Goal: Task Accomplishment & Management: Complete application form

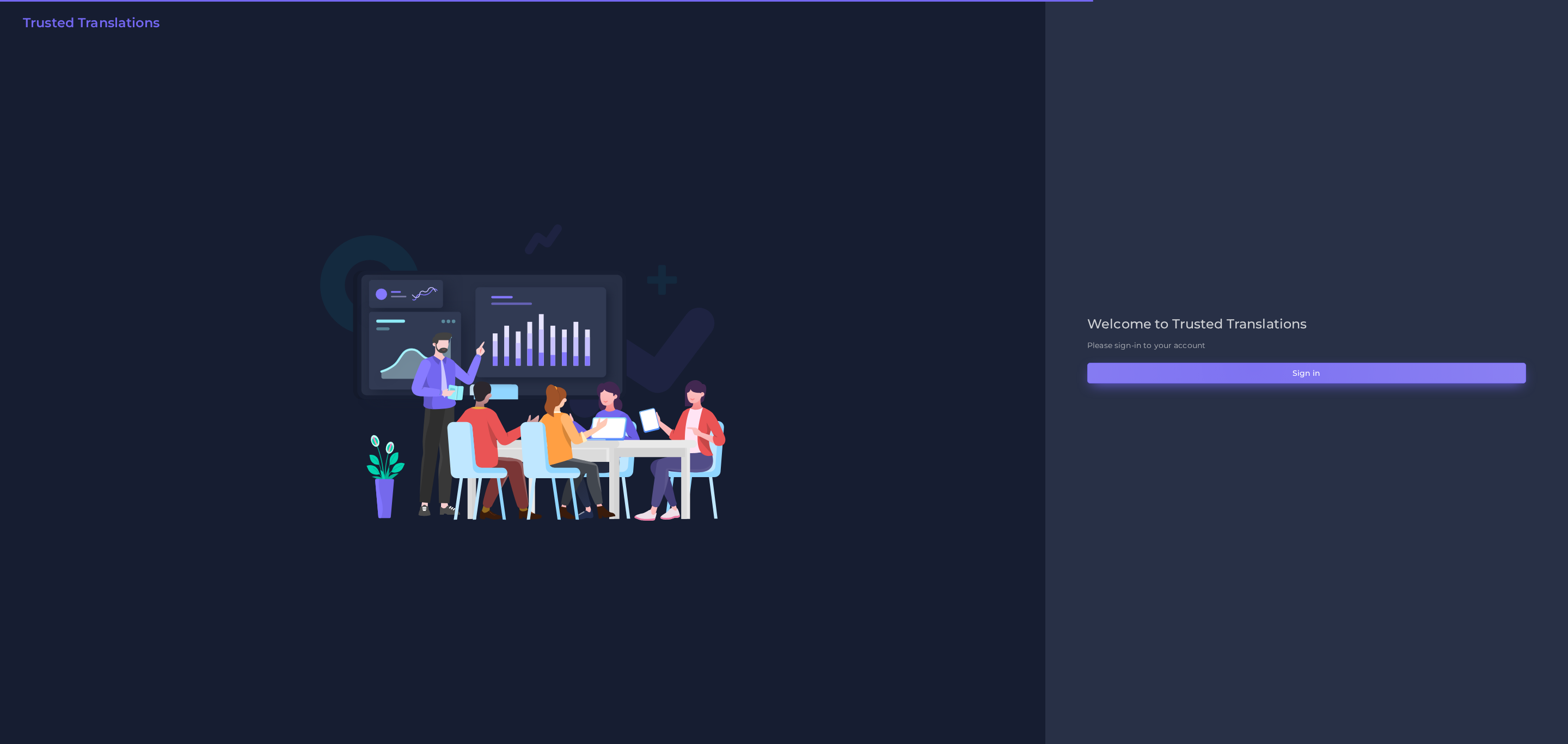
click at [1253, 364] on button "Sign in" at bounding box center [1306, 373] width 439 height 21
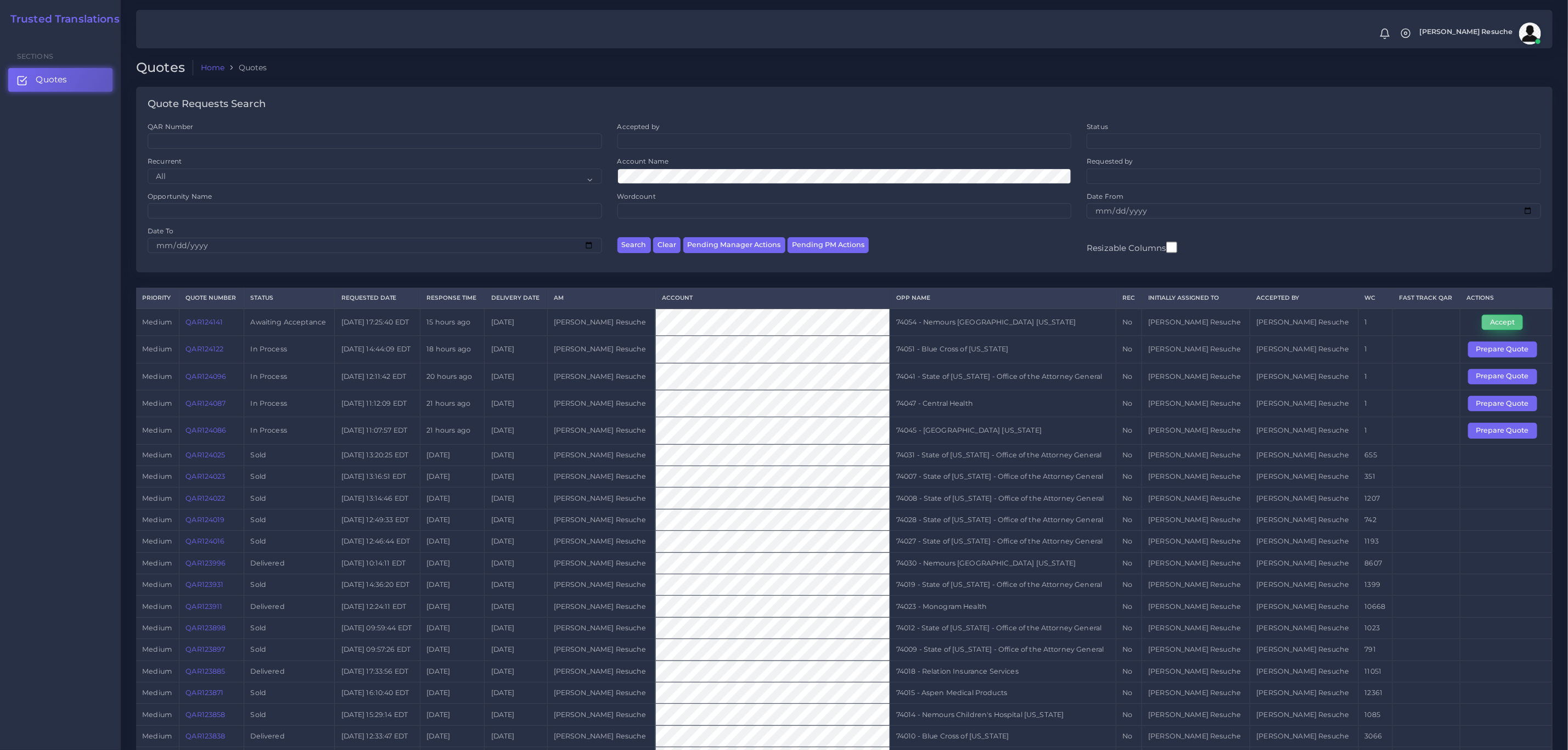
click at [1512, 321] on button "Accept" at bounding box center [1502, 322] width 41 height 15
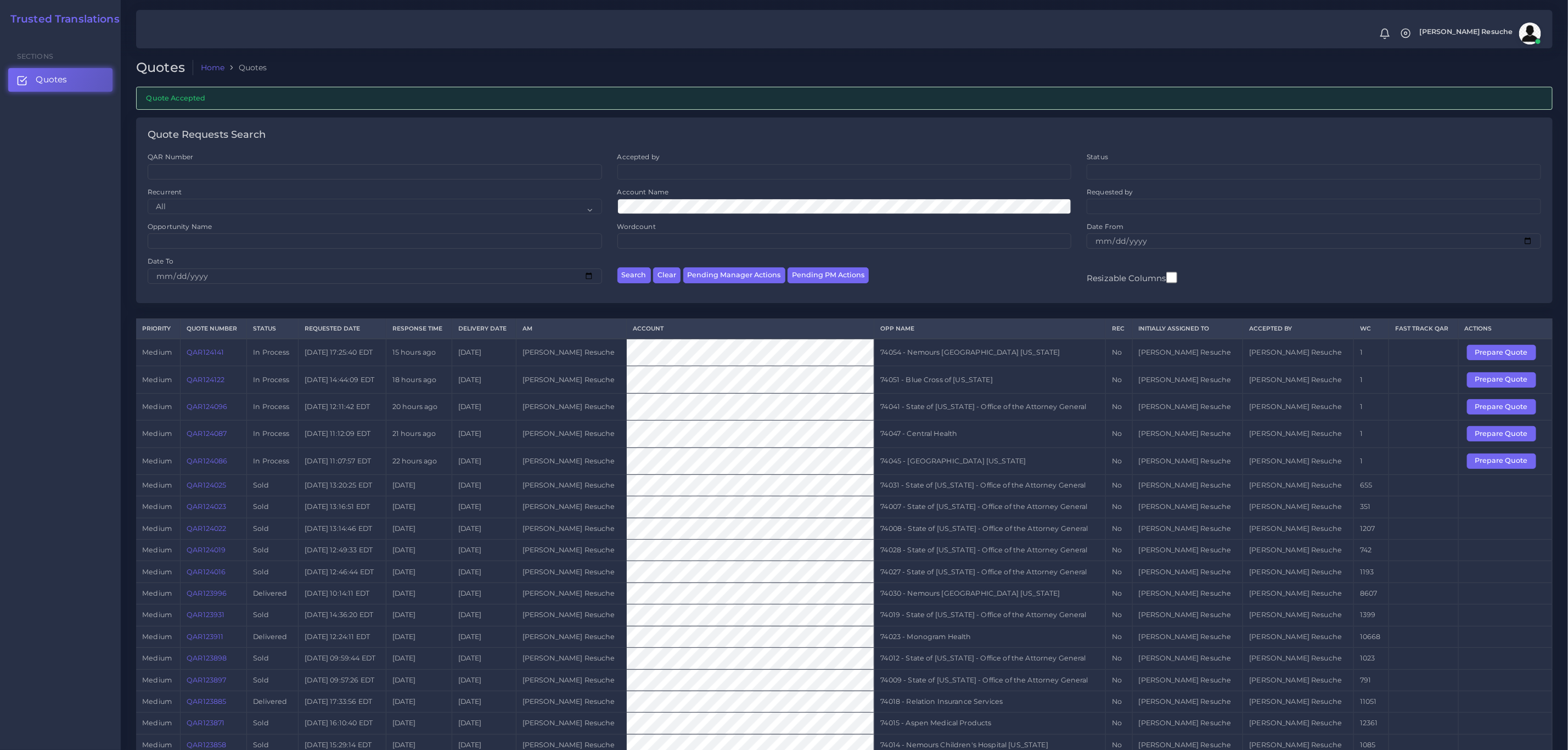
click at [980, 360] on td "74054 - Nemours Children's Hospital Delaware" at bounding box center [990, 352] width 231 height 28
copy tr "74054 - Nemours Children's Hospital Delaware"
click at [993, 468] on td "74045 - [GEOGRAPHIC_DATA] [US_STATE]" at bounding box center [990, 461] width 231 height 27
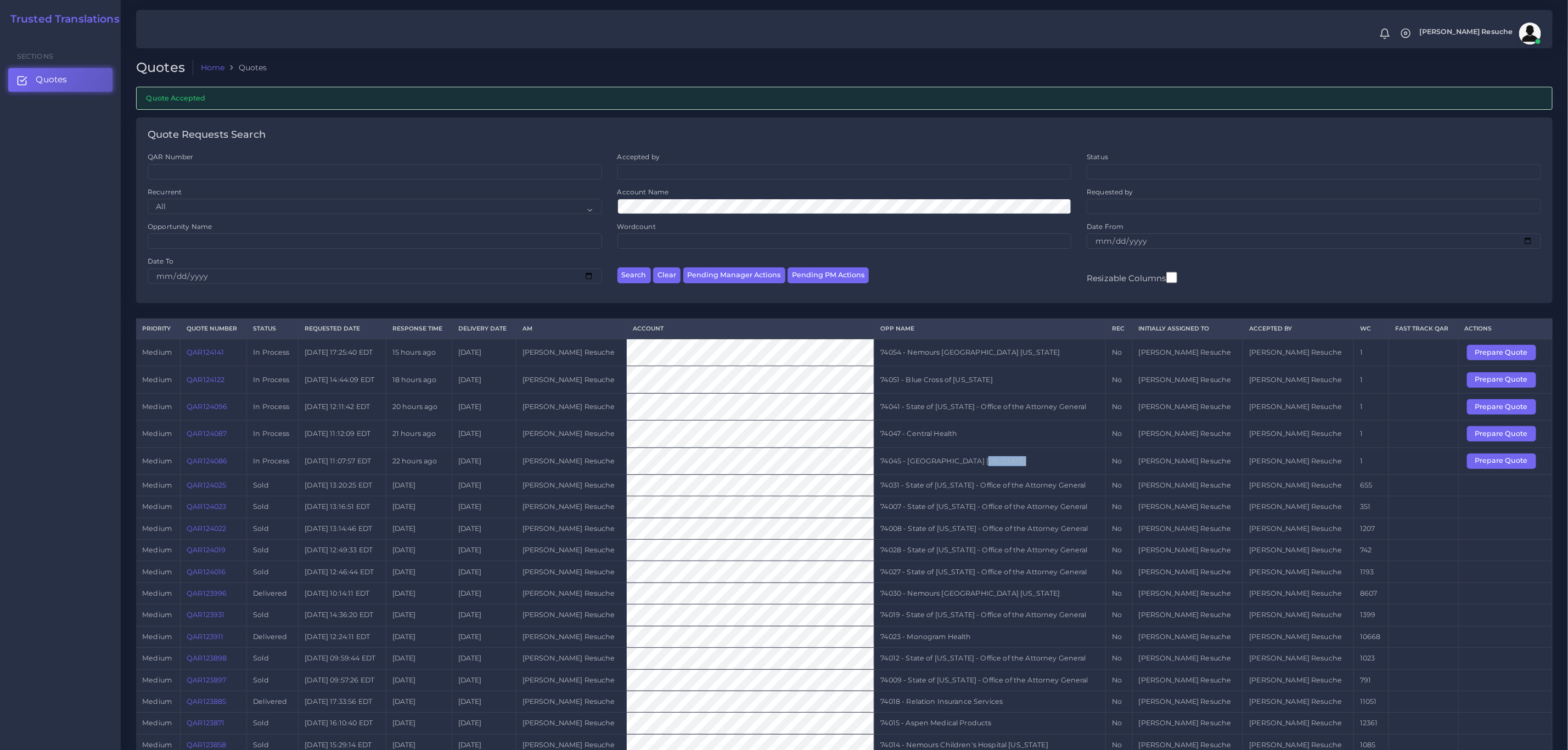
click at [993, 468] on td "74045 - [GEOGRAPHIC_DATA] [US_STATE]" at bounding box center [990, 461] width 231 height 27
copy tr "74045 - [GEOGRAPHIC_DATA] [US_STATE]"
click at [1505, 469] on button "Prepare Quote" at bounding box center [1502, 461] width 69 height 15
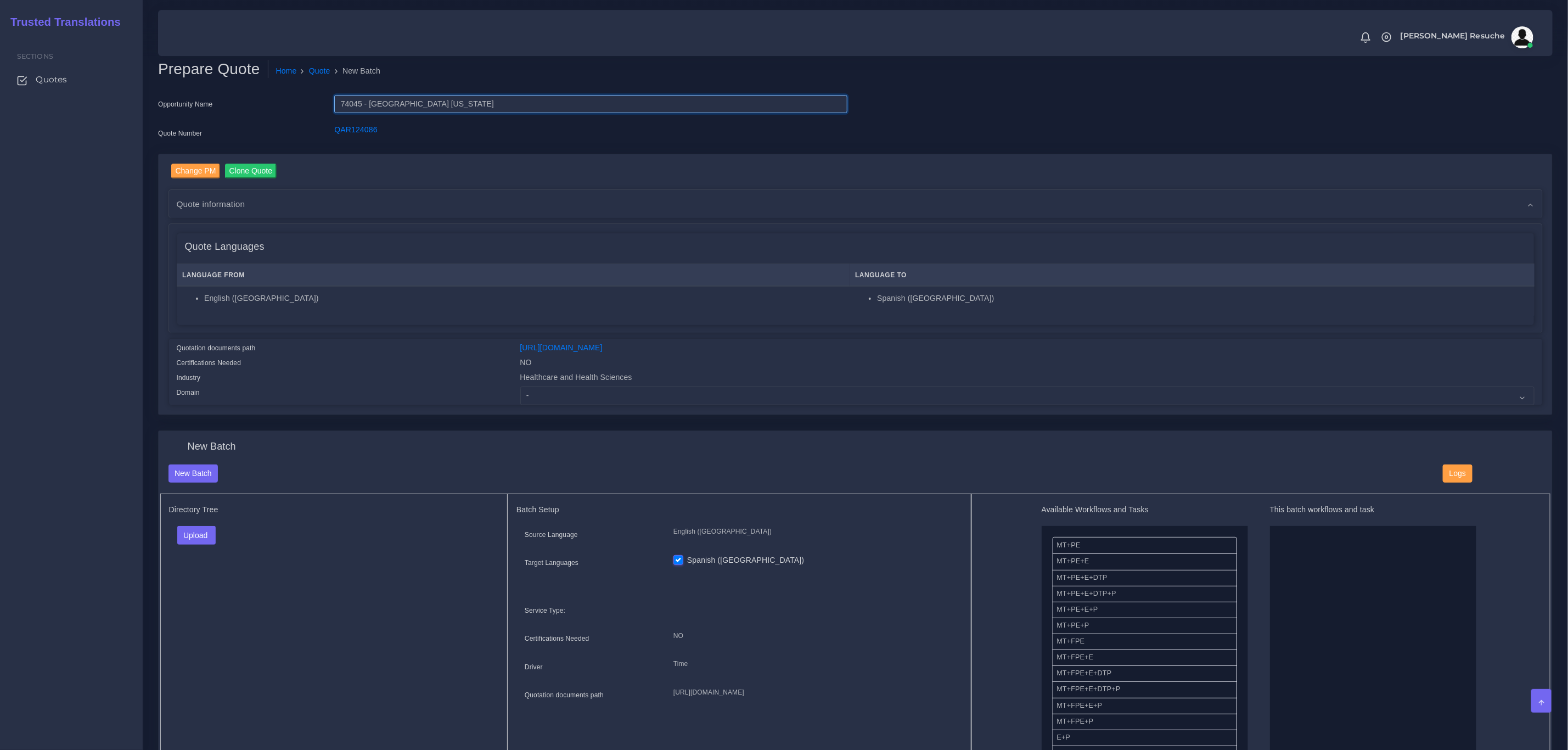
click at [410, 98] on input "74045 - [GEOGRAPHIC_DATA] [US_STATE]" at bounding box center [590, 104] width 512 height 18
click at [604, 381] on div "Healthcare and Health Sciences" at bounding box center [1028, 379] width 1031 height 15
click at [601, 395] on select "- Advertising and Media Agriculture, Forestry and Fishing Architecture, Buildin…" at bounding box center [1027, 396] width 1014 height 18
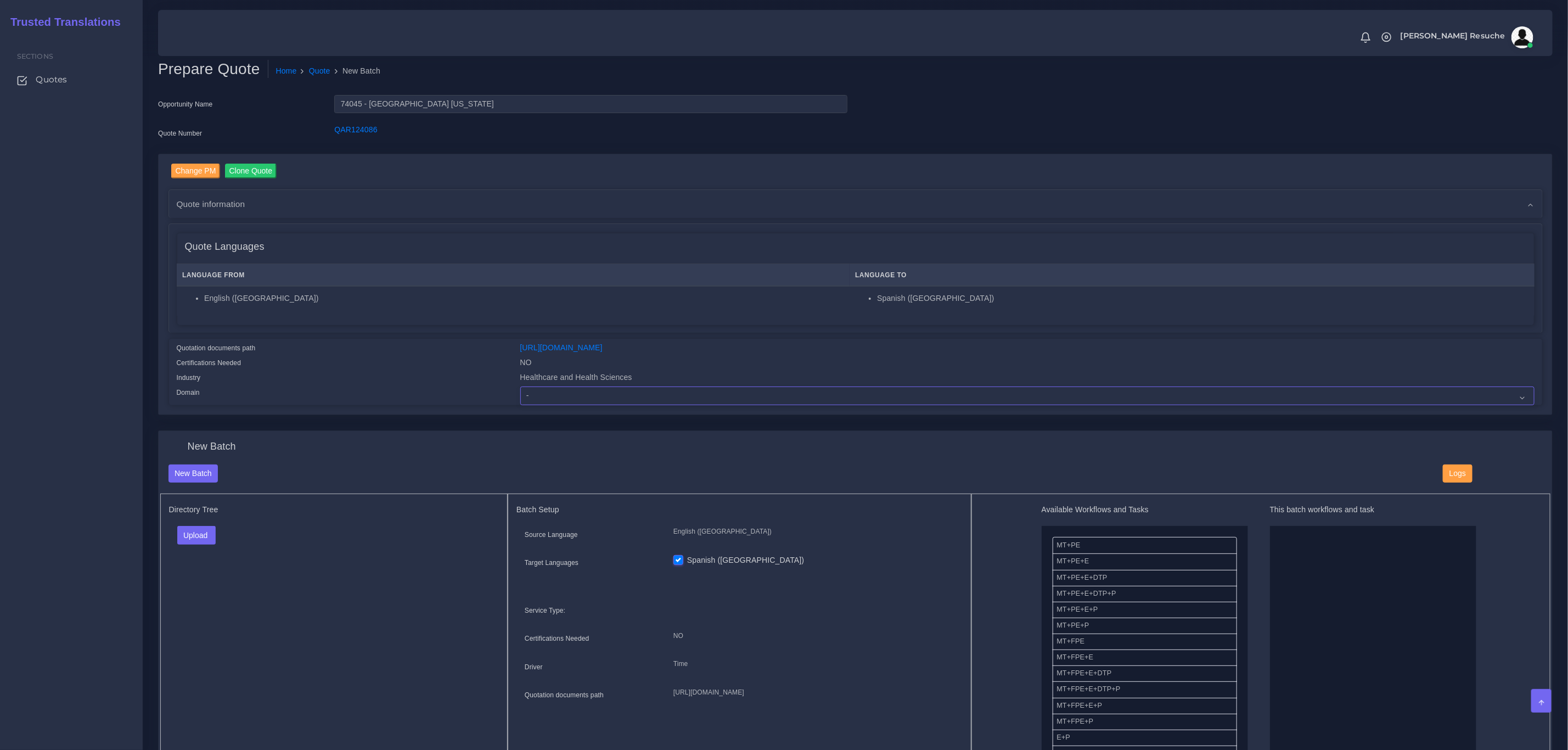
select select "Healthcare and Health Sciences"
click at [520, 387] on select "- Advertising and Media Agriculture, Forestry and Fishing Architecture, Buildin…" at bounding box center [1027, 396] width 1014 height 18
click at [204, 537] on button "Upload" at bounding box center [197, 535] width 39 height 18
click at [196, 584] on label "Files" at bounding box center [215, 577] width 75 height 14
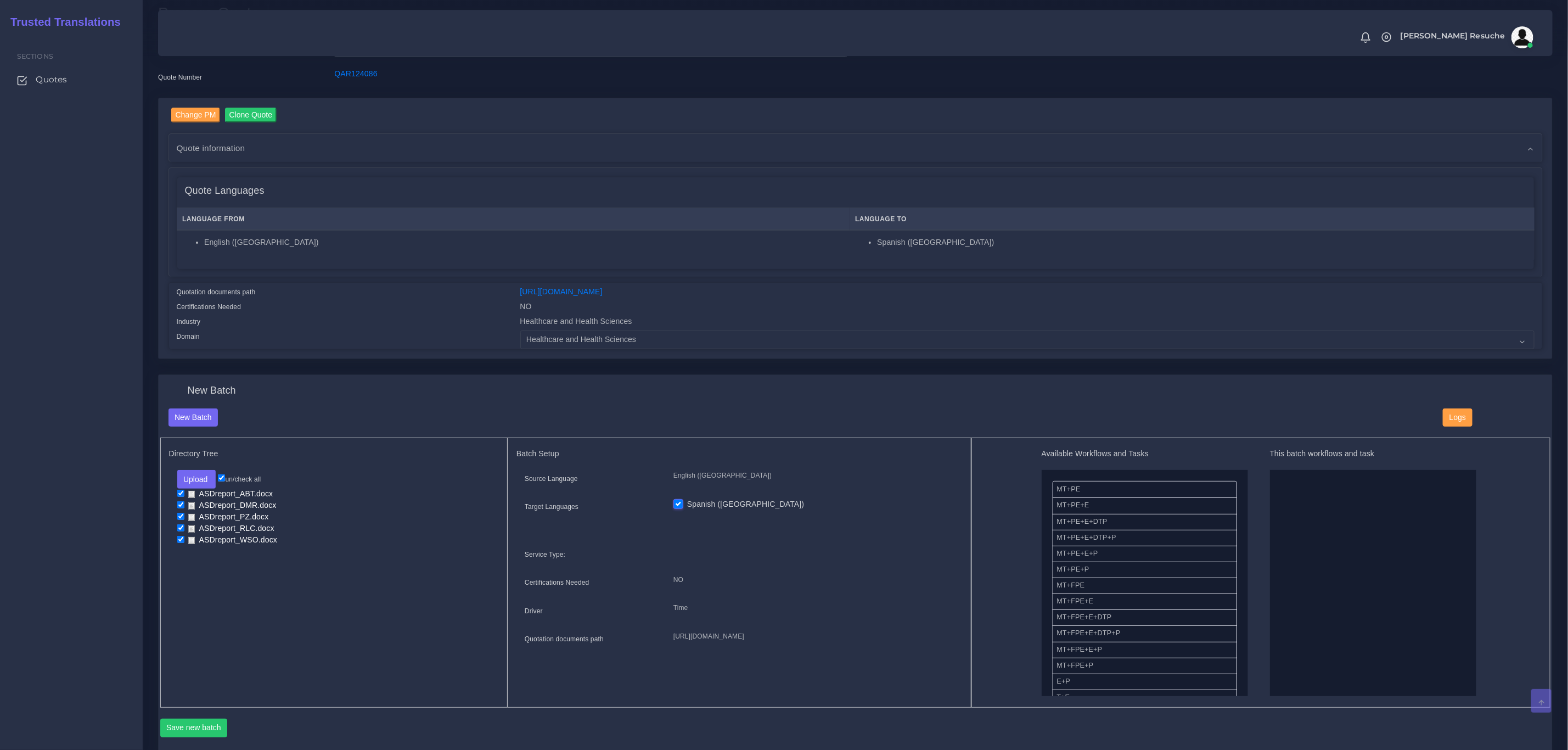
scroll to position [82, 0]
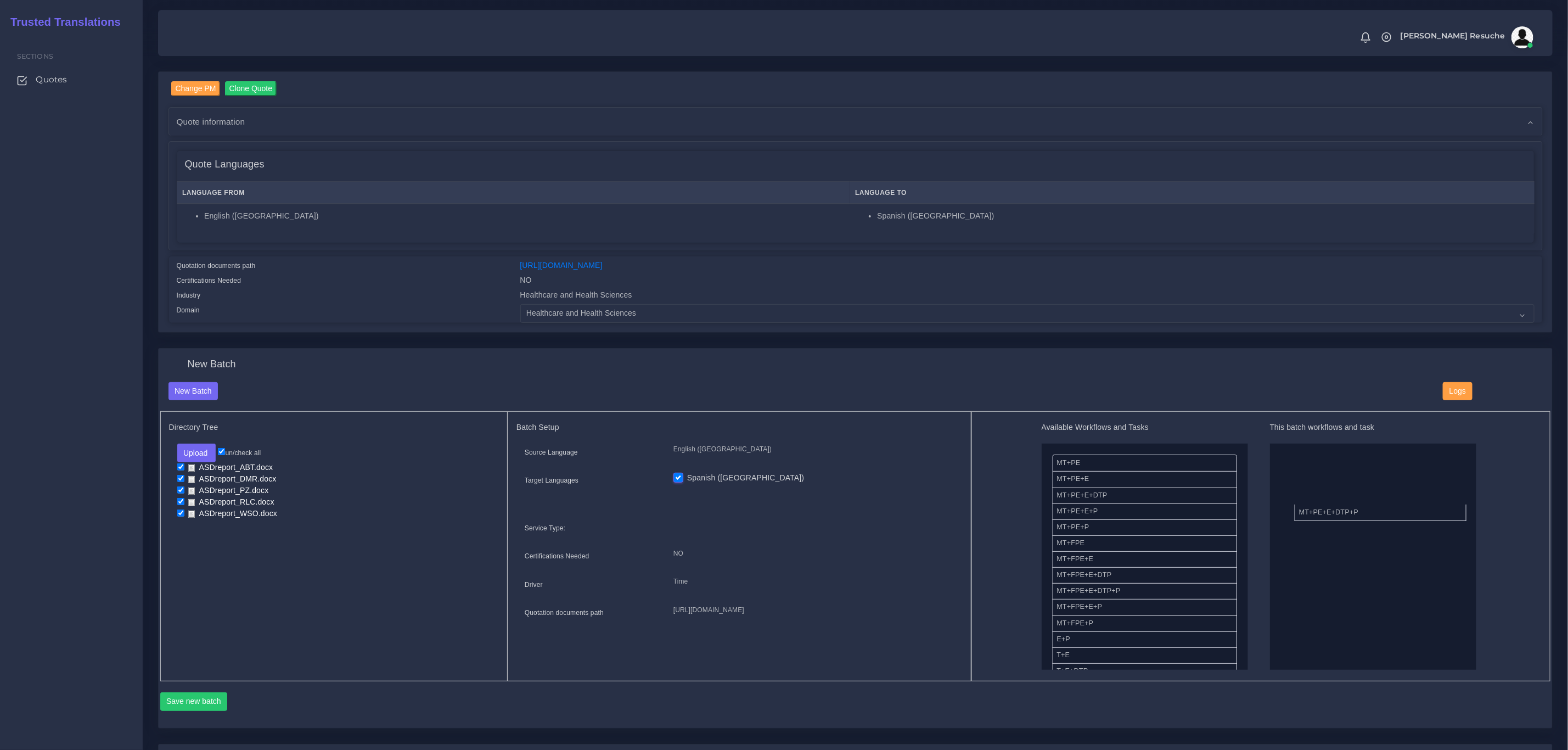
drag, startPoint x: 1137, startPoint y: 512, endPoint x: 1412, endPoint y: 509, distance: 275.0
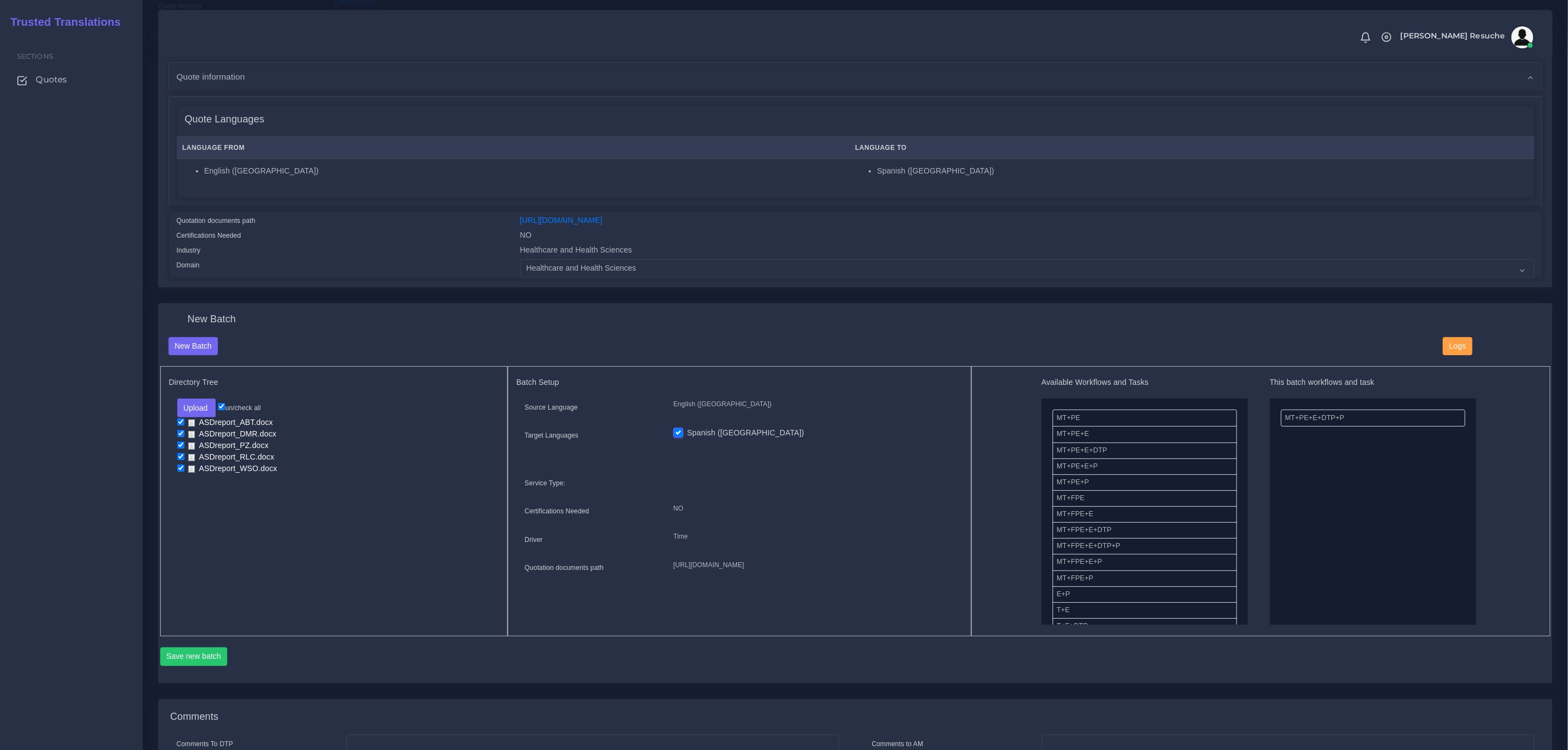
scroll to position [164, 0]
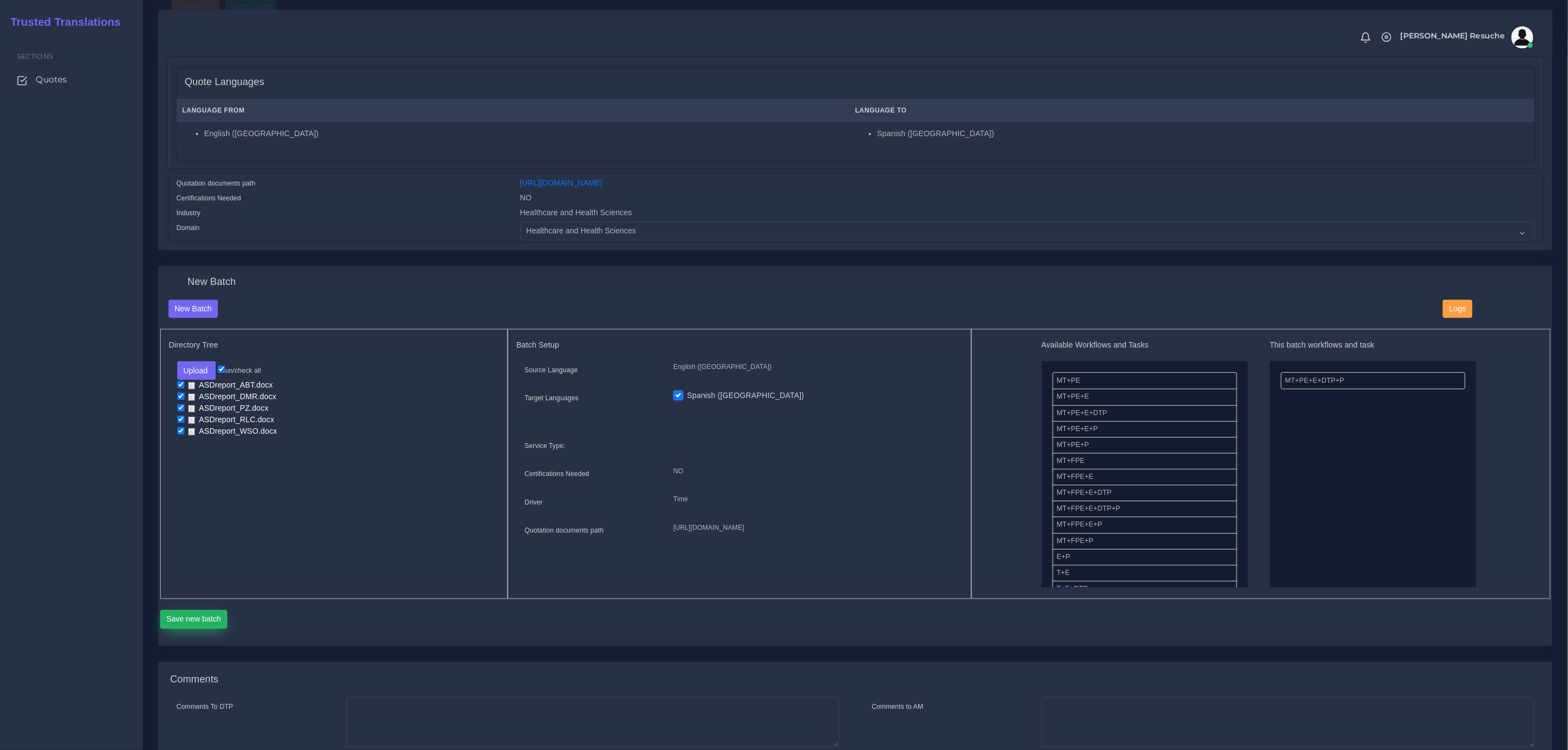
click at [218, 619] on button "Save new batch" at bounding box center [194, 619] width 68 height 18
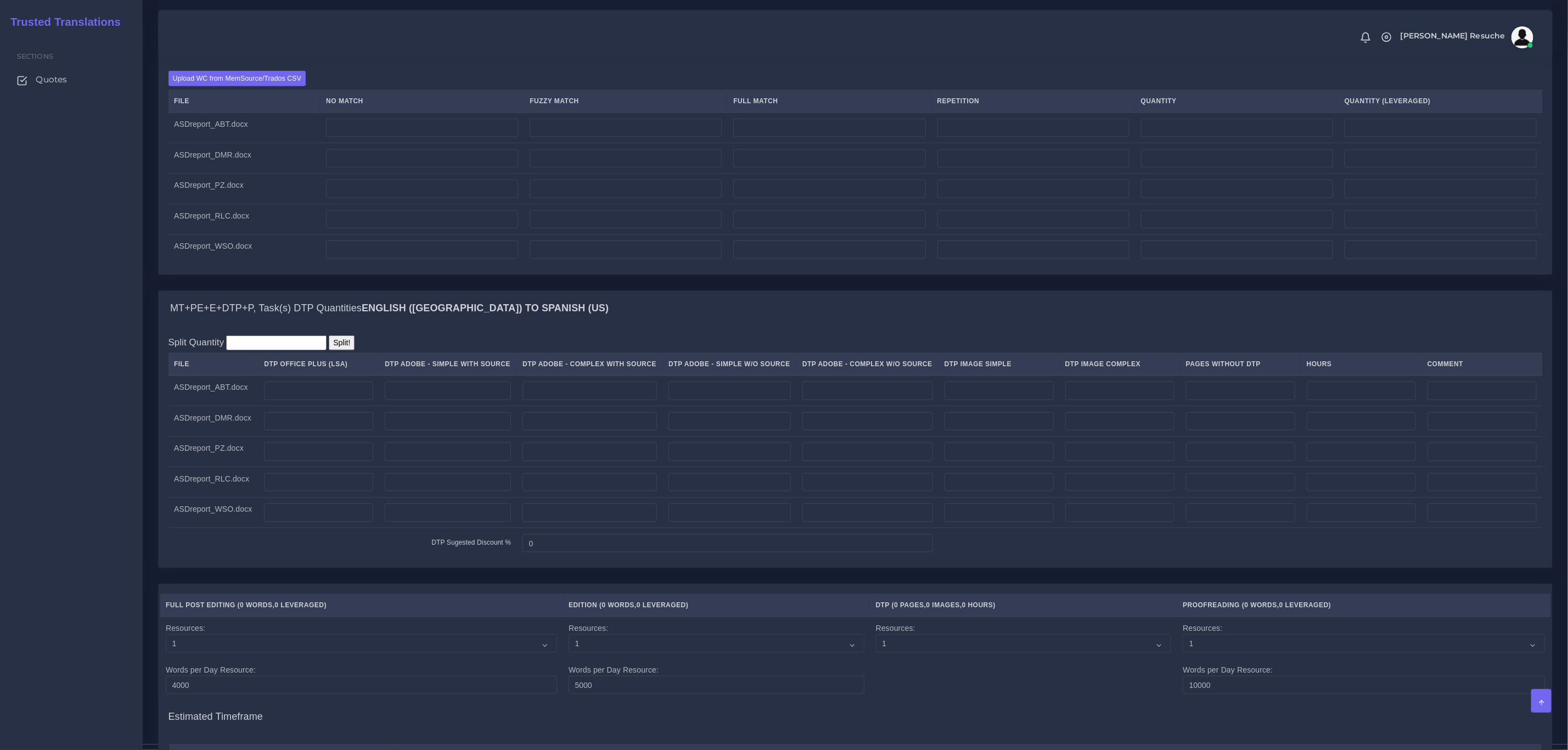
scroll to position [824, 0]
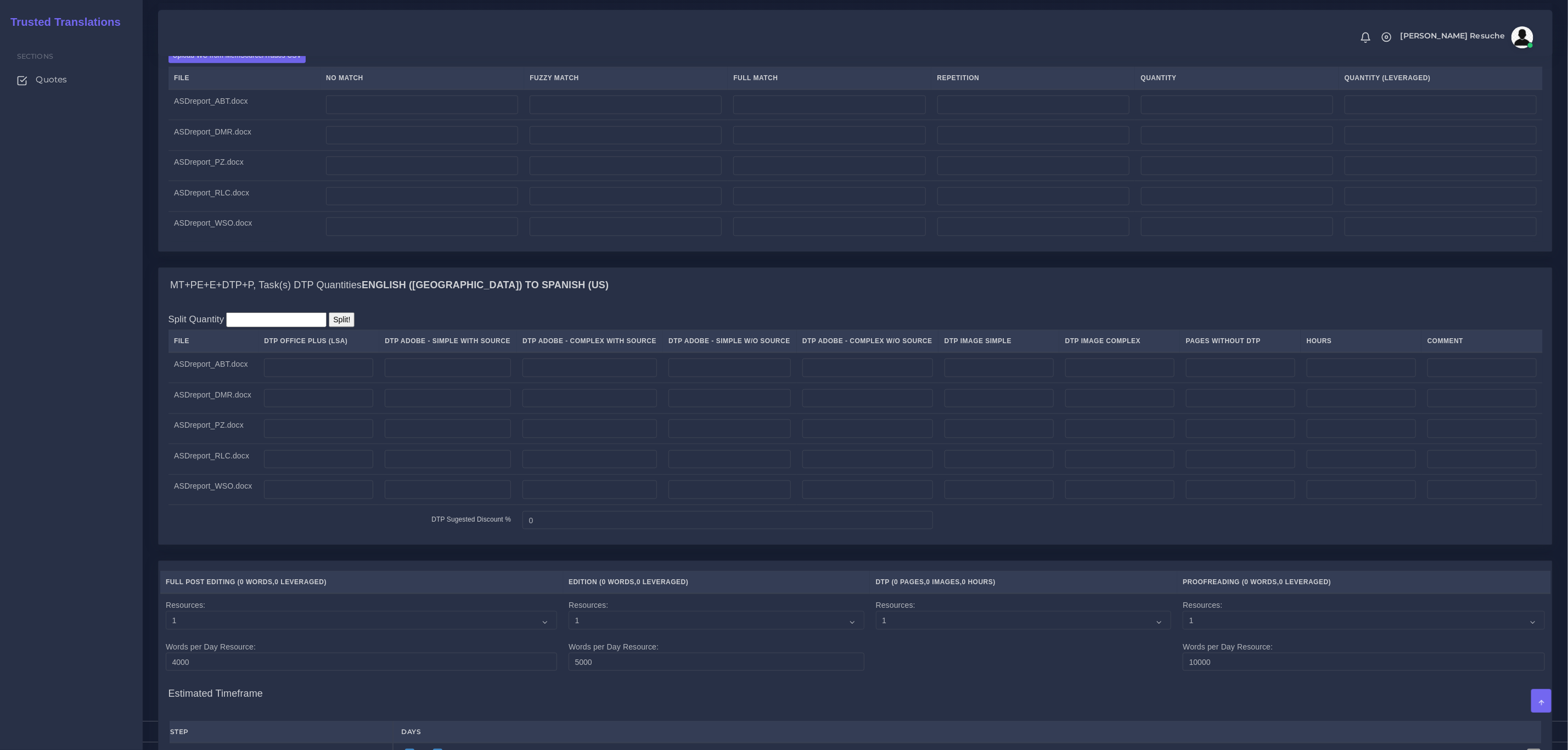
click at [266, 60] on div "Upload WC from MemSource/Trados CSV File No Match Fuzzy Match Full Match Repeti…" at bounding box center [855, 145] width 1394 height 213
click at [263, 63] on label "Upload WC from MemSource/Trados CSV" at bounding box center [238, 55] width 138 height 15
click at [0, 0] on input "Upload WC from MemSource/Trados CSV" at bounding box center [0, 0] width 0 height 0
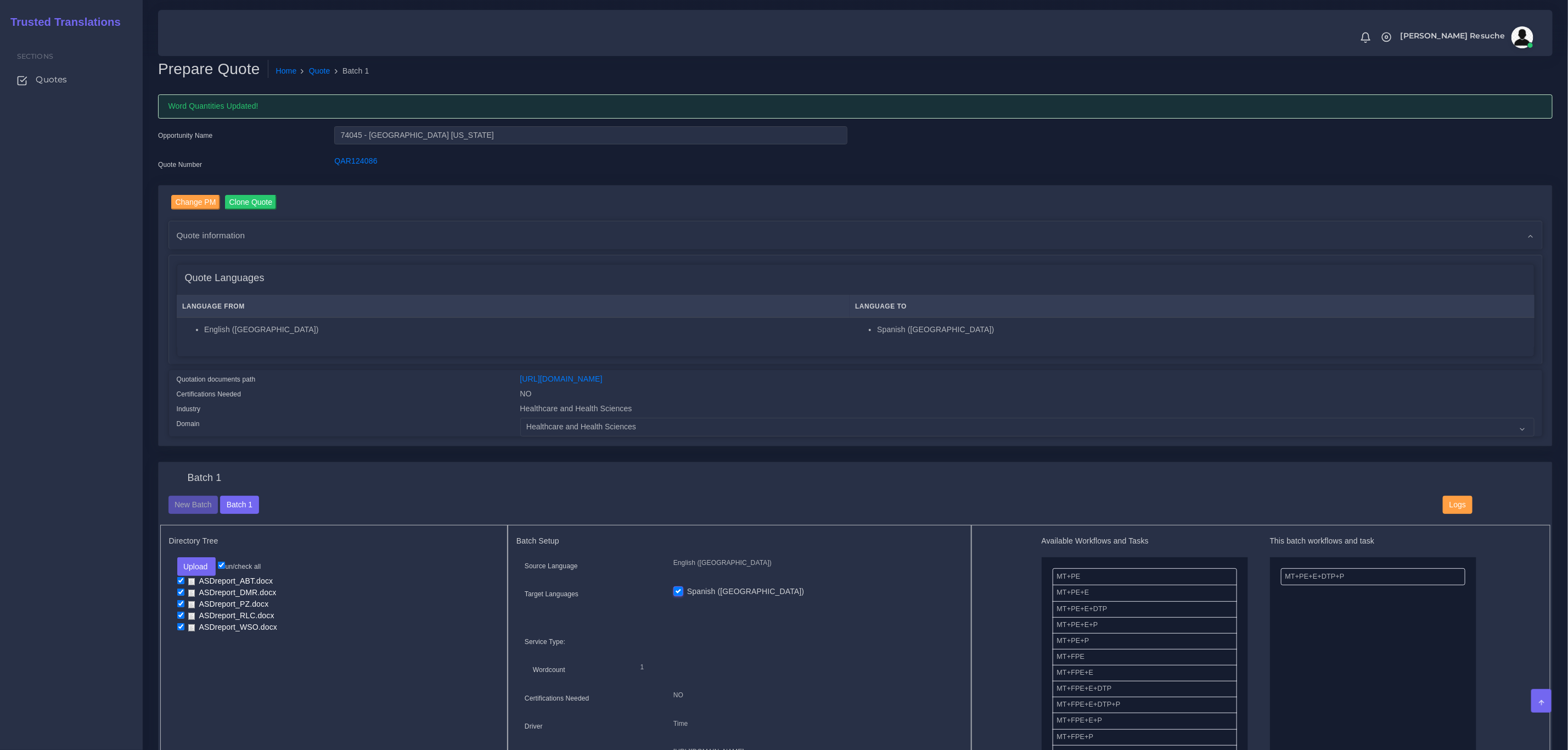
click at [292, 444] on div "Change PM Clone Quote AM Opportunity -" at bounding box center [855, 315] width 1394 height 261
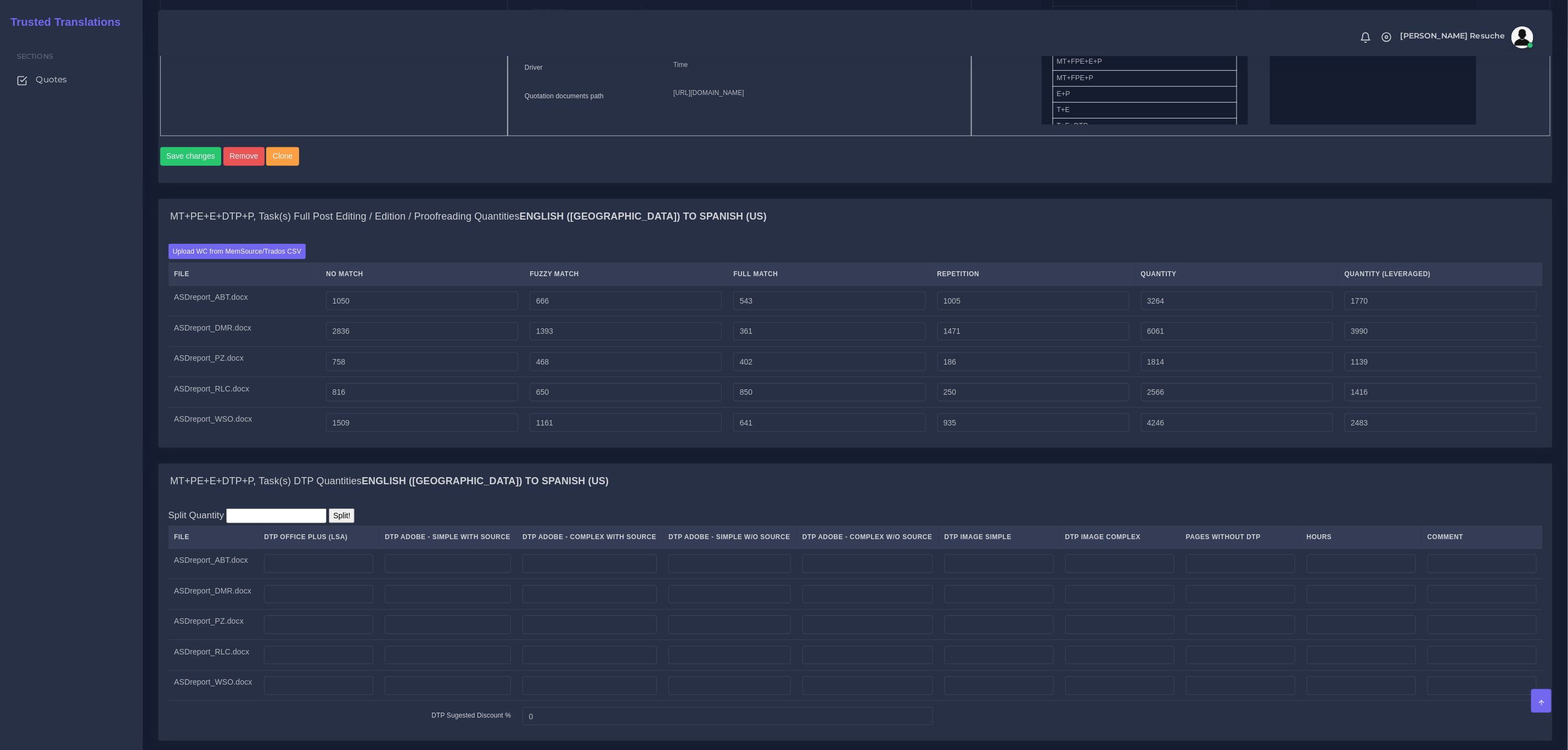
scroll to position [906, 0]
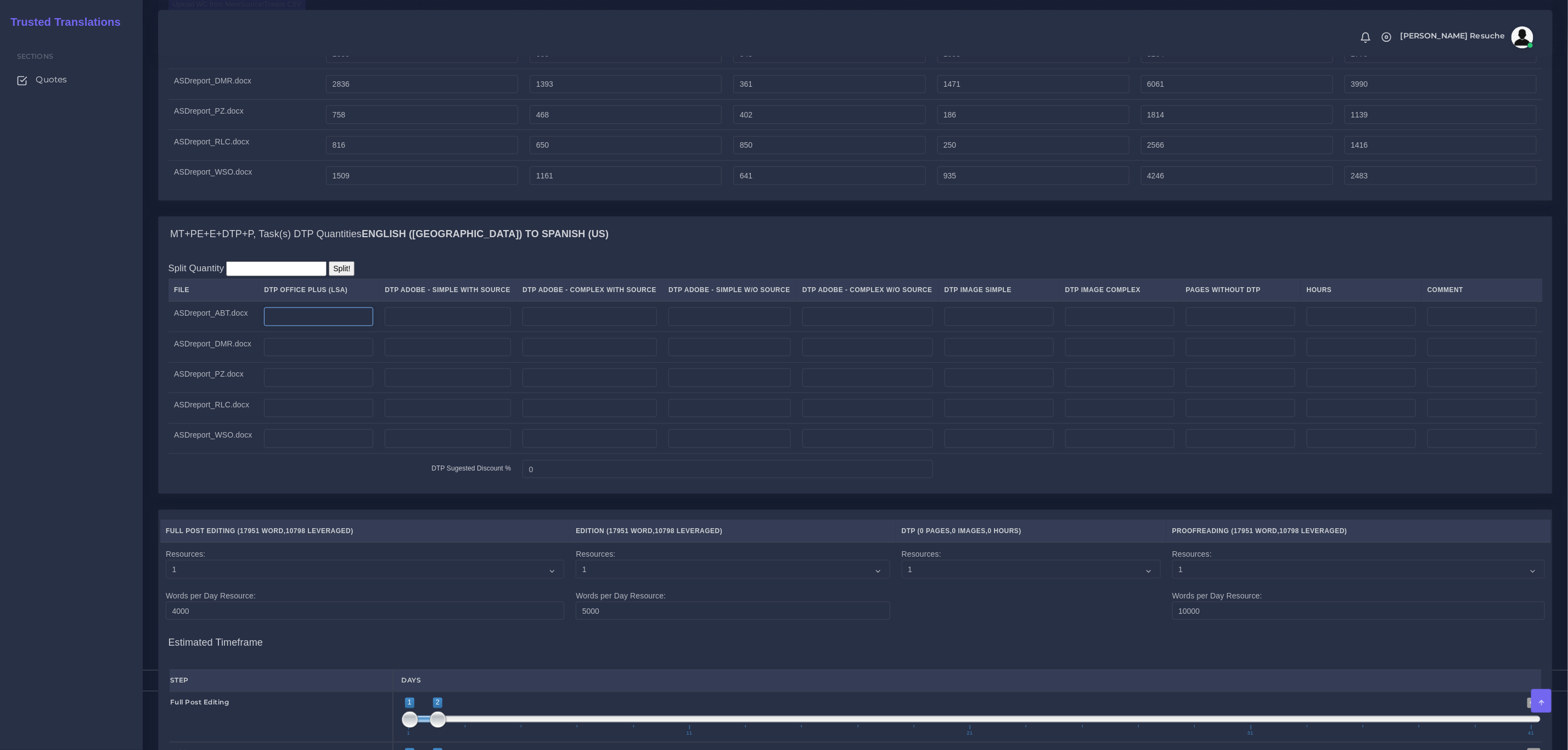
click at [345, 325] on input "number" at bounding box center [319, 317] width 109 height 18
type input "8"
click at [338, 357] on input "number" at bounding box center [319, 347] width 109 height 18
type input "14"
click at [322, 387] on input "number" at bounding box center [319, 377] width 109 height 18
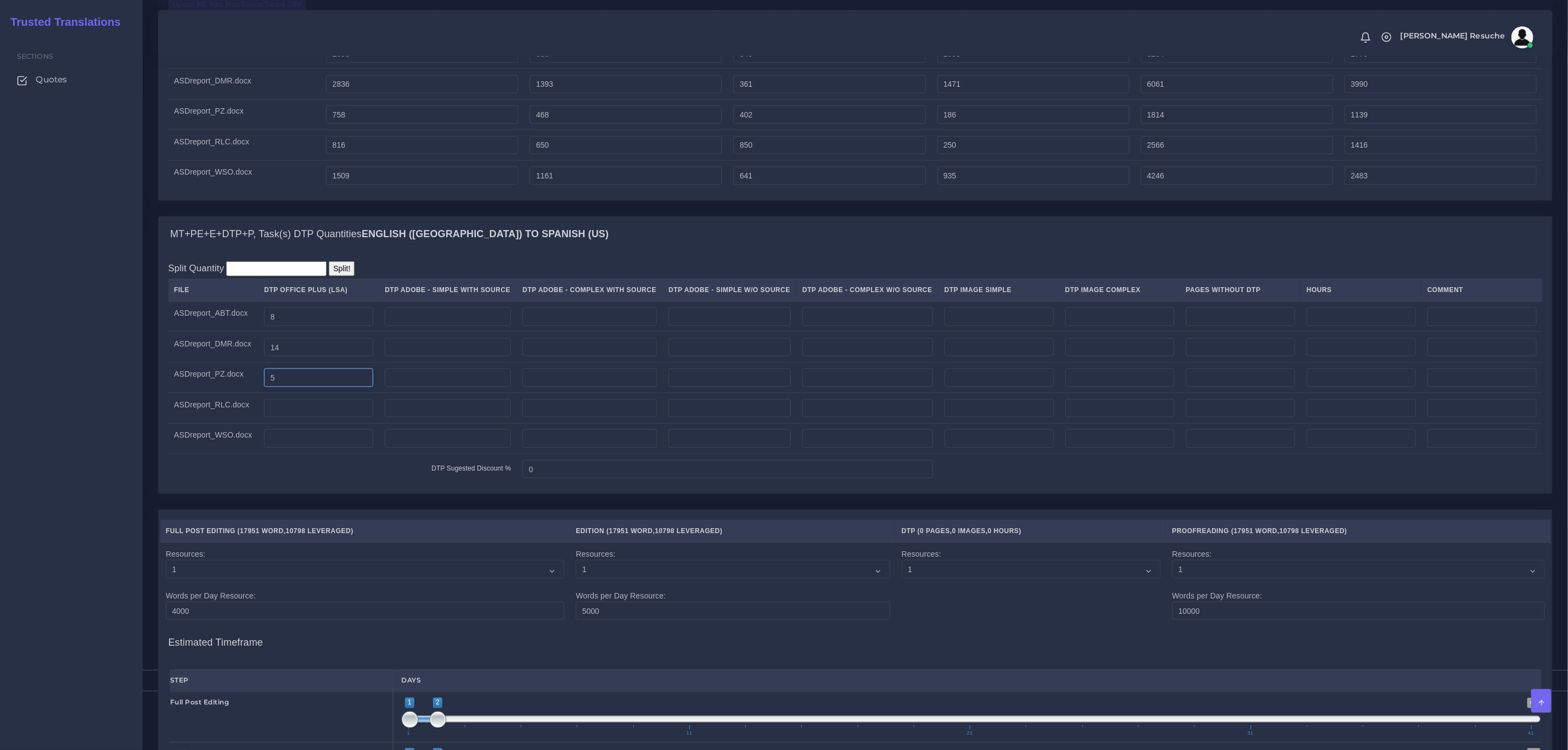
type input "5"
click at [301, 493] on div "Split Quantity Split! File DTP Office Plus (LSA) DTP Adobe - Simple With Source…" at bounding box center [855, 373] width 1394 height 242
click at [310, 418] on input "number" at bounding box center [319, 408] width 109 height 18
type input "6"
click at [323, 448] on input "number" at bounding box center [319, 438] width 109 height 18
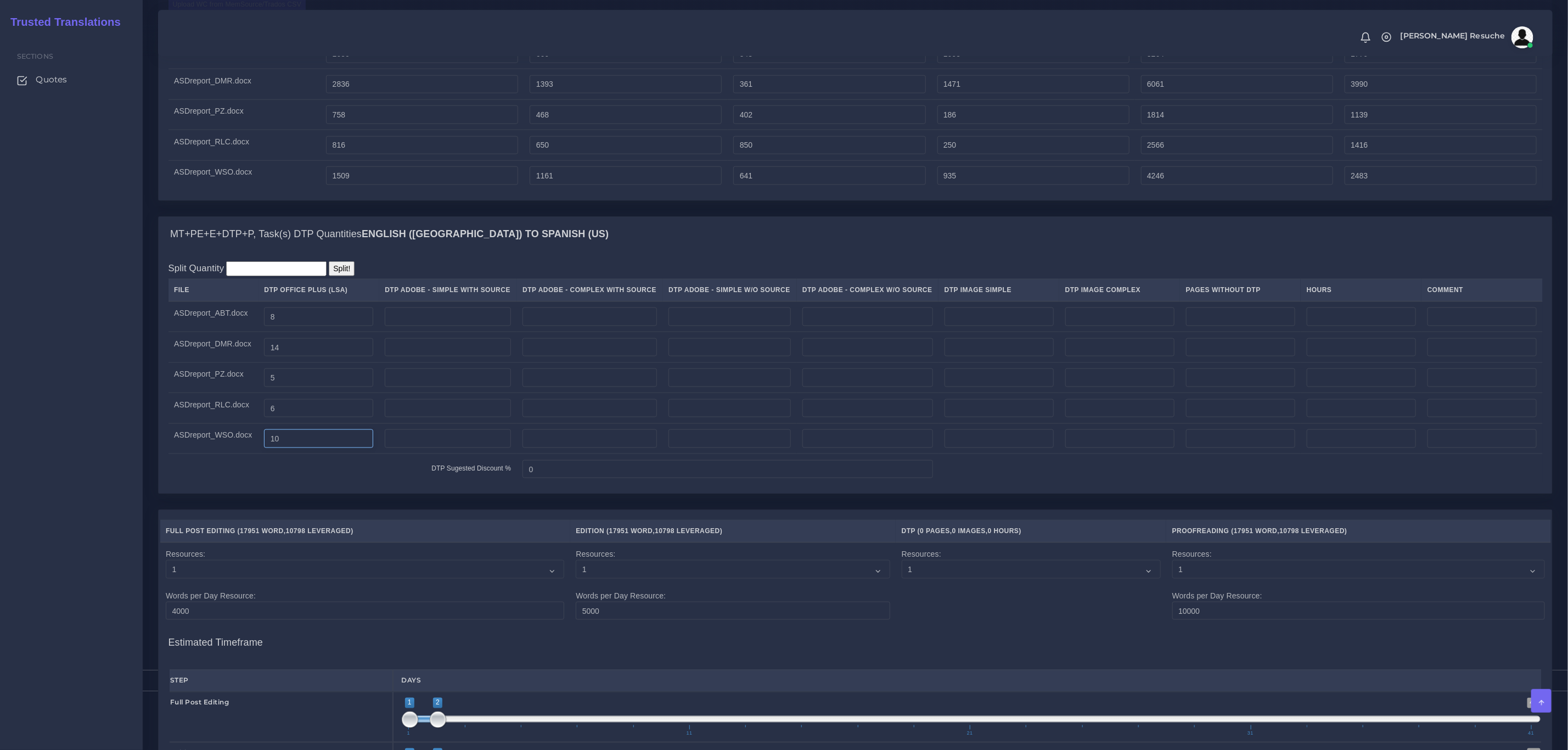
type input "10"
click at [369, 493] on div "Split Quantity Split! File DTP Office Plus (LSA) DTP Adobe - Simple With Source…" at bounding box center [855, 373] width 1394 height 242
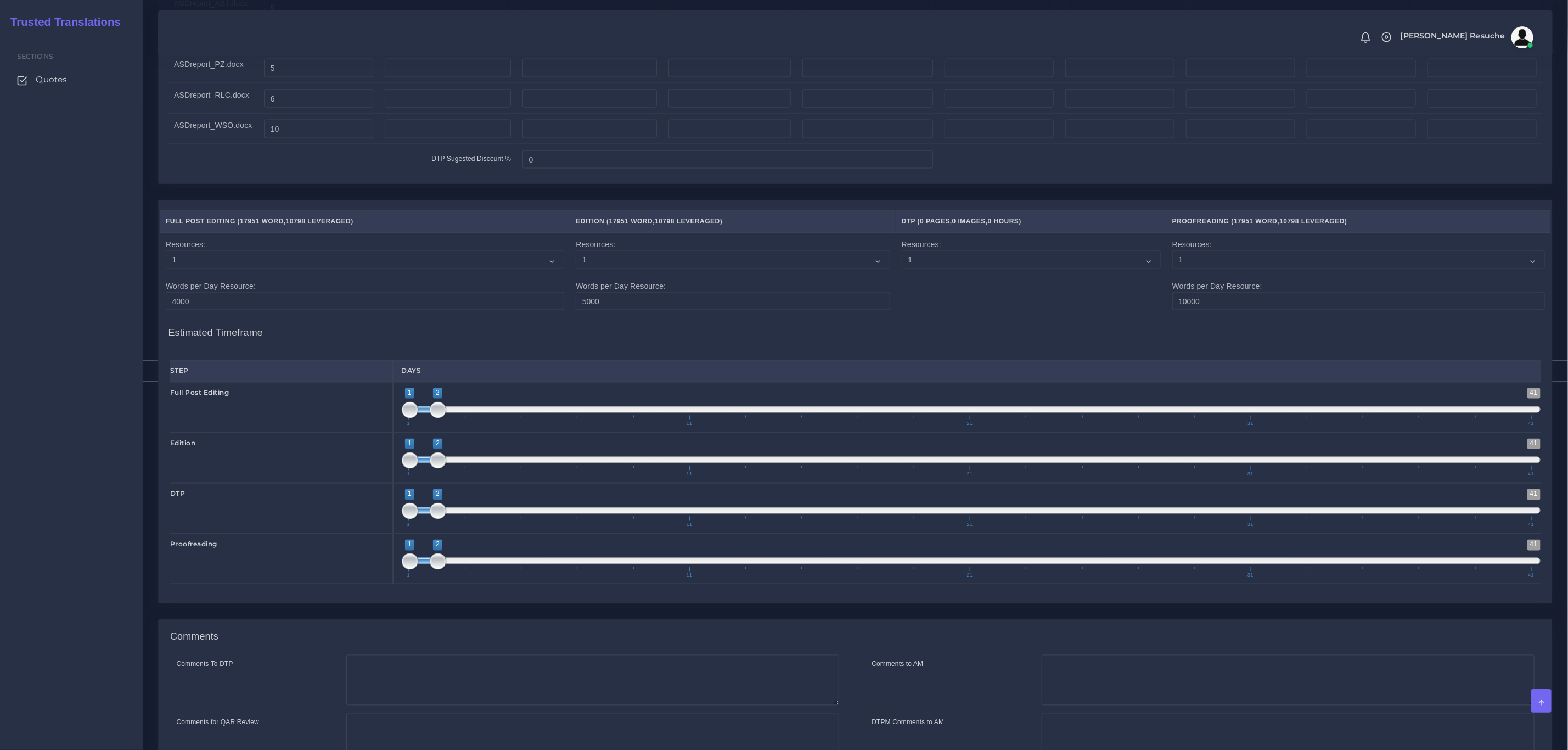
scroll to position [1352, 0]
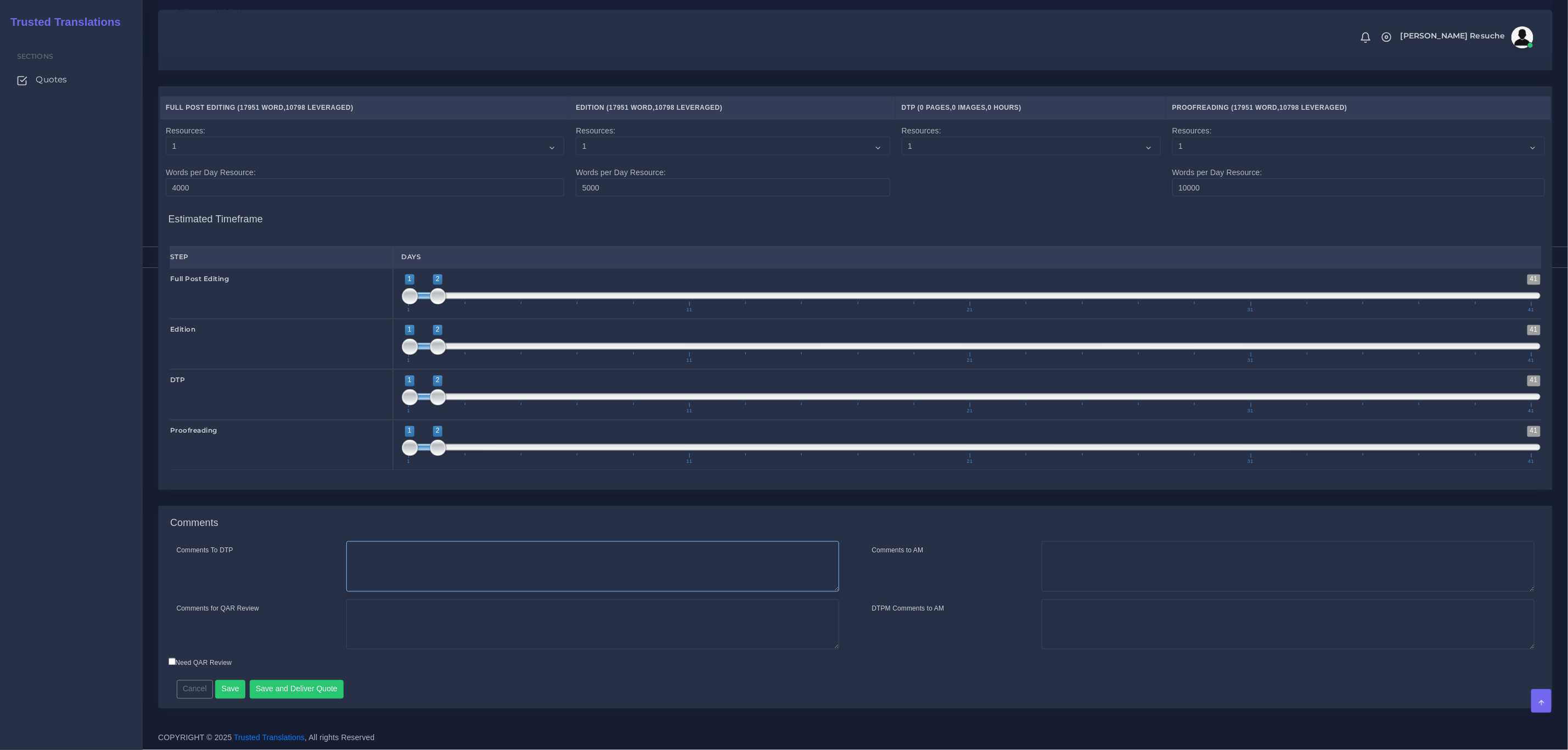
click at [444, 560] on textarea "Comments To DTP" at bounding box center [592, 566] width 493 height 50
type textarea "DTP in word"
type textarea "PEEP+DTP"
click at [287, 682] on button "Save and Deliver Quote" at bounding box center [297, 689] width 95 height 18
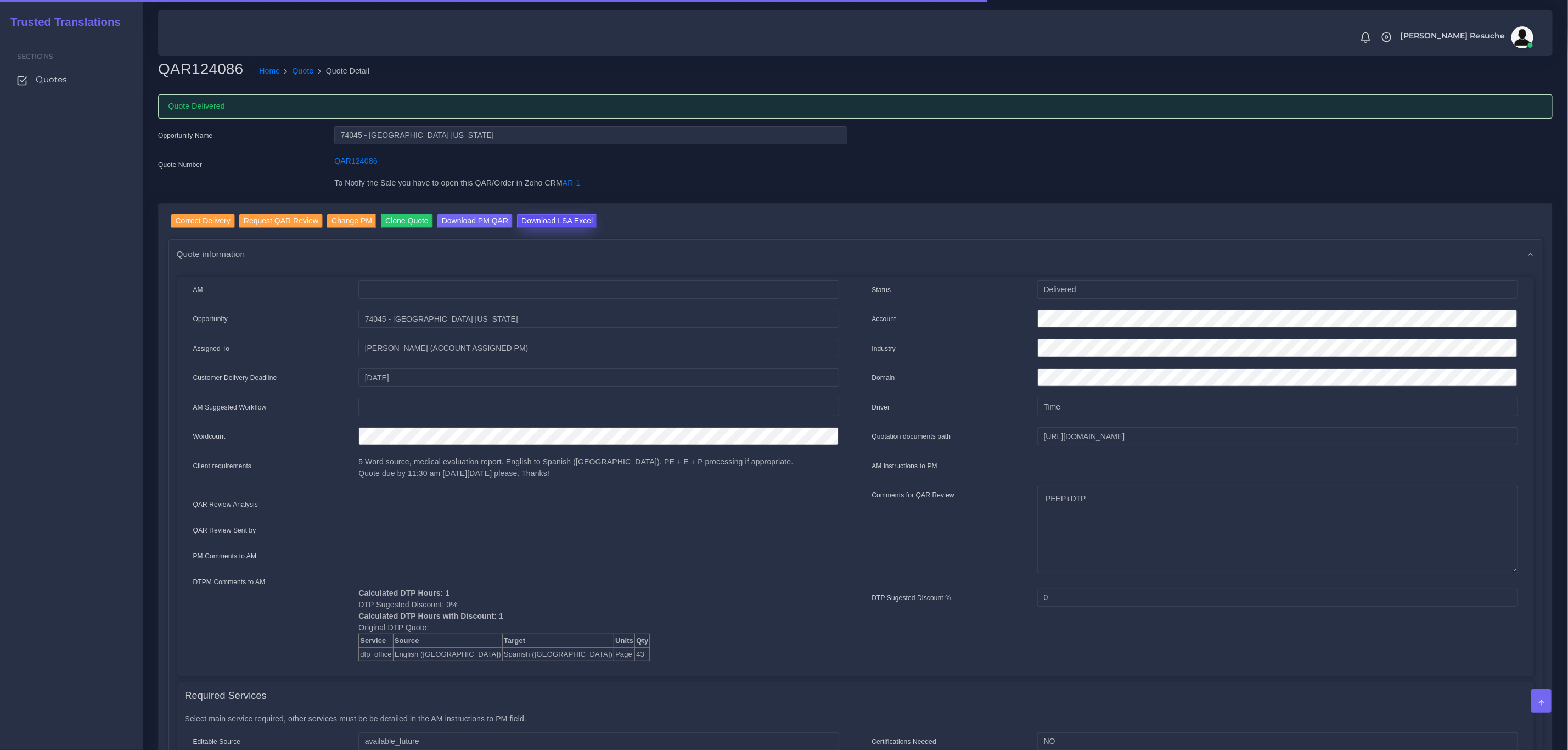
click at [552, 217] on input "Download LSA Excel" at bounding box center [557, 221] width 80 height 15
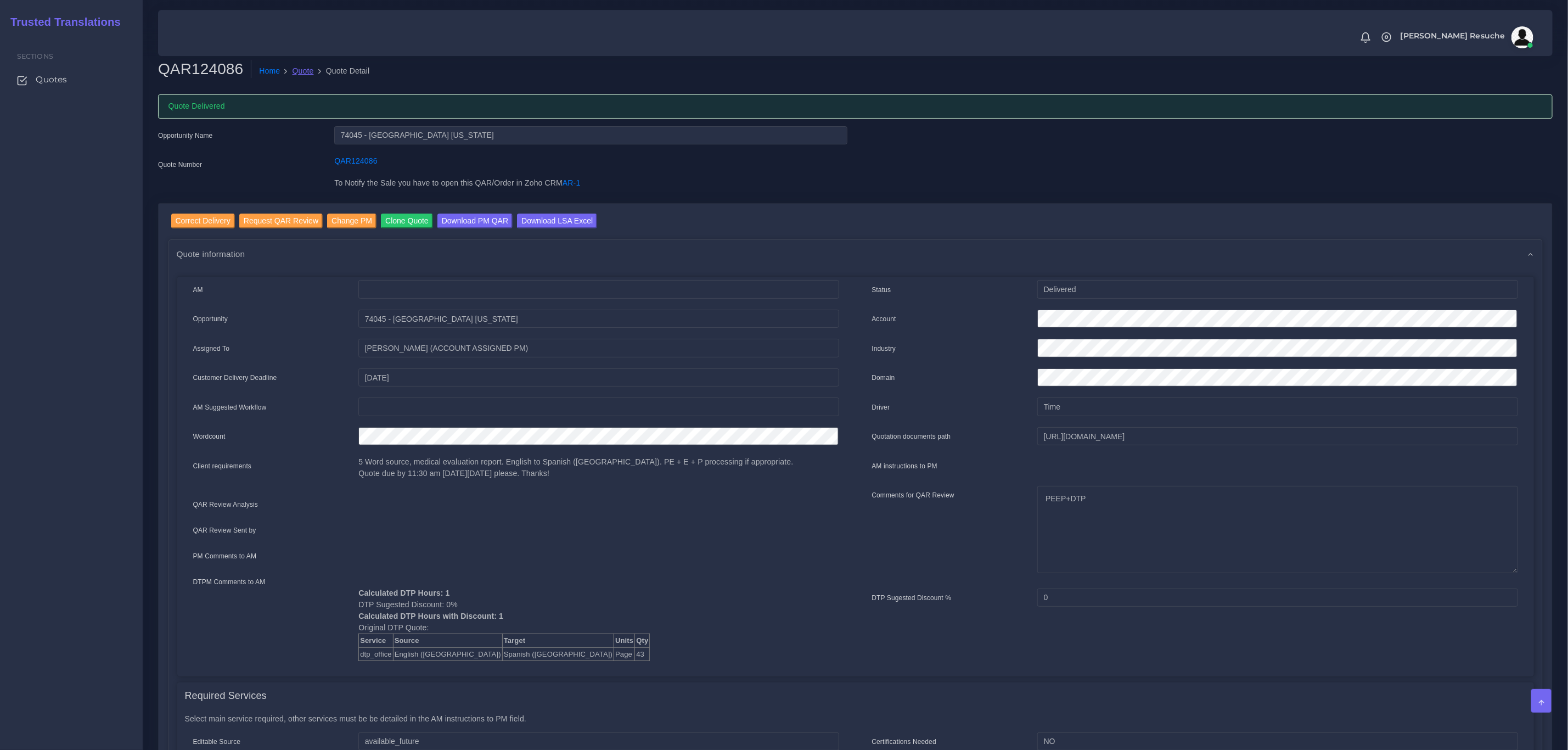
click at [304, 71] on link "Quote" at bounding box center [303, 71] width 21 height 12
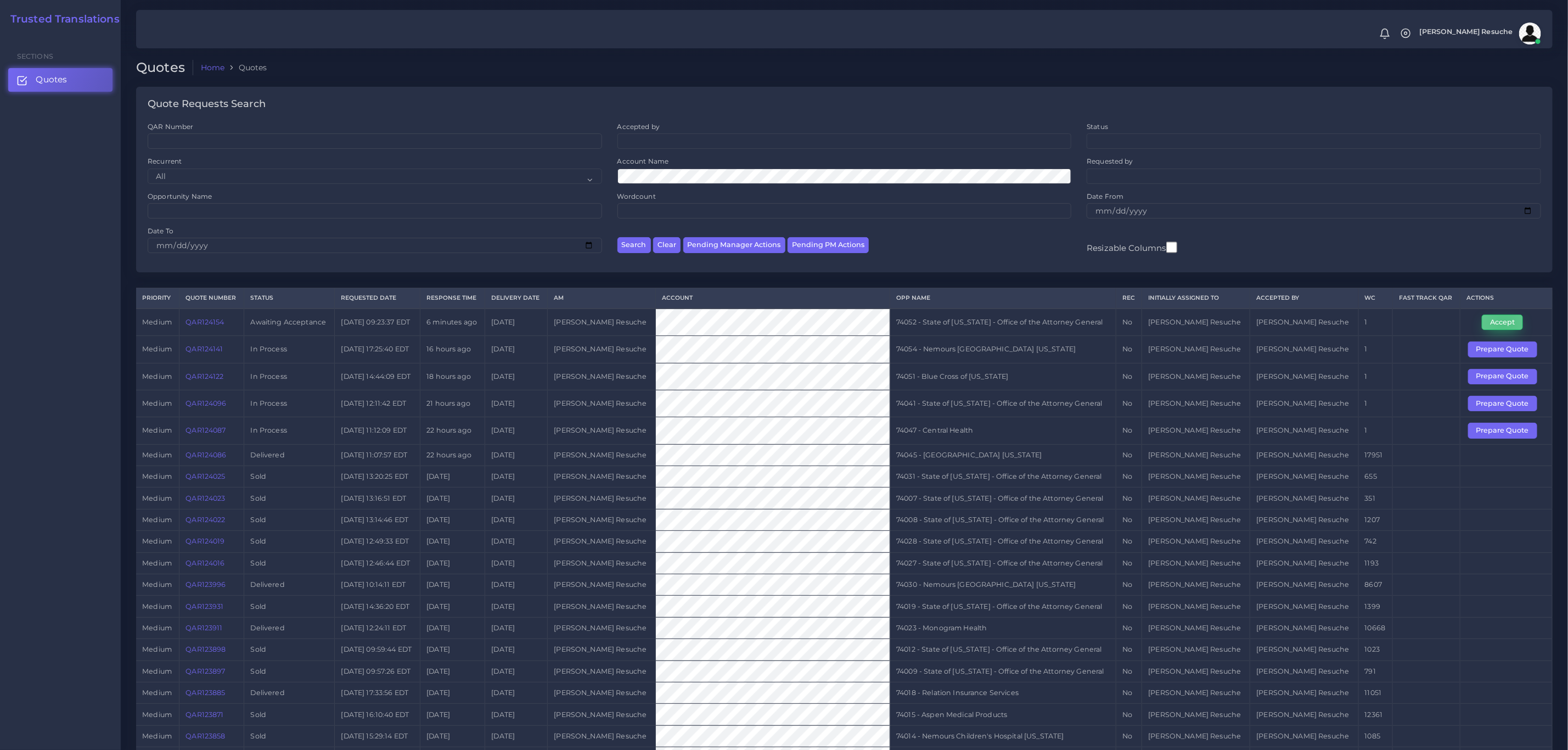
click at [1500, 327] on button "Accept" at bounding box center [1502, 322] width 41 height 15
click at [1092, 323] on td "74052 - State of Kentucky - Office of the Attorney General" at bounding box center [1003, 322] width 226 height 28
copy tr "74052 - State of Kentucky - Office of the Attorney General"
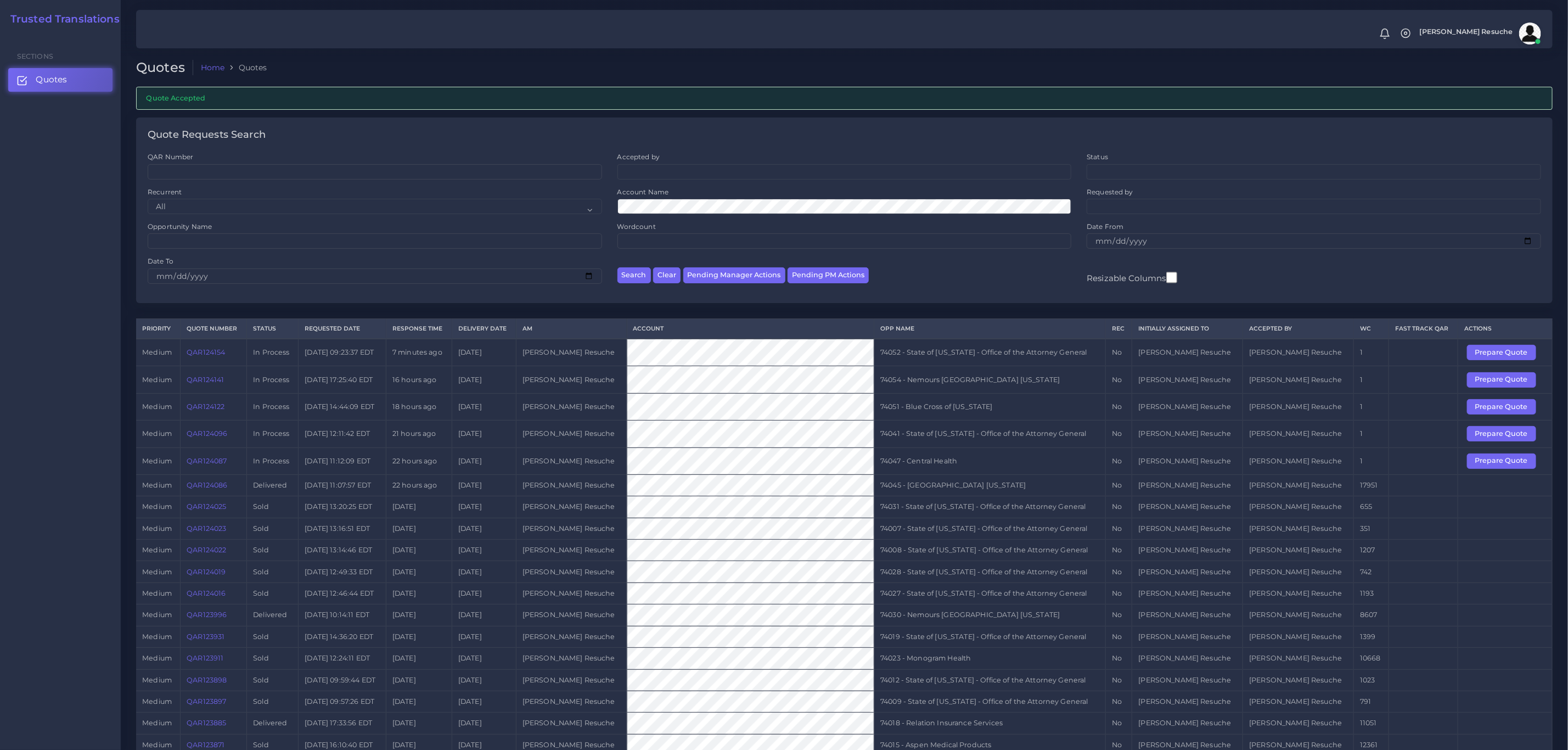
click at [939, 465] on td "74047 - Central Health" at bounding box center [990, 461] width 231 height 27
copy tr "74047 - Central Health"
click at [1505, 466] on button "Prepare Quote" at bounding box center [1502, 461] width 69 height 15
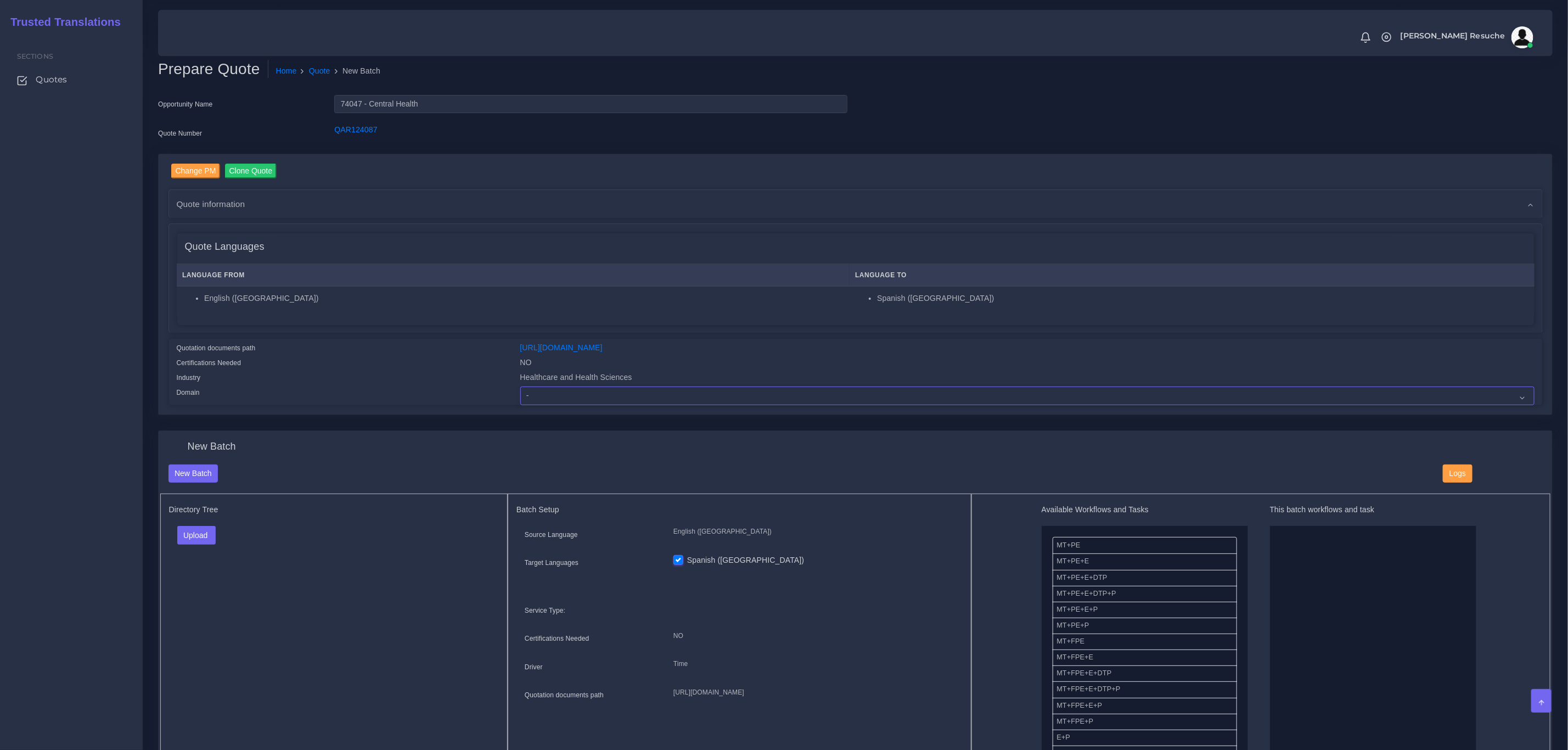
click at [574, 396] on select "- Advertising and Media Agriculture, Forestry and Fishing Architecture, Buildin…" at bounding box center [1027, 396] width 1014 height 18
select select "Healthcare and Health Sciences"
click at [520, 387] on select "- Advertising and Media Agriculture, Forestry and Fishing Architecture, Buildin…" at bounding box center [1027, 396] width 1014 height 18
click at [193, 533] on button "Upload" at bounding box center [197, 535] width 39 height 18
click at [210, 582] on label "Files" at bounding box center [215, 577] width 75 height 14
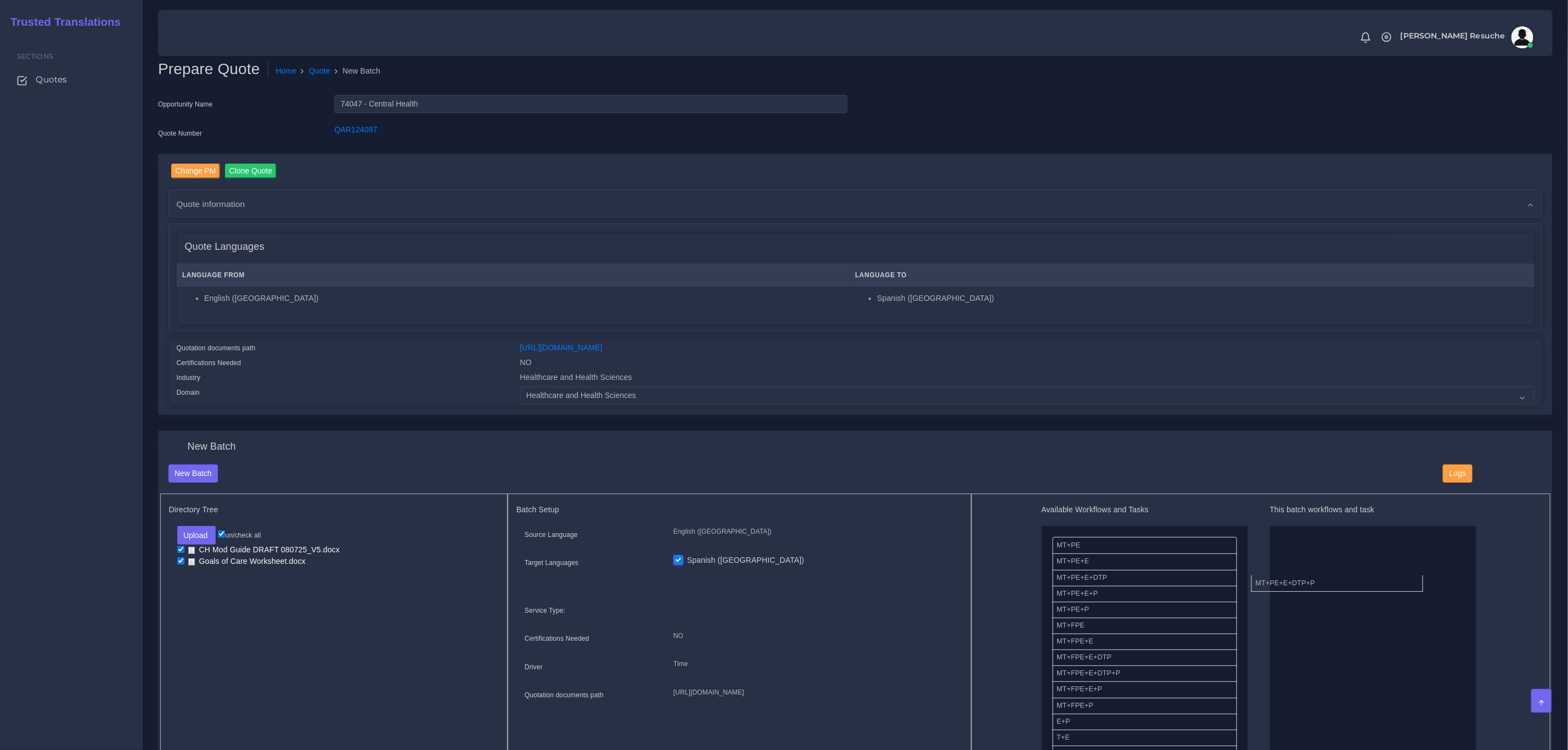
drag, startPoint x: 1124, startPoint y: 591, endPoint x: 1419, endPoint y: 574, distance: 295.5
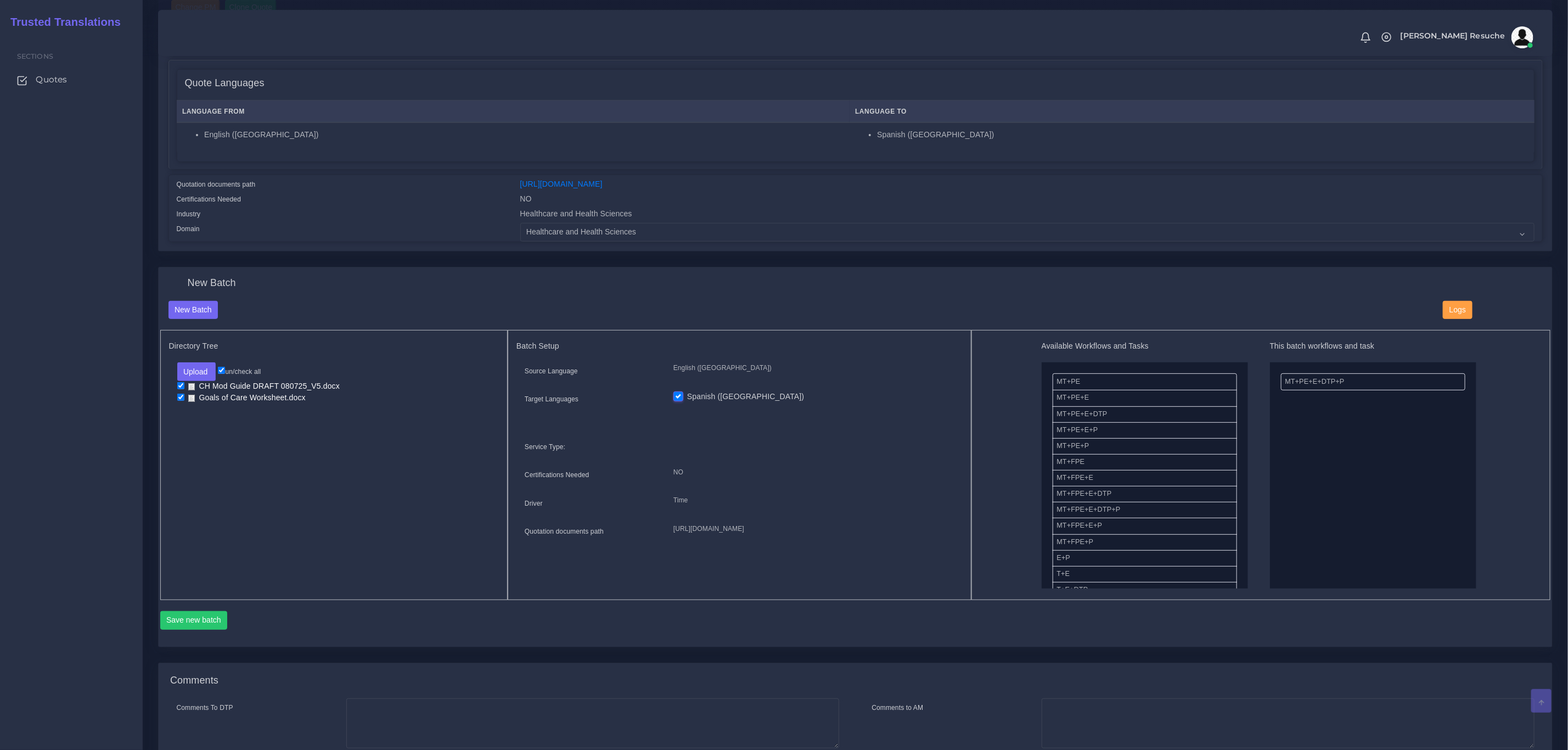
scroll to position [164, 0]
click at [168, 624] on button "Save new batch" at bounding box center [194, 619] width 68 height 18
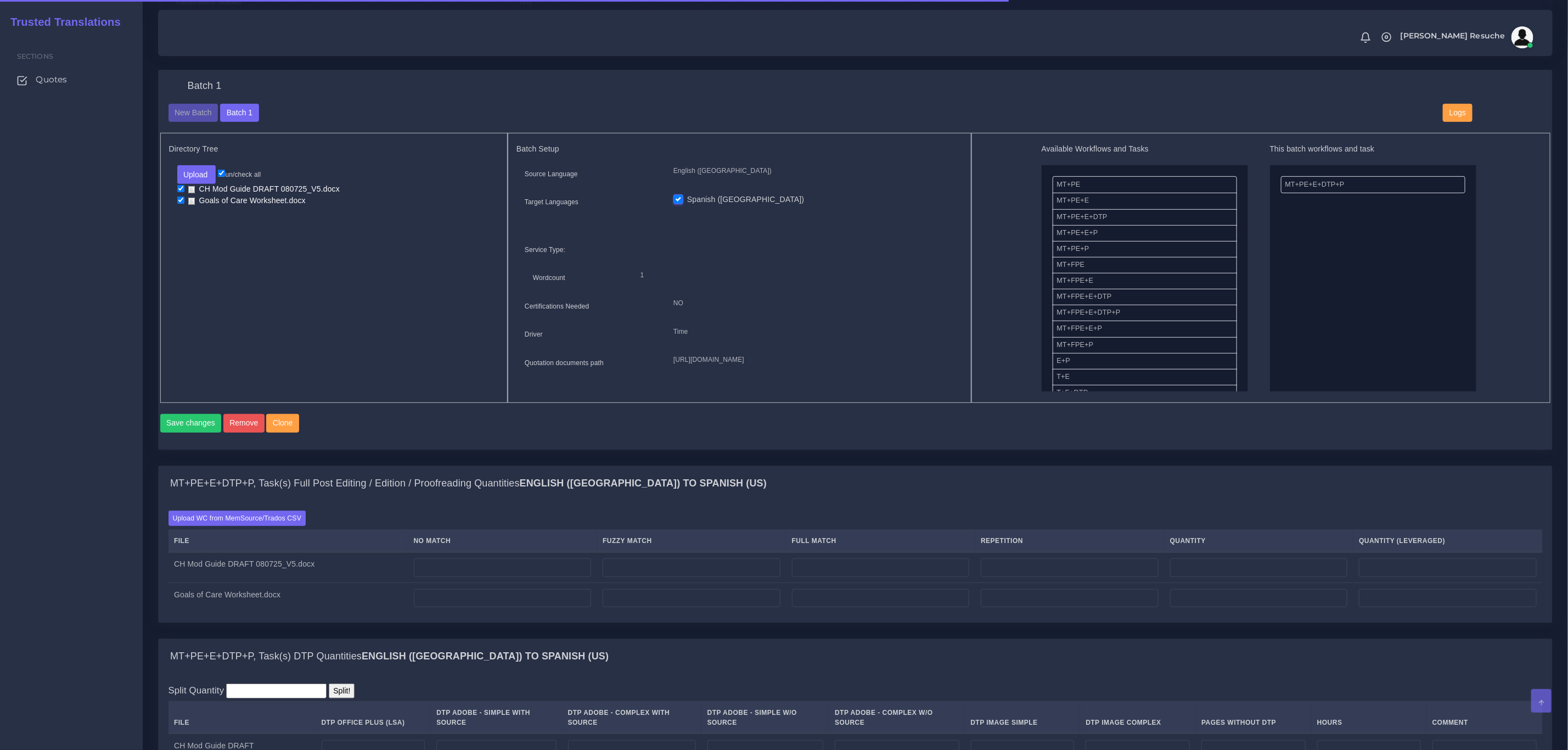
scroll to position [412, 0]
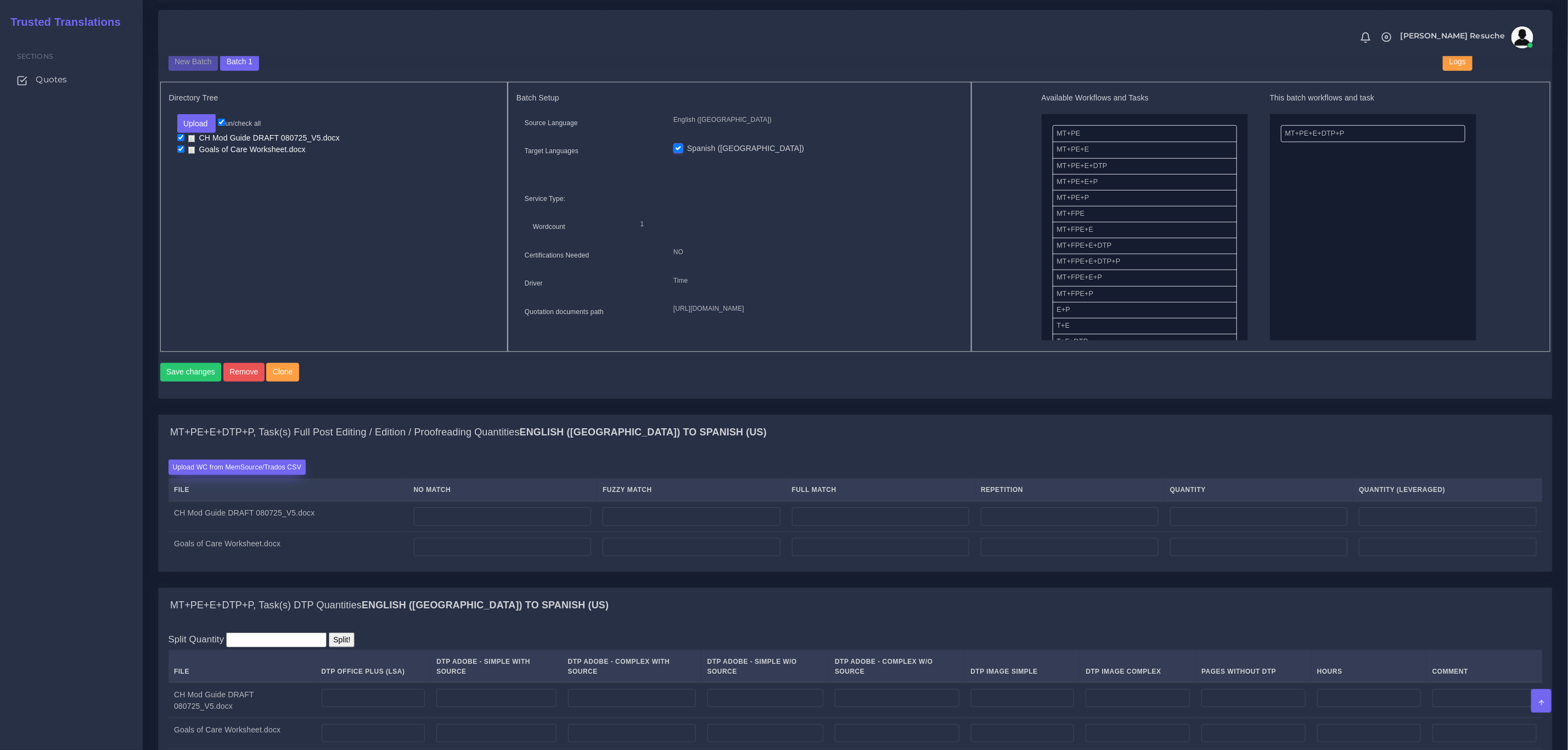
click at [263, 473] on label "Upload WC from MemSource/Trados CSV" at bounding box center [238, 467] width 138 height 15
click at [0, 0] on input "Upload WC from MemSource/Trados CSV" at bounding box center [0, 0] width 0 height 0
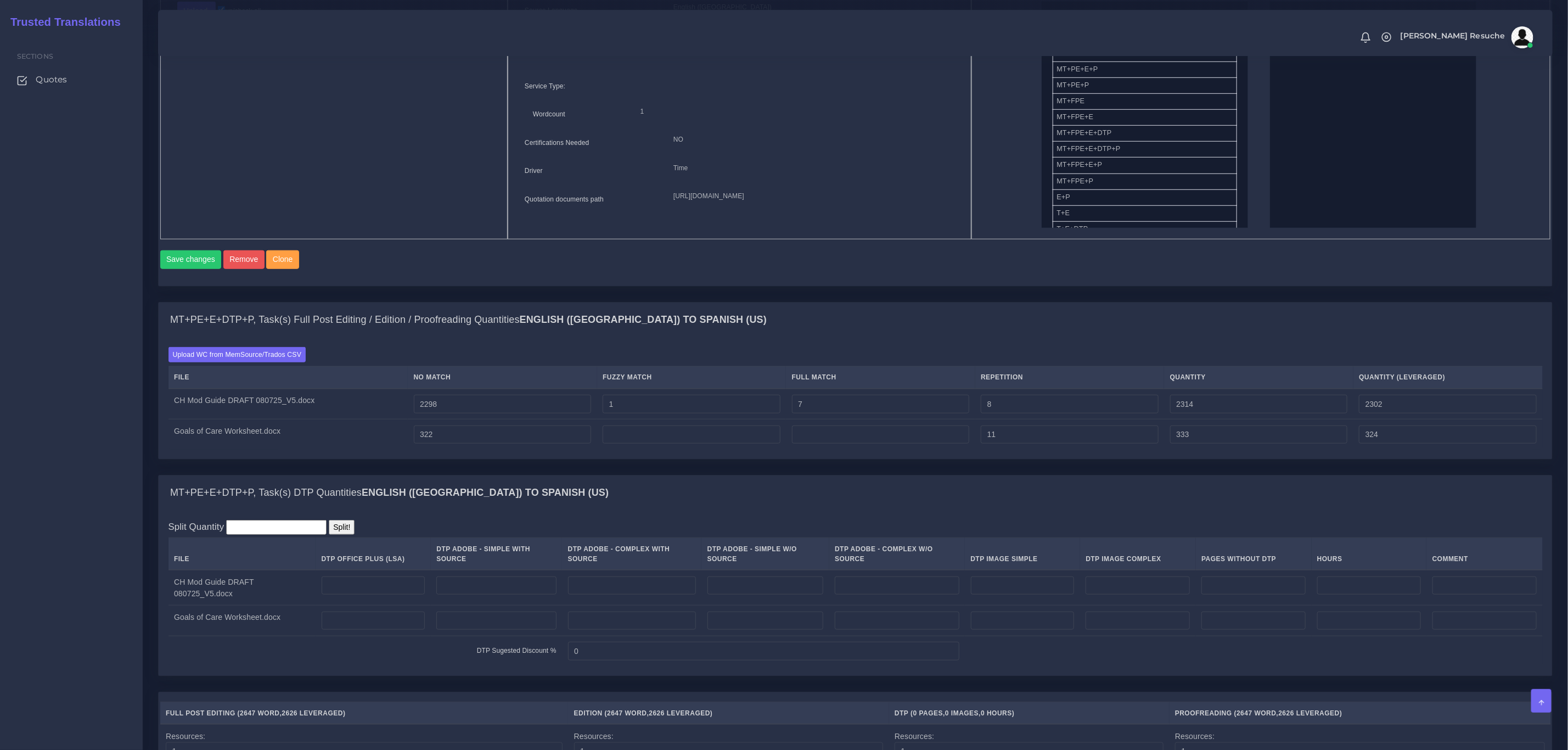
scroll to position [576, 0]
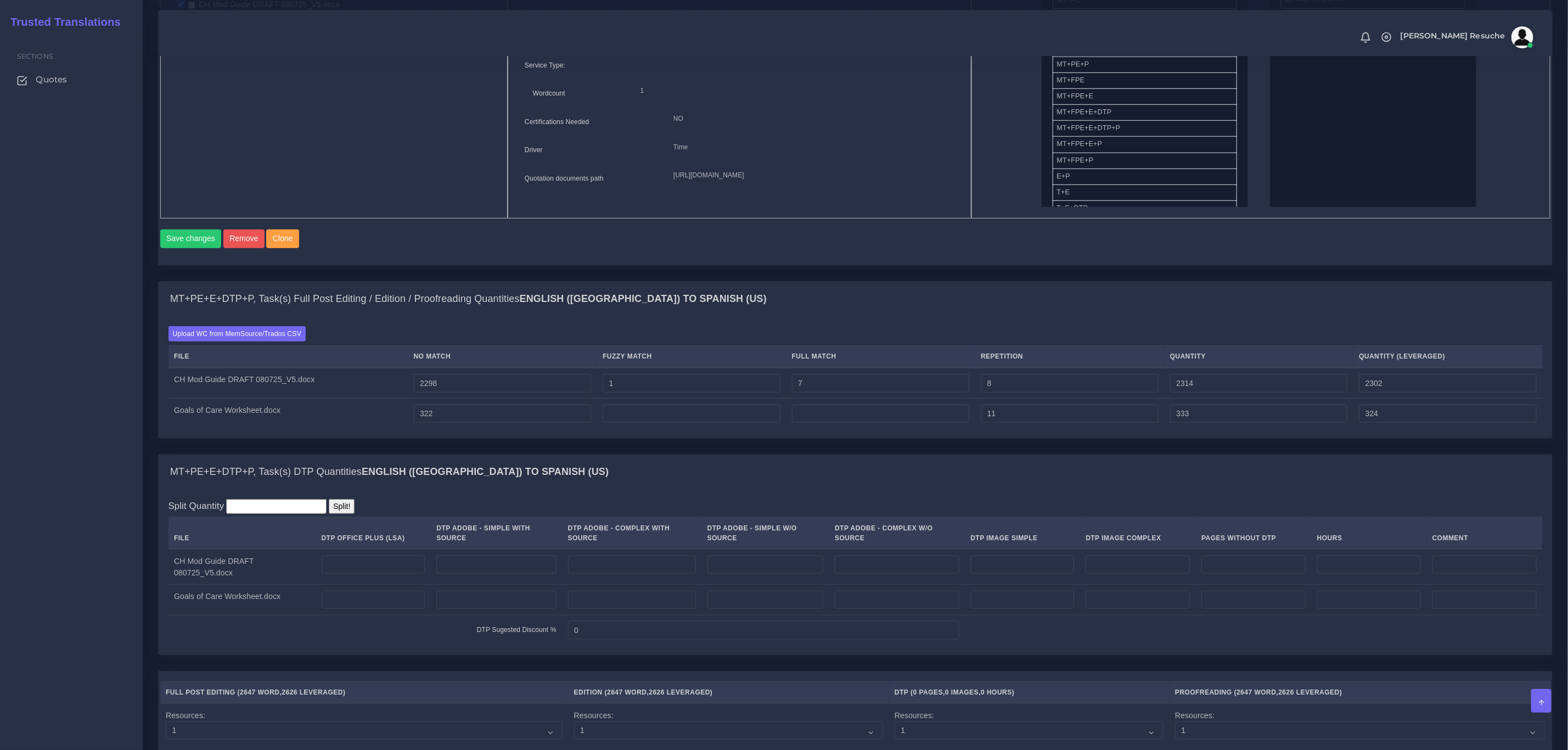
click at [290, 618] on td "DTP Sugested Discount %" at bounding box center [366, 630] width 394 height 30
click at [368, 601] on input "number" at bounding box center [373, 600] width 104 height 18
type input "1"
click at [402, 574] on input "number" at bounding box center [373, 565] width 104 height 18
type input "7"
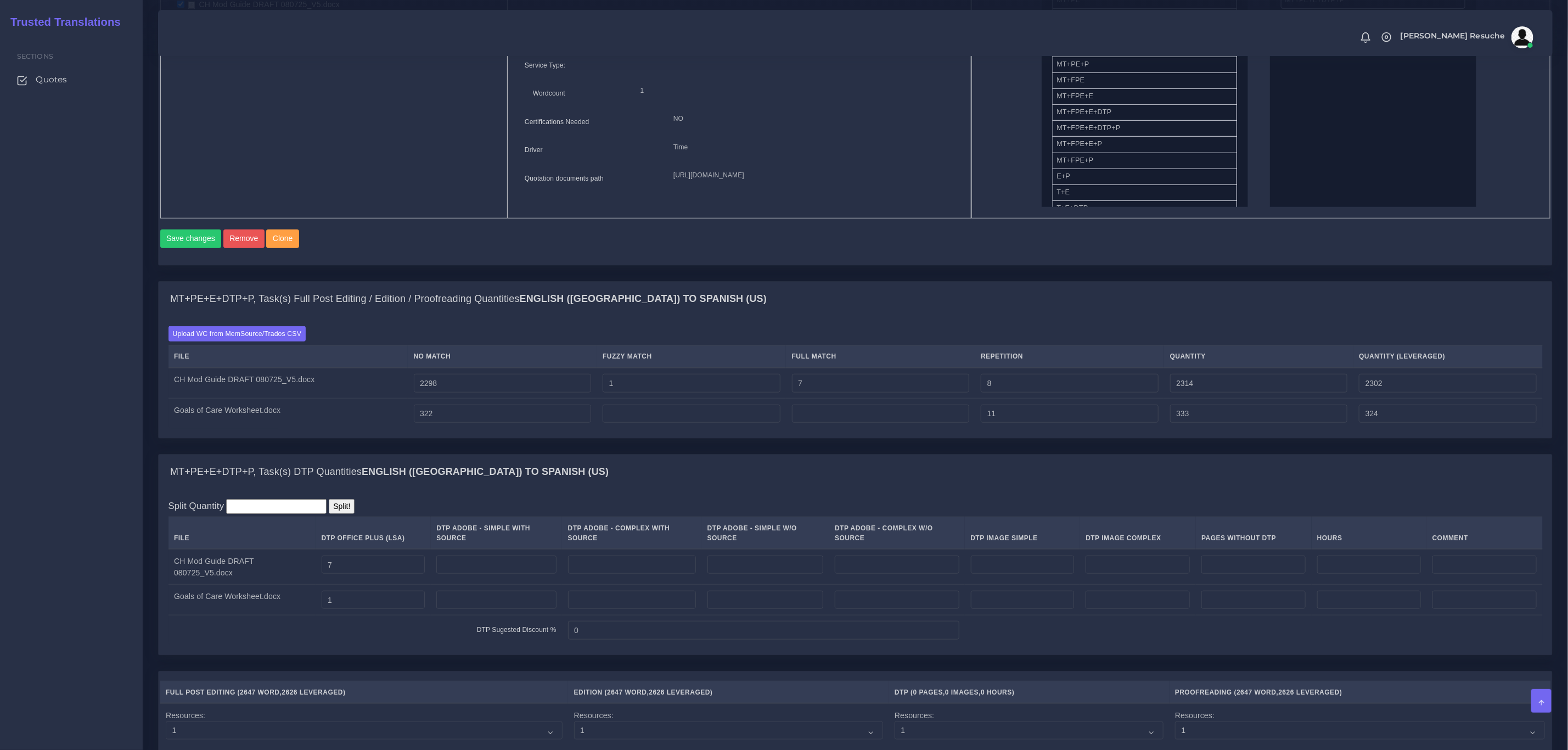
click at [693, 454] on div "MT+PE+E+DTP+P, Task(s) Full Post Editing / Edition / Proofreading Quantities En…" at bounding box center [855, 368] width 1412 height 173
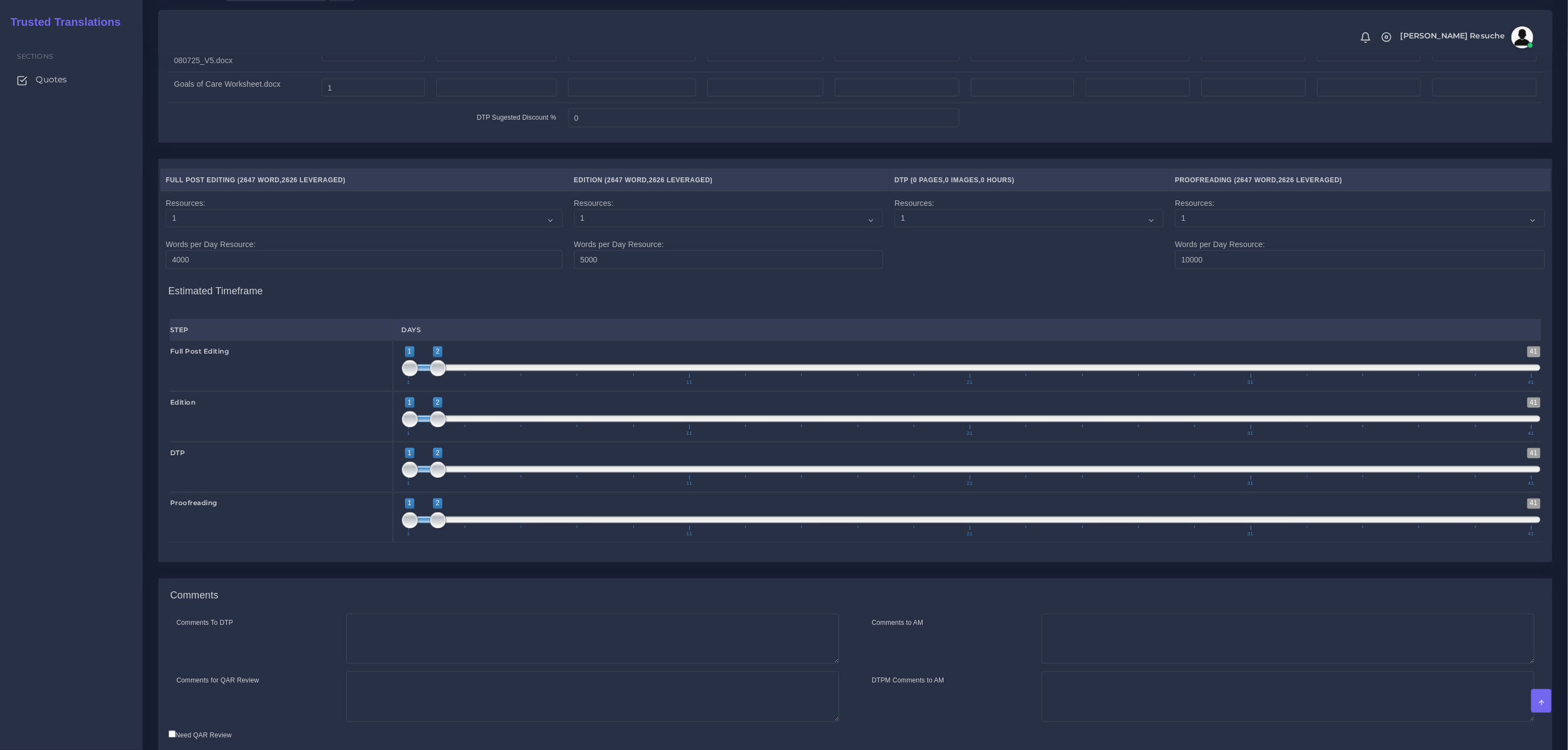
scroll to position [1167, 0]
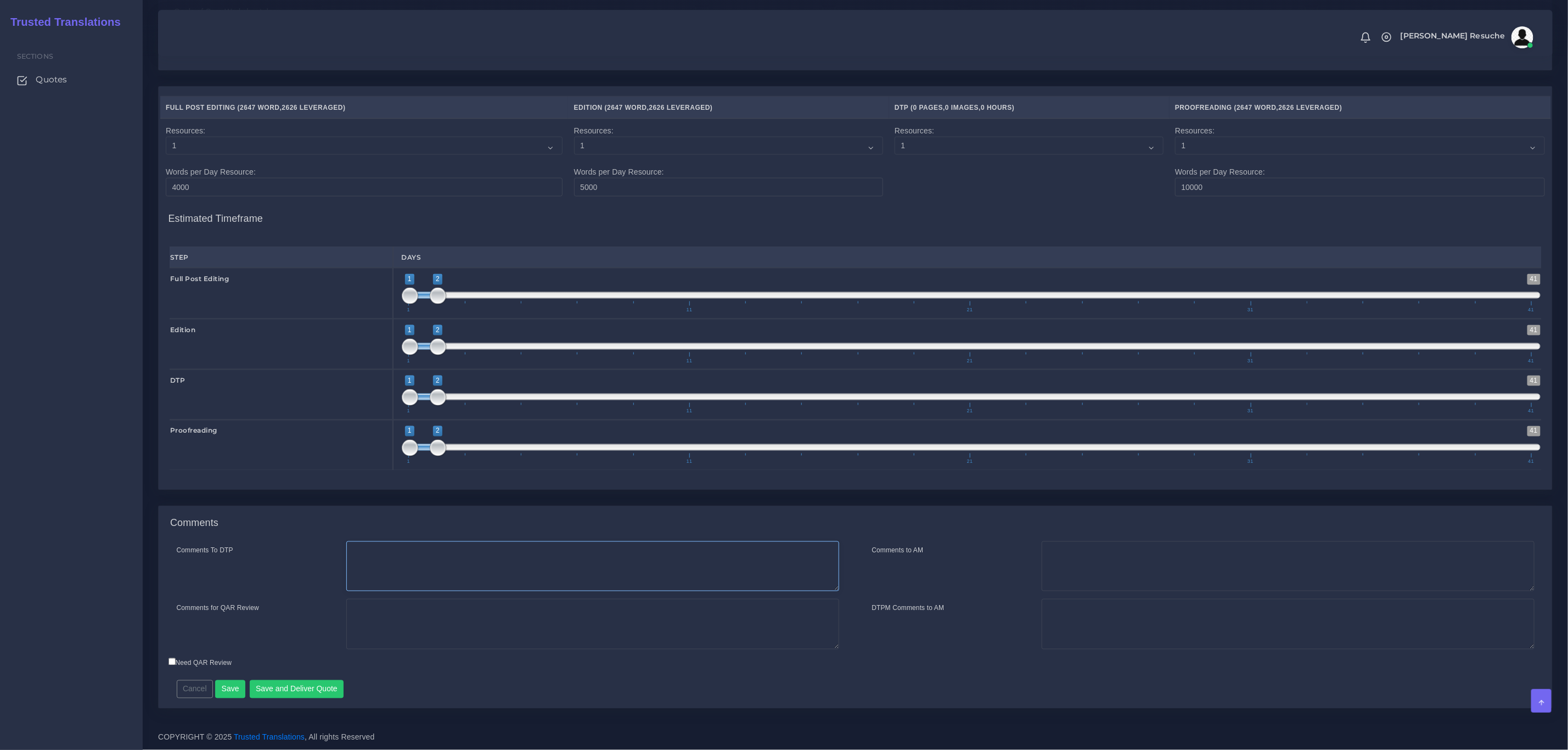
click textarea "Comments To DTP"
type textarea "DTP in word"
type textarea "PEEP+DTP"
click button "Save and Deliver Quote"
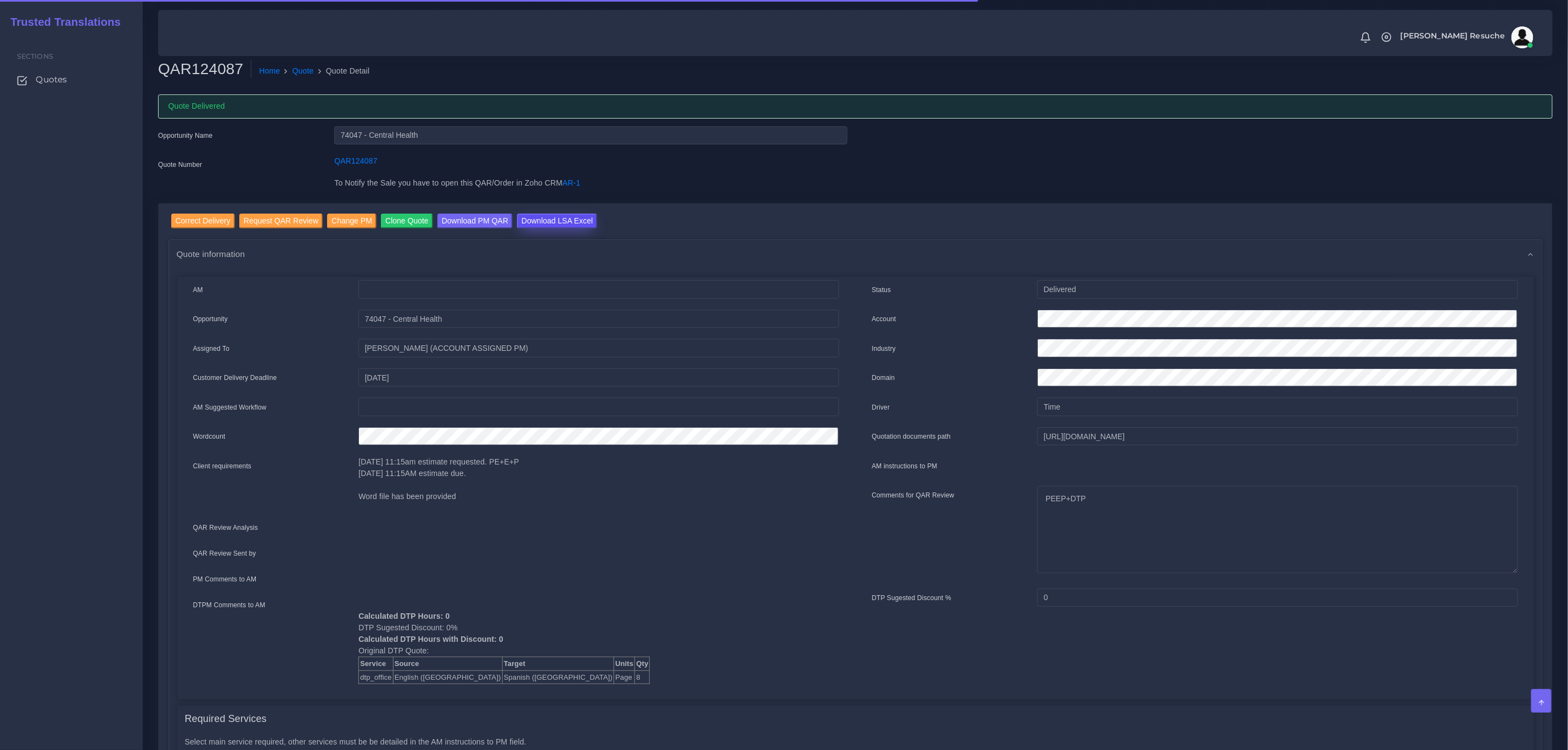
click at [577, 221] on input "Download LSA Excel" at bounding box center [557, 221] width 80 height 15
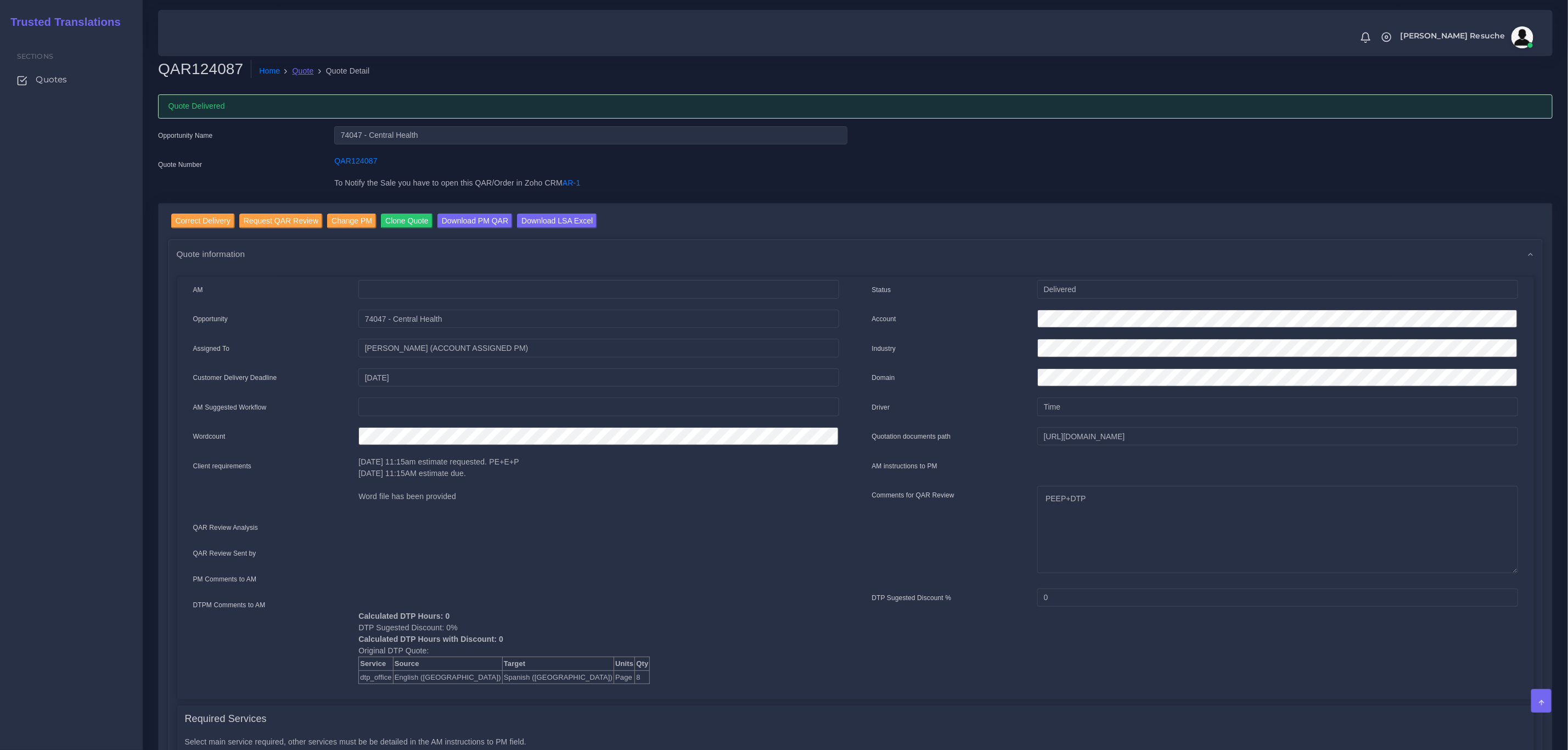
click at [299, 65] on link "Quote" at bounding box center [303, 71] width 21 height 12
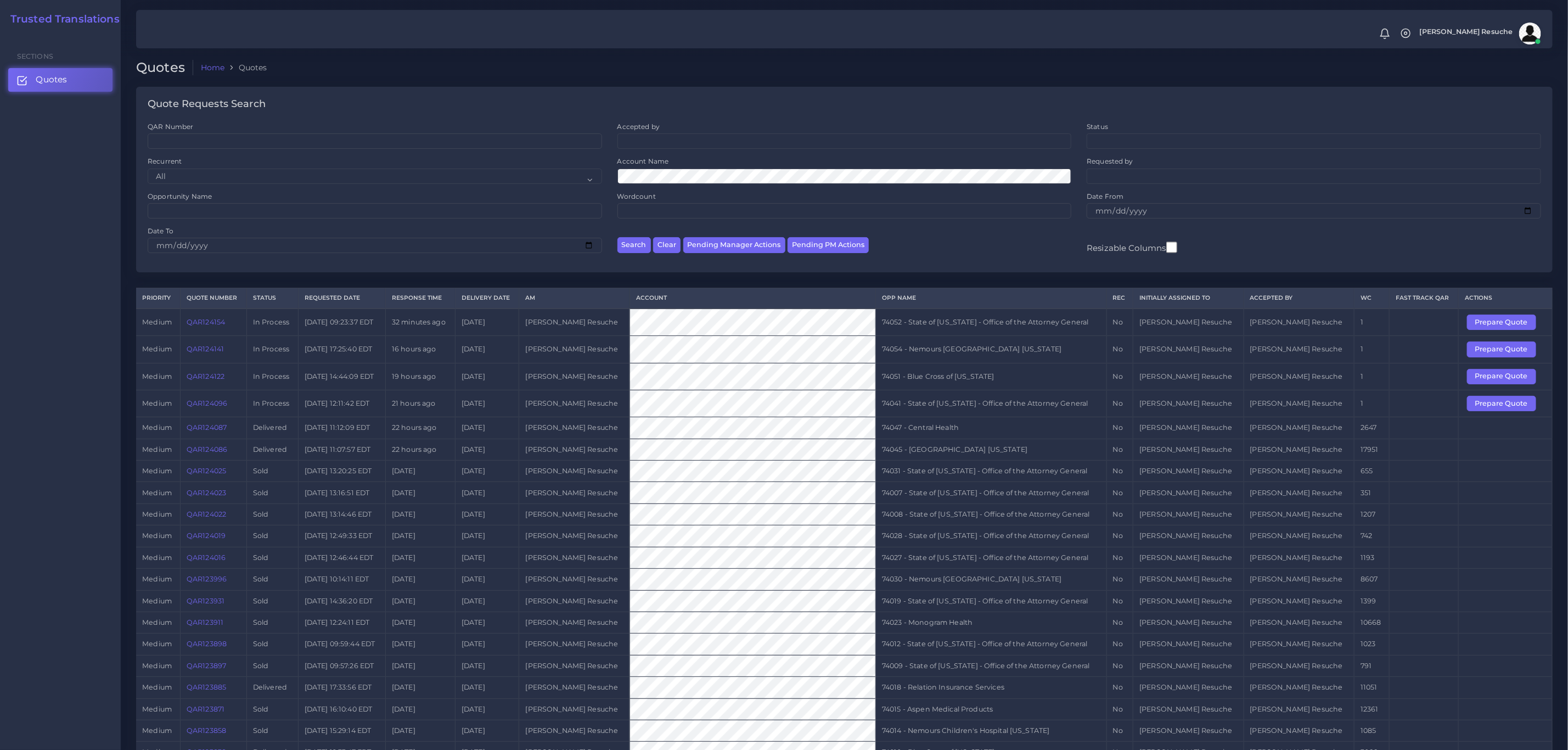
click at [957, 414] on td "74041 - State of [US_STATE] - Office of the Attorney General" at bounding box center [992, 403] width 231 height 27
copy tr "74041 - State of Kentucky - Office of the Attorney General"
click at [1491, 411] on button "Prepare Quote" at bounding box center [1502, 403] width 69 height 15
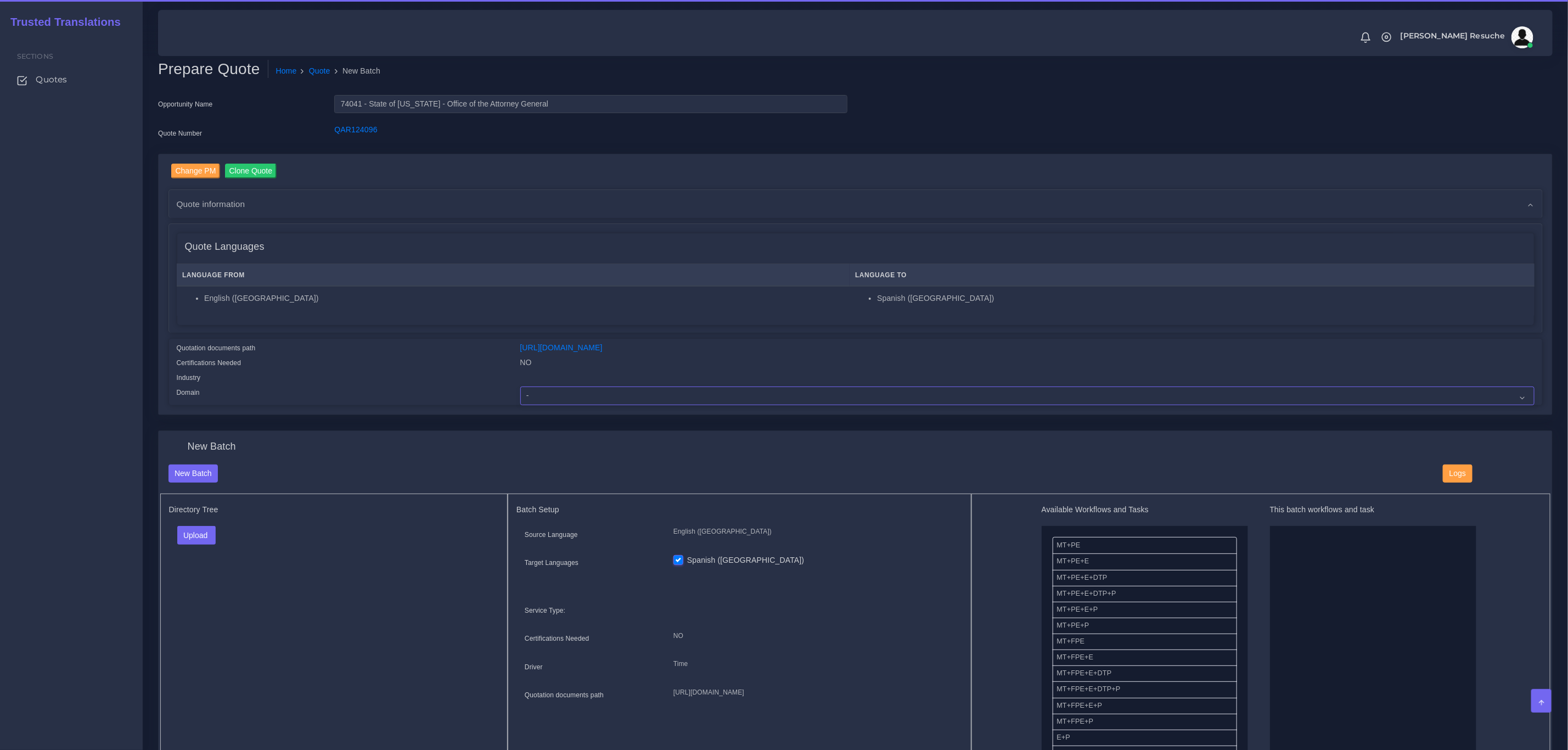
click at [557, 398] on select "- Advertising and Media Agriculture, Forestry and Fishing Architecture, Buildin…" at bounding box center [1027, 396] width 1014 height 18
select select "Legal Services"
click at [520, 387] on select "- Advertising and Media Agriculture, Forestry and Fishing Architecture, Buildin…" at bounding box center [1027, 396] width 1014 height 18
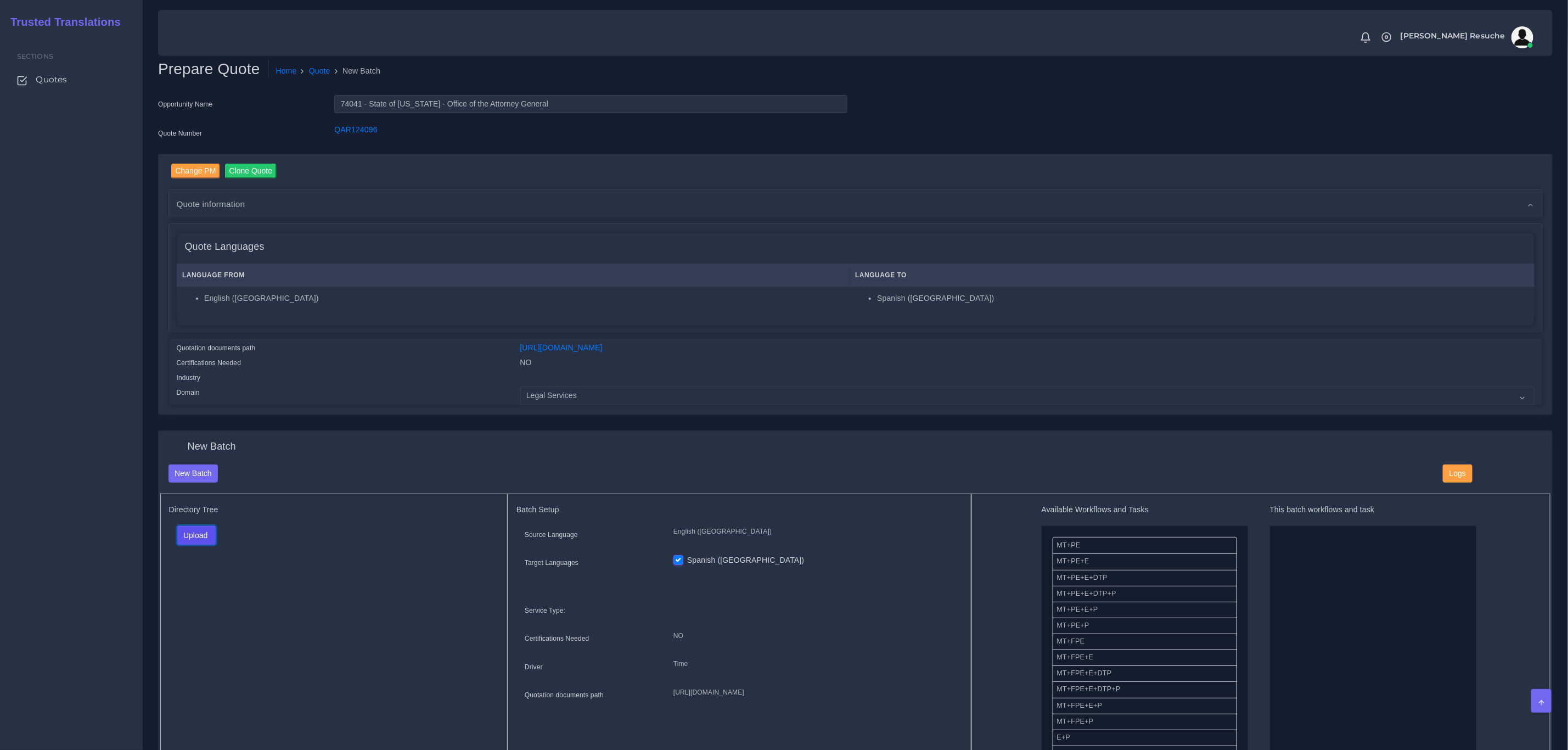
click at [196, 537] on button "Upload" at bounding box center [197, 535] width 39 height 18
click at [200, 574] on label "Files" at bounding box center [215, 577] width 75 height 14
drag, startPoint x: 1122, startPoint y: 593, endPoint x: 1206, endPoint y: 557, distance: 91.4
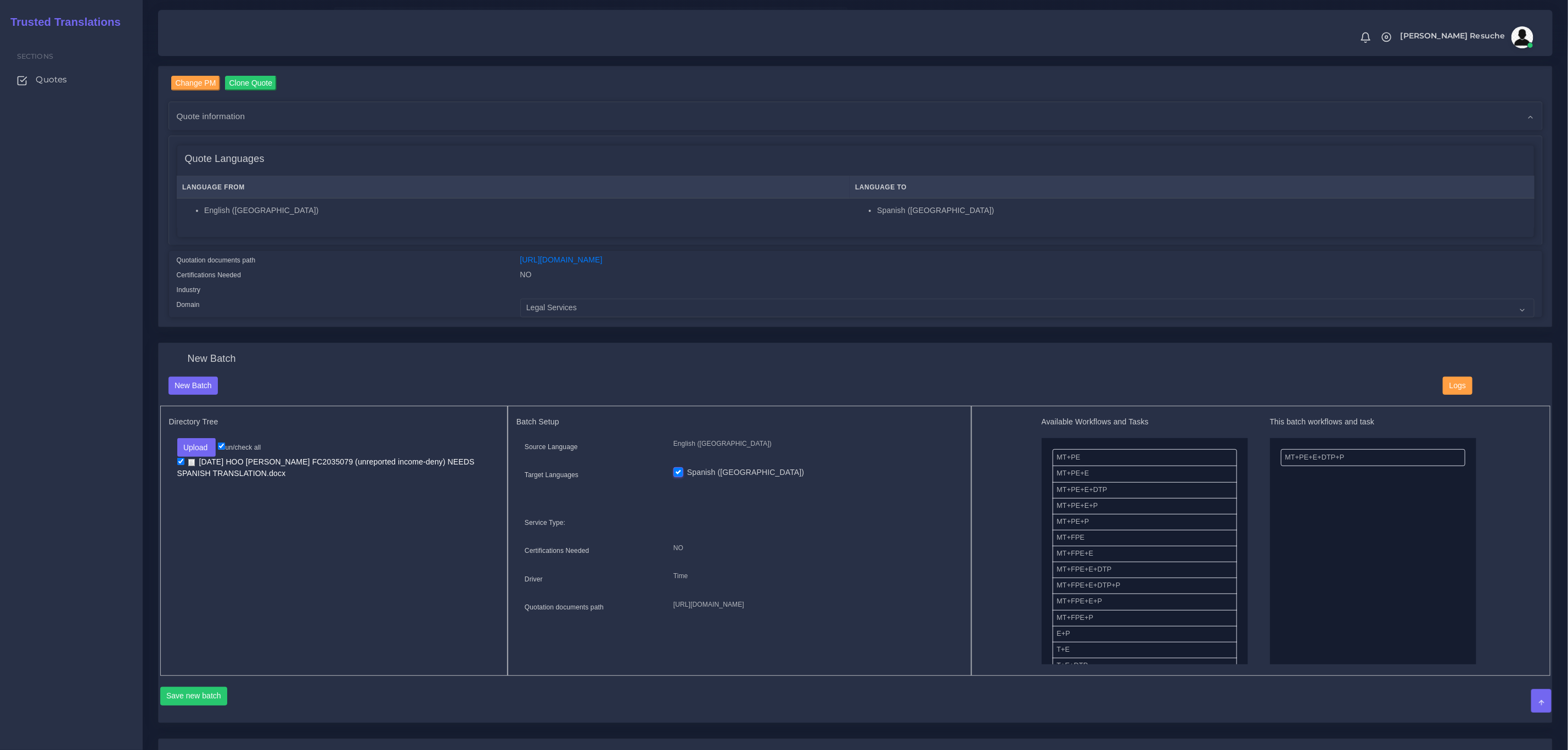
scroll to position [164, 0]
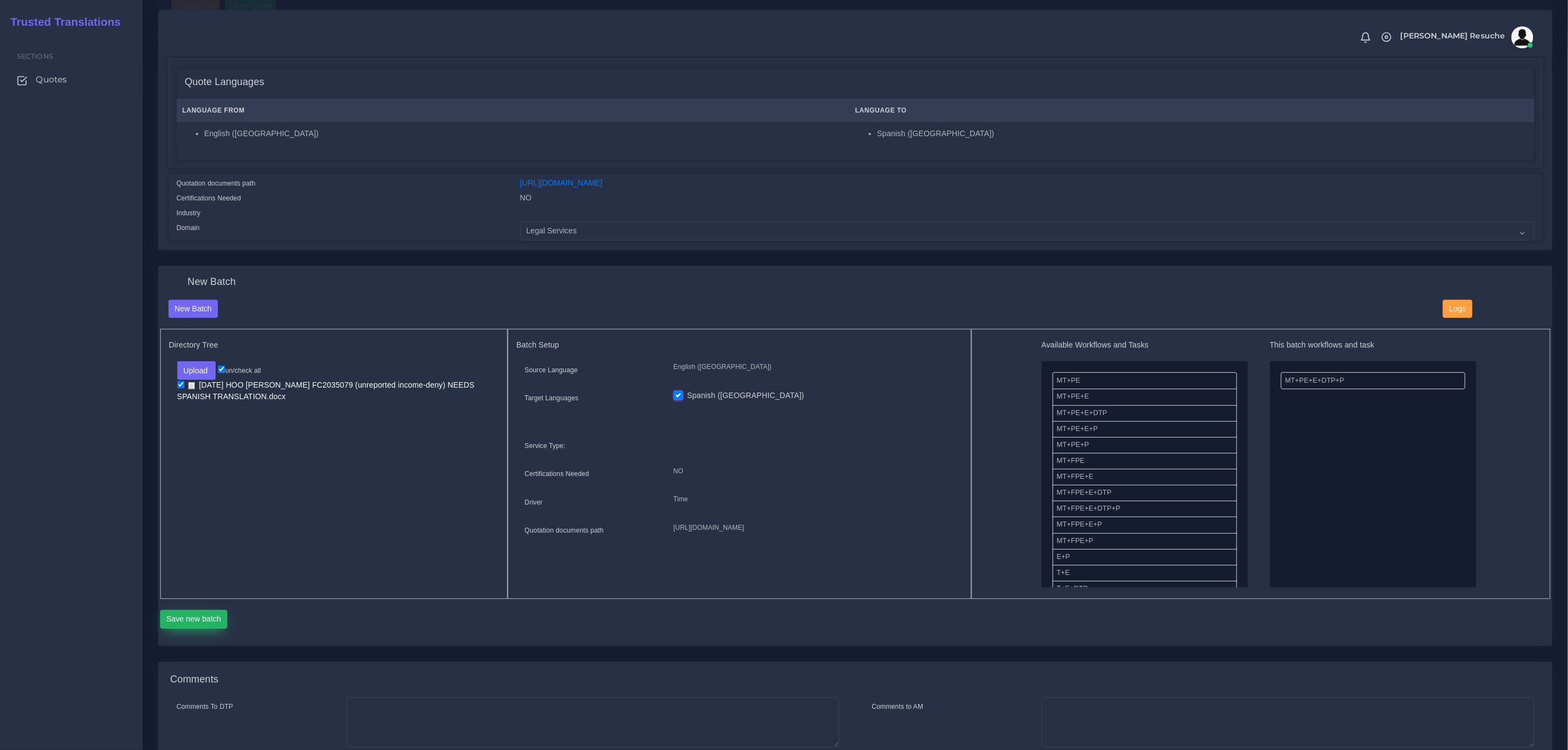
click at [211, 611] on button "Save new batch" at bounding box center [194, 619] width 68 height 18
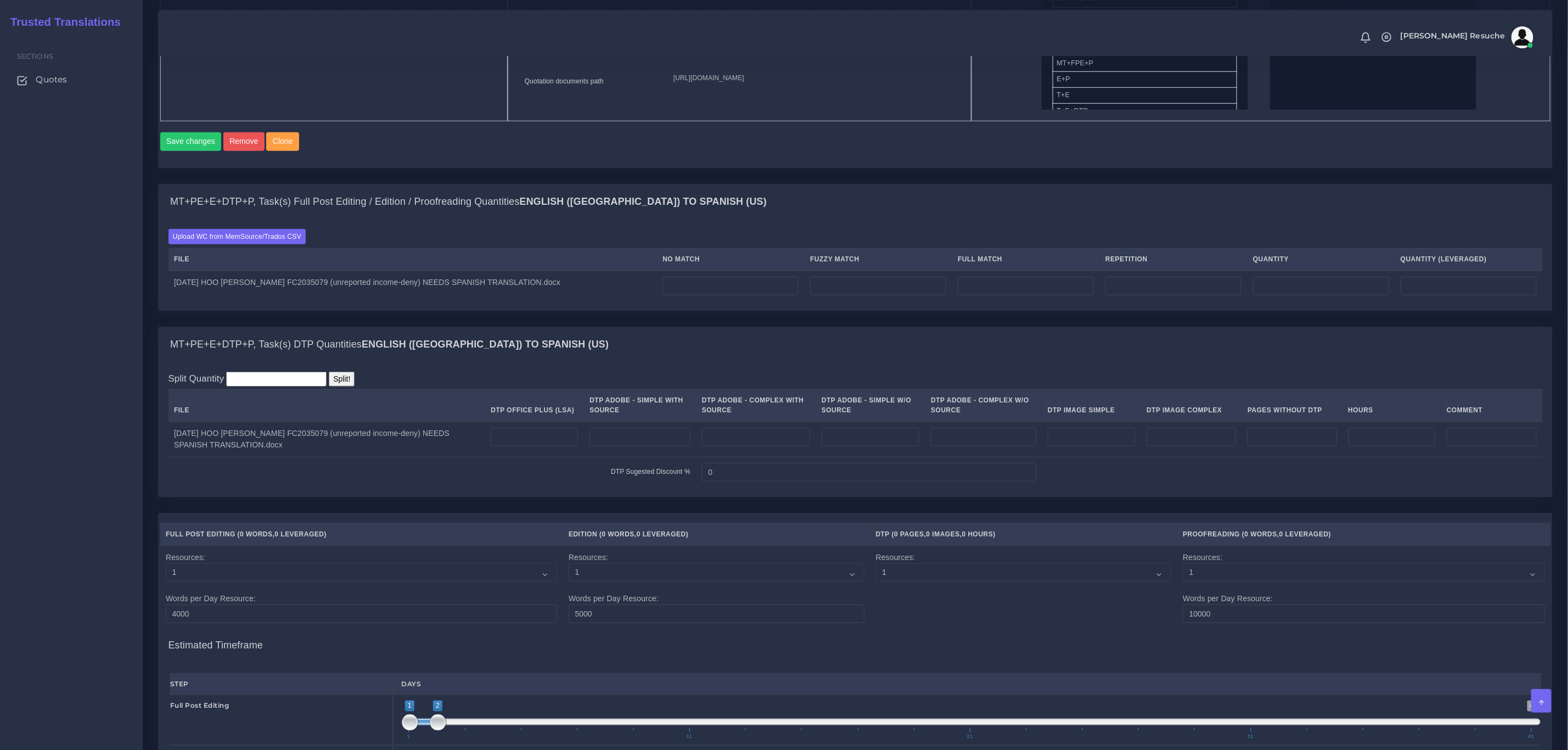
scroll to position [659, 0]
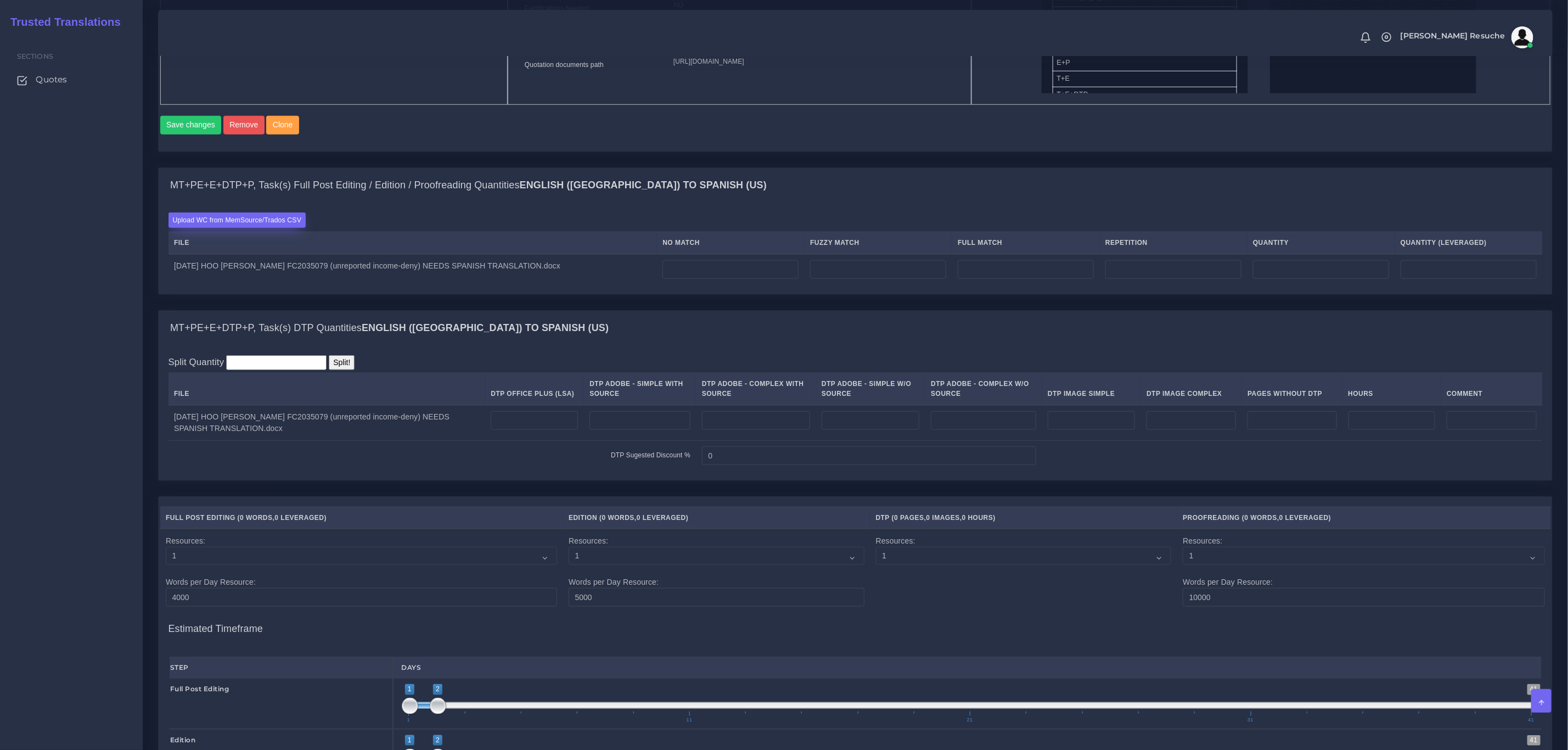
click at [221, 227] on label "Upload WC from MemSource/Trados CSV" at bounding box center [238, 220] width 138 height 15
click at [0, 0] on input "Upload WC from MemSource/Trados CSV" at bounding box center [0, 0] width 0 height 0
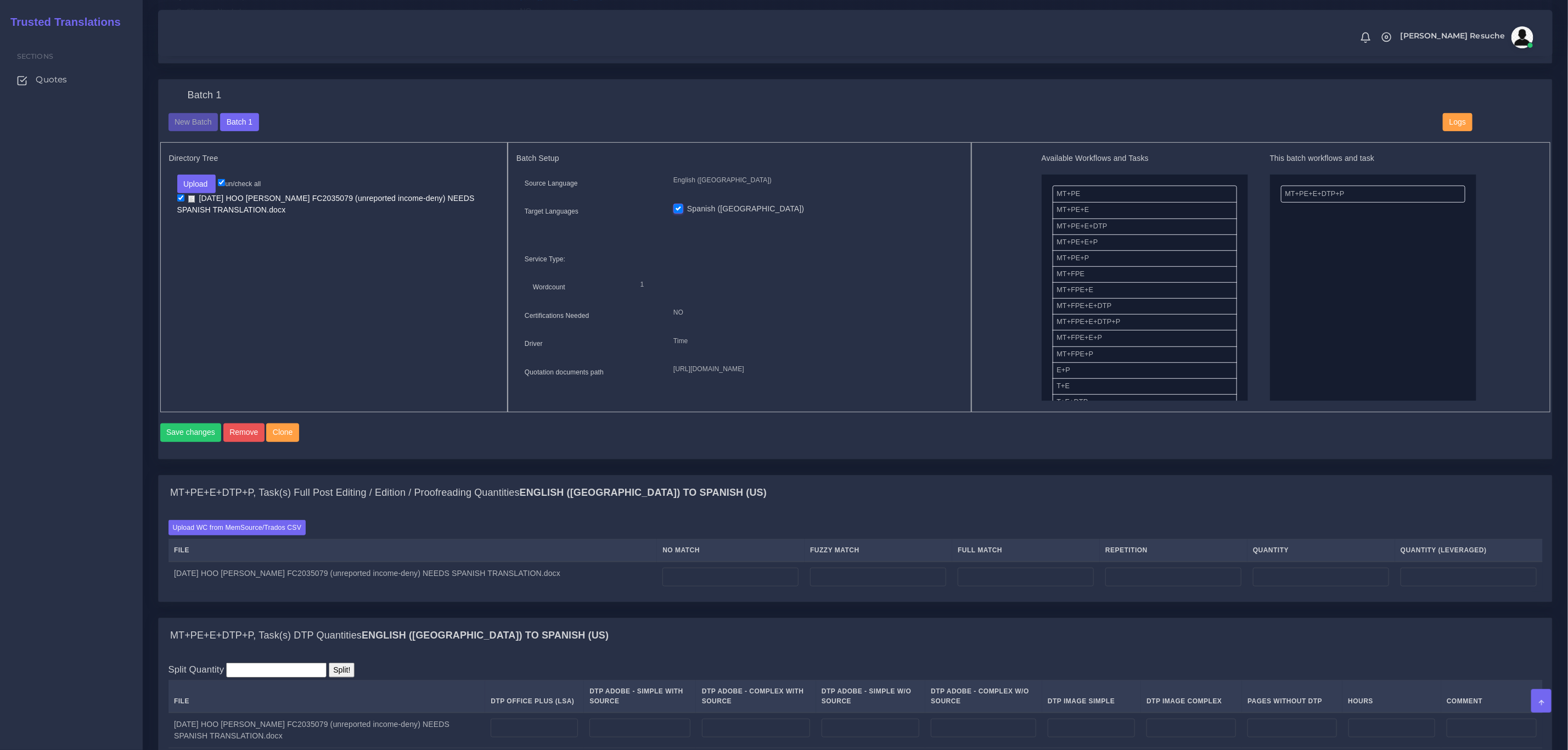
scroll to position [412, 0]
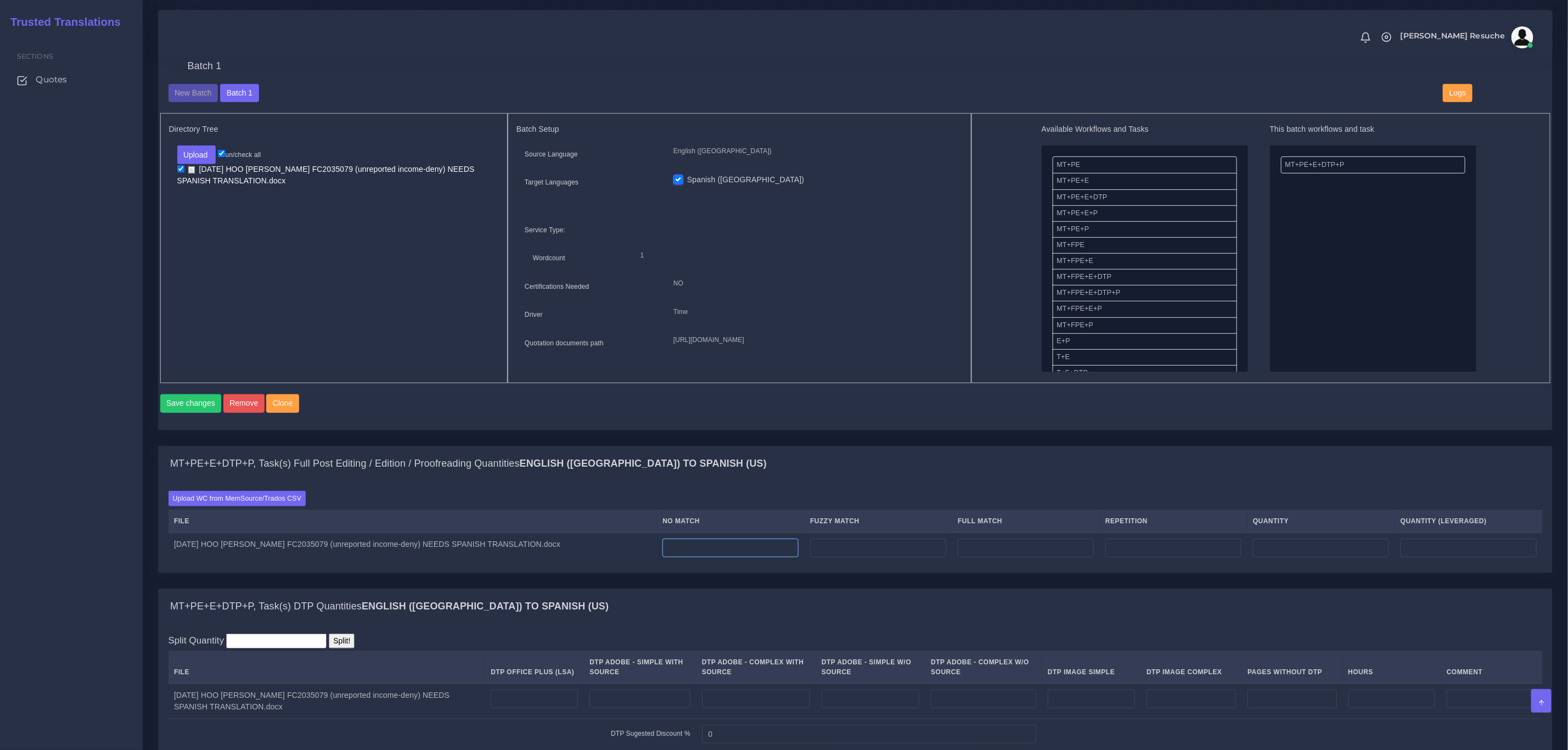
click at [712, 557] on input "number" at bounding box center [731, 547] width 136 height 18
type input "545"
click at [1152, 554] on input "number" at bounding box center [1173, 547] width 136 height 18
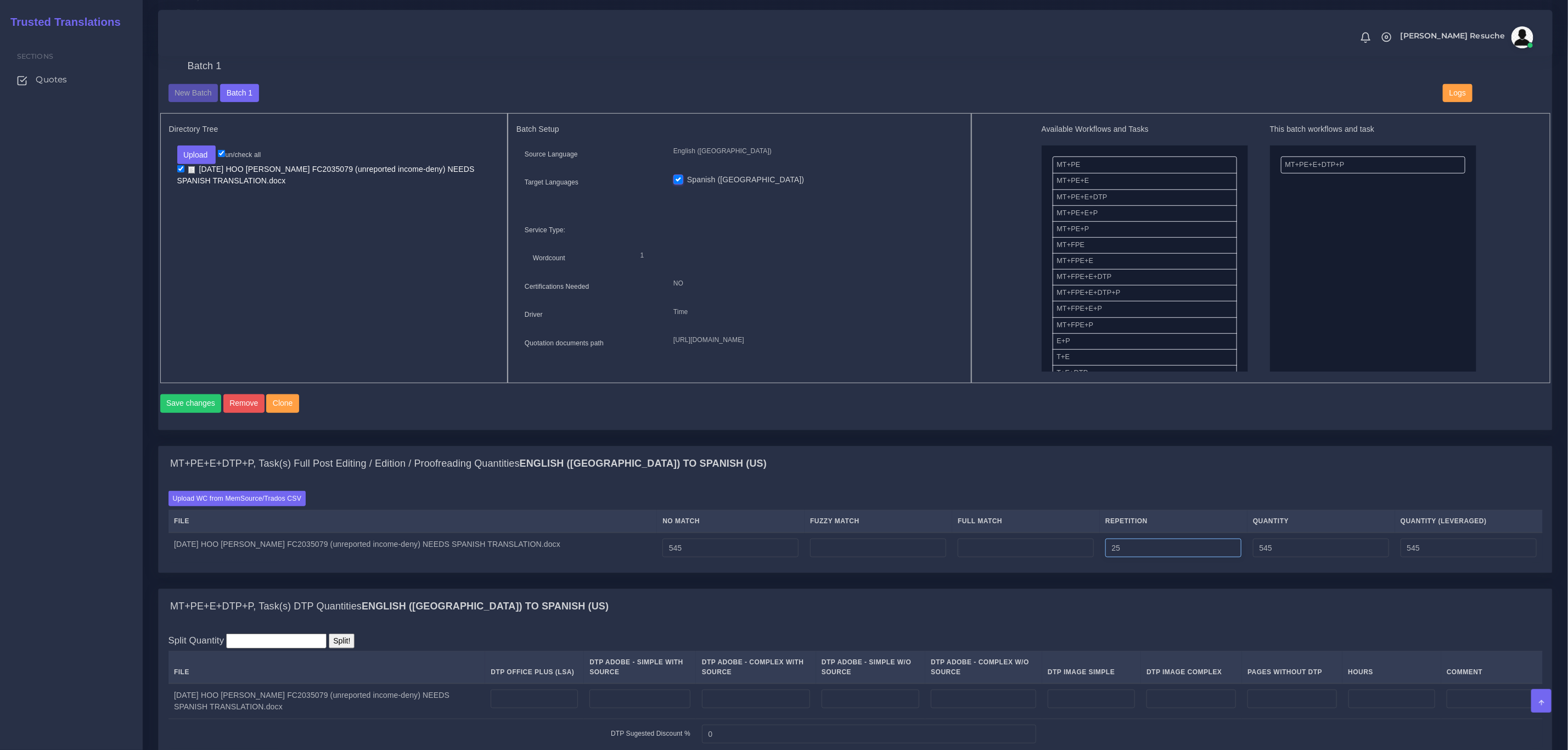
type input "25"
type input "570"
type input "551"
click at [1199, 481] on div "MT+PE+E+DTP+P, Task(s) Full Post Editing / Edition / Proofreading Quantities En…" at bounding box center [855, 463] width 1394 height 35
click at [866, 557] on input "number" at bounding box center [878, 547] width 136 height 18
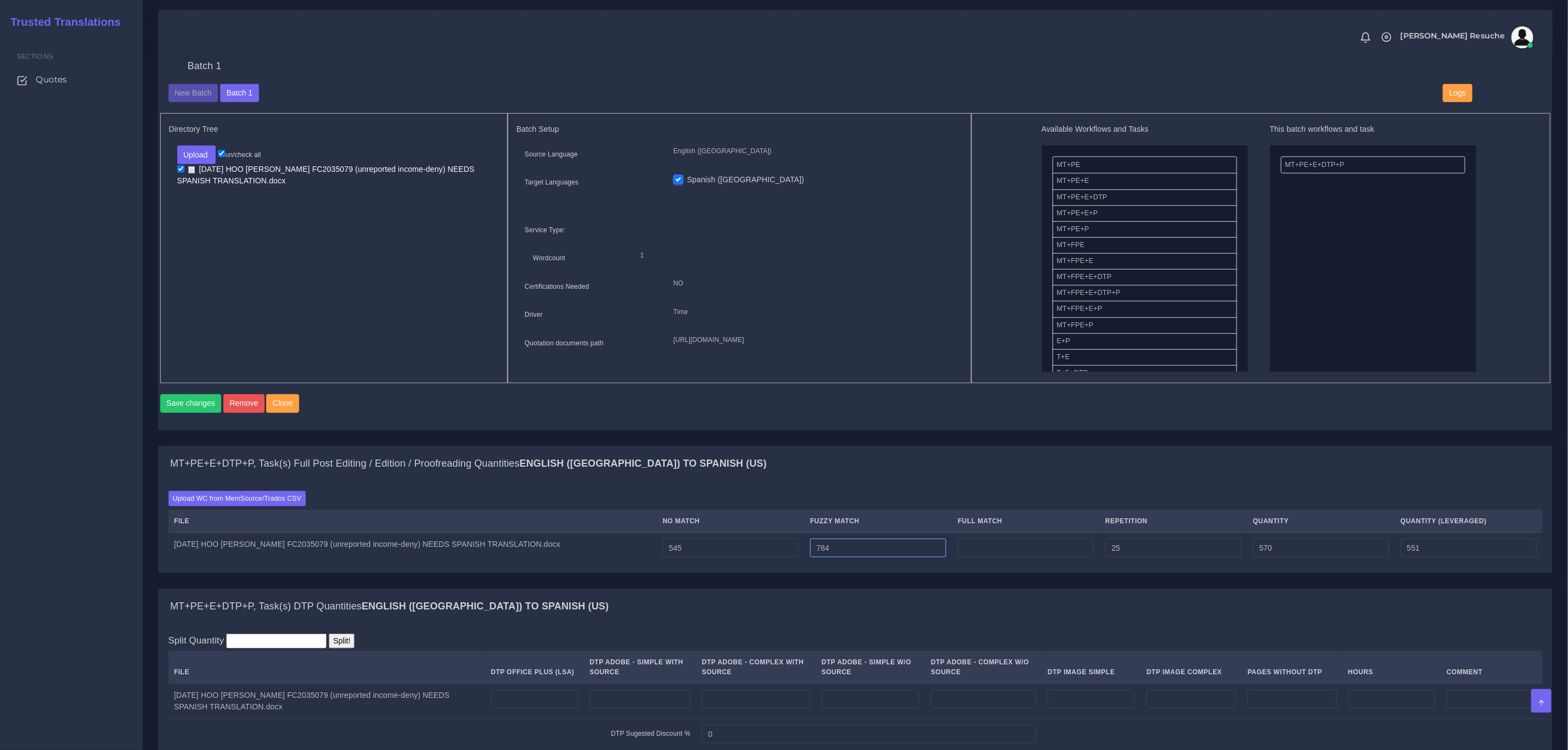
type input "784"
type input "1354"
type input "943"
click at [918, 470] on div "MT+PE+E+DTP+P, Task(s) Full Post Editing / Edition / Proofreading Quantities En…" at bounding box center [855, 463] width 1394 height 35
click at [1022, 557] on input "number" at bounding box center [1026, 547] width 136 height 18
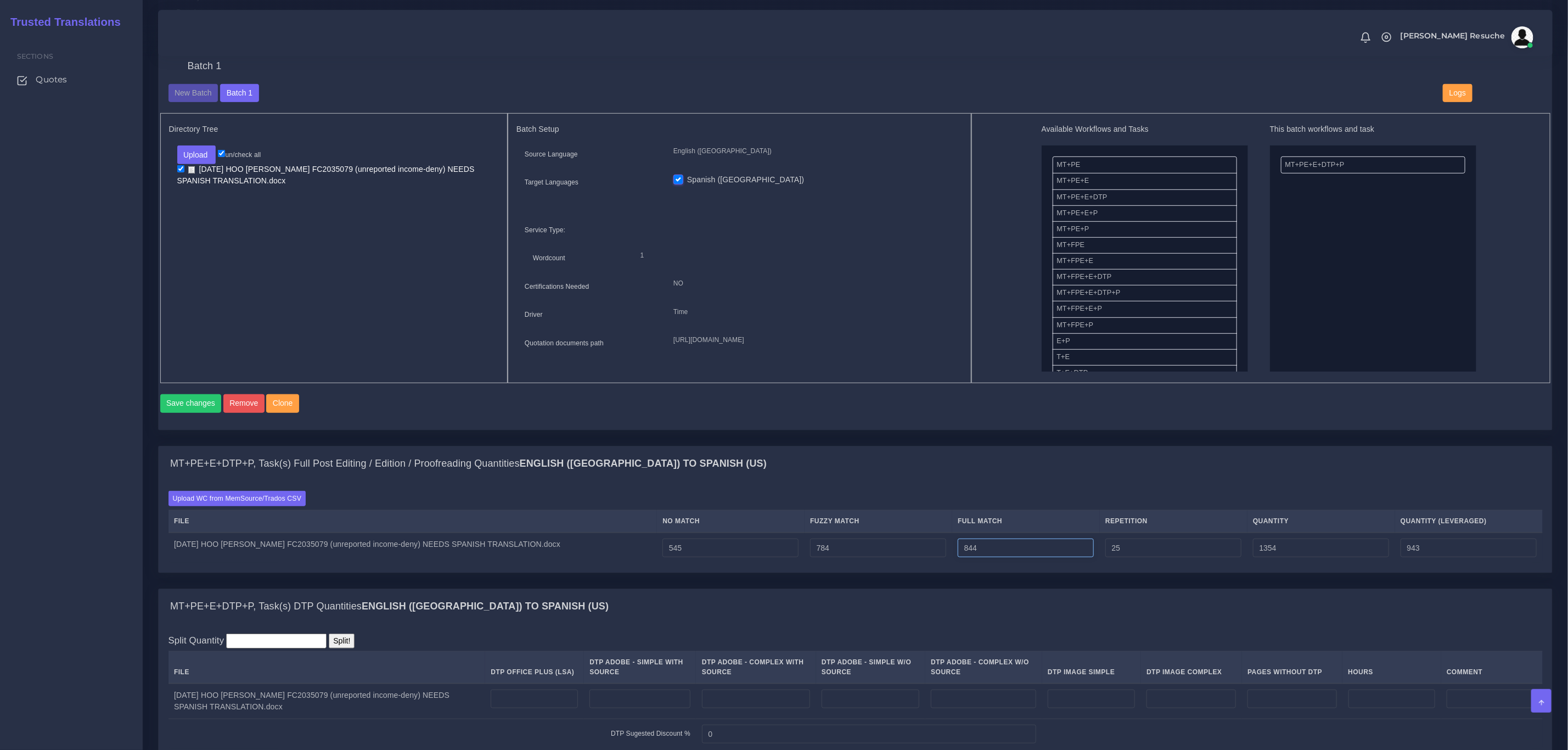
type input "844"
type input "2198"
type input "1154"
click at [1041, 420] on div "Save changes Remove Clone" at bounding box center [855, 407] width 1391 height 26
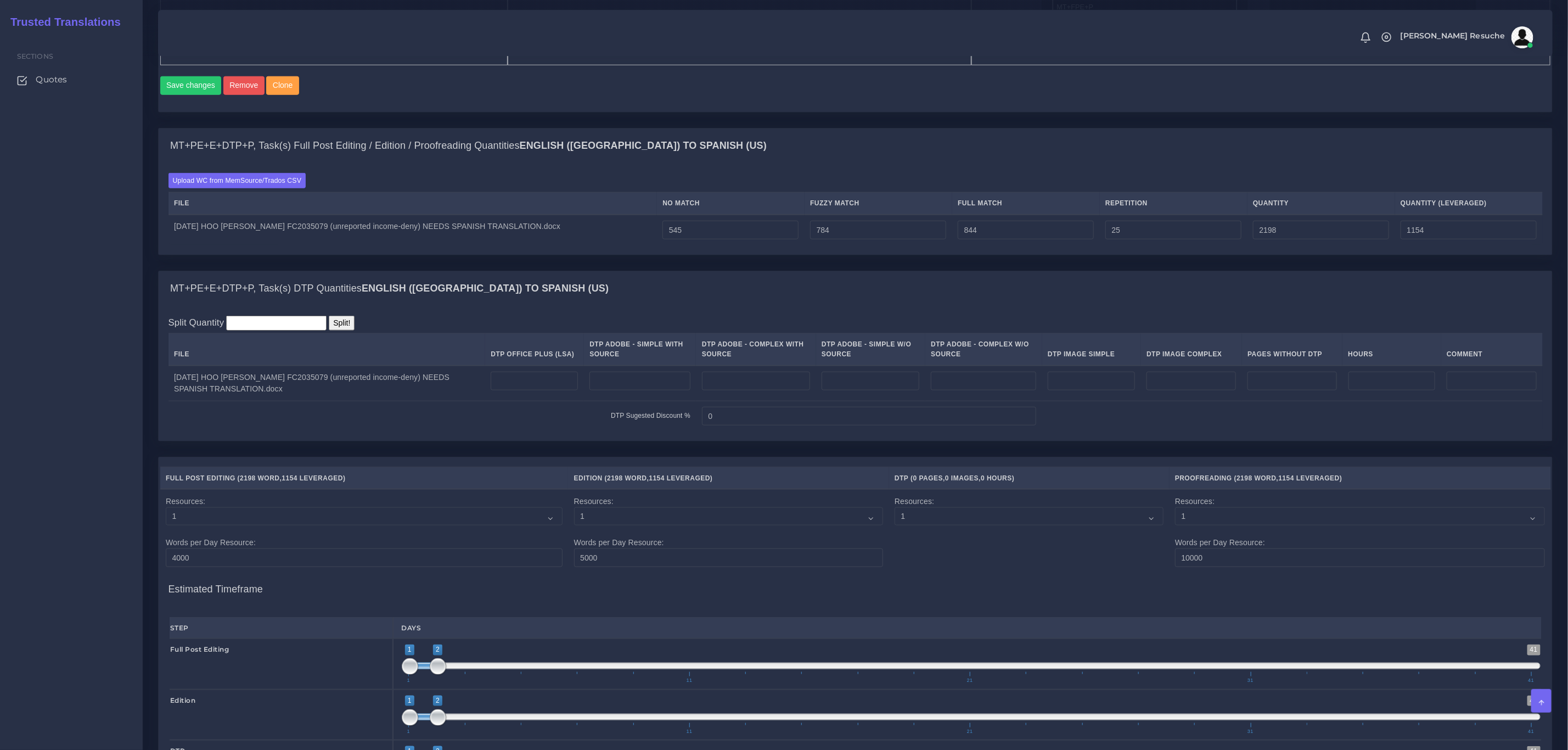
scroll to position [824, 0]
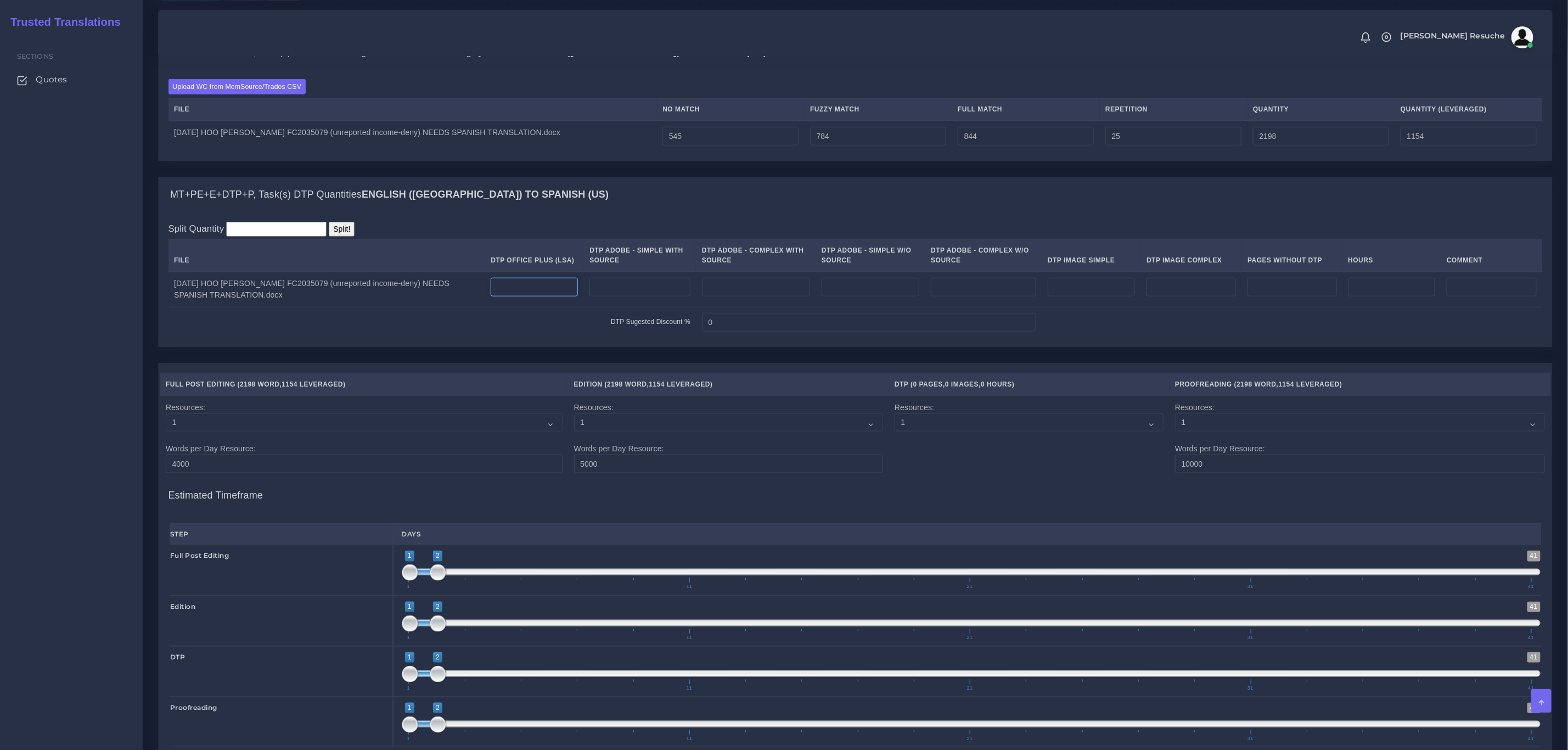
click at [540, 296] on input "number" at bounding box center [535, 287] width 87 height 18
drag, startPoint x: 552, startPoint y: 304, endPoint x: 436, endPoint y: 317, distance: 116.7
click at [436, 307] on tr "[DATE] HOO [PERSON_NAME] FC2035079 (unreported income-deny) NEEDS SPANISH TRANS…" at bounding box center [856, 290] width 1375 height 36
type input "6"
click at [614, 212] on div "MT+PE+E+DTP+P, Task(s) DTP Quantities English (US) TO Spanish (US)" at bounding box center [855, 195] width 1394 height 35
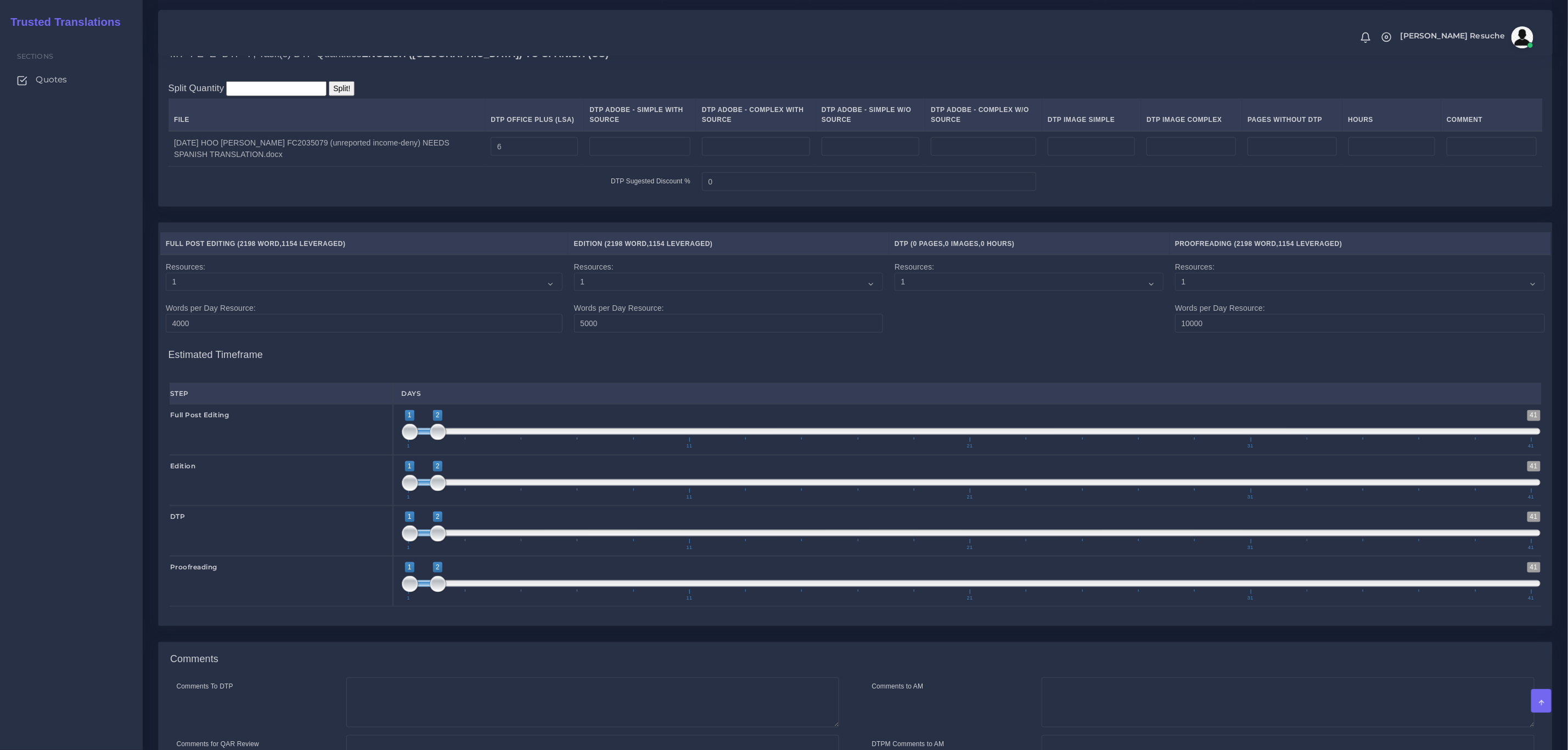
scroll to position [1121, 0]
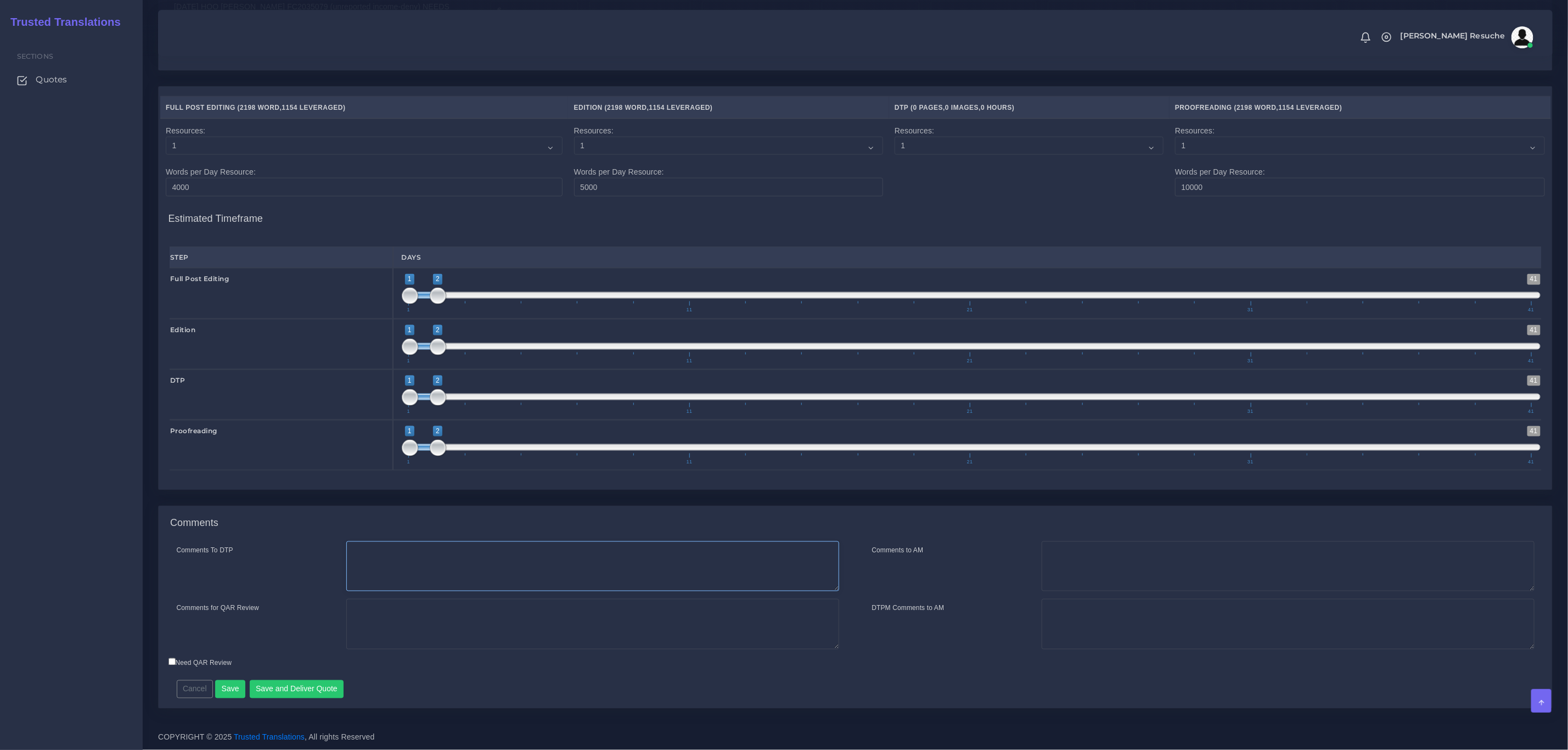
click at [500, 572] on textarea "Comments To DTP" at bounding box center [592, 566] width 493 height 50
type textarea "DTP in word"
type textarea "PEEP+DTP"
click at [330, 687] on button "Save and Deliver Quote" at bounding box center [297, 689] width 95 height 18
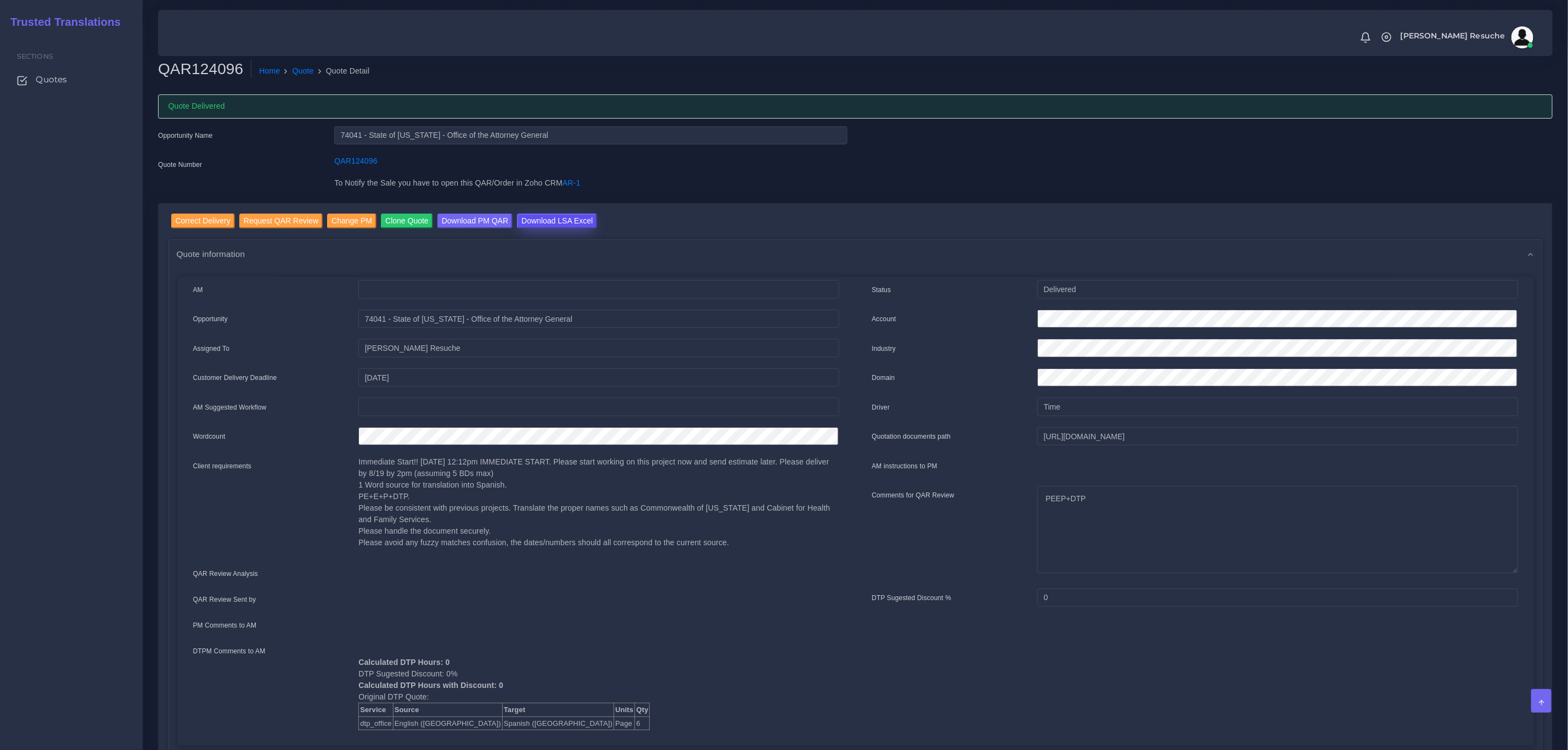
click at [544, 216] on input "Download LSA Excel" at bounding box center [557, 221] width 80 height 15
click at [304, 63] on ol "Home Quote Quote Detail" at bounding box center [726, 71] width 949 height 23
click at [302, 68] on link "Quote" at bounding box center [303, 71] width 21 height 12
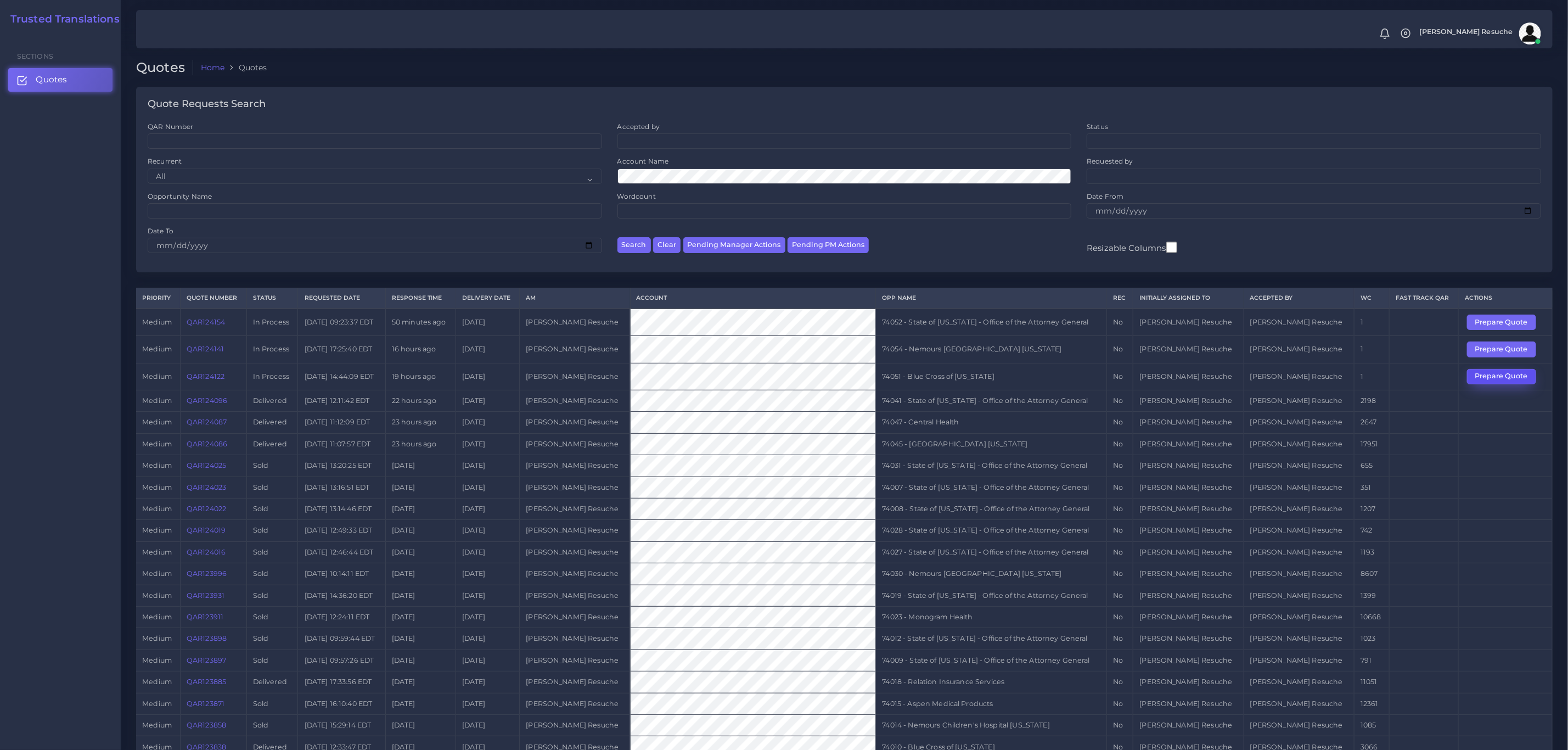
click at [1497, 384] on button "Prepare Quote" at bounding box center [1502, 376] width 69 height 15
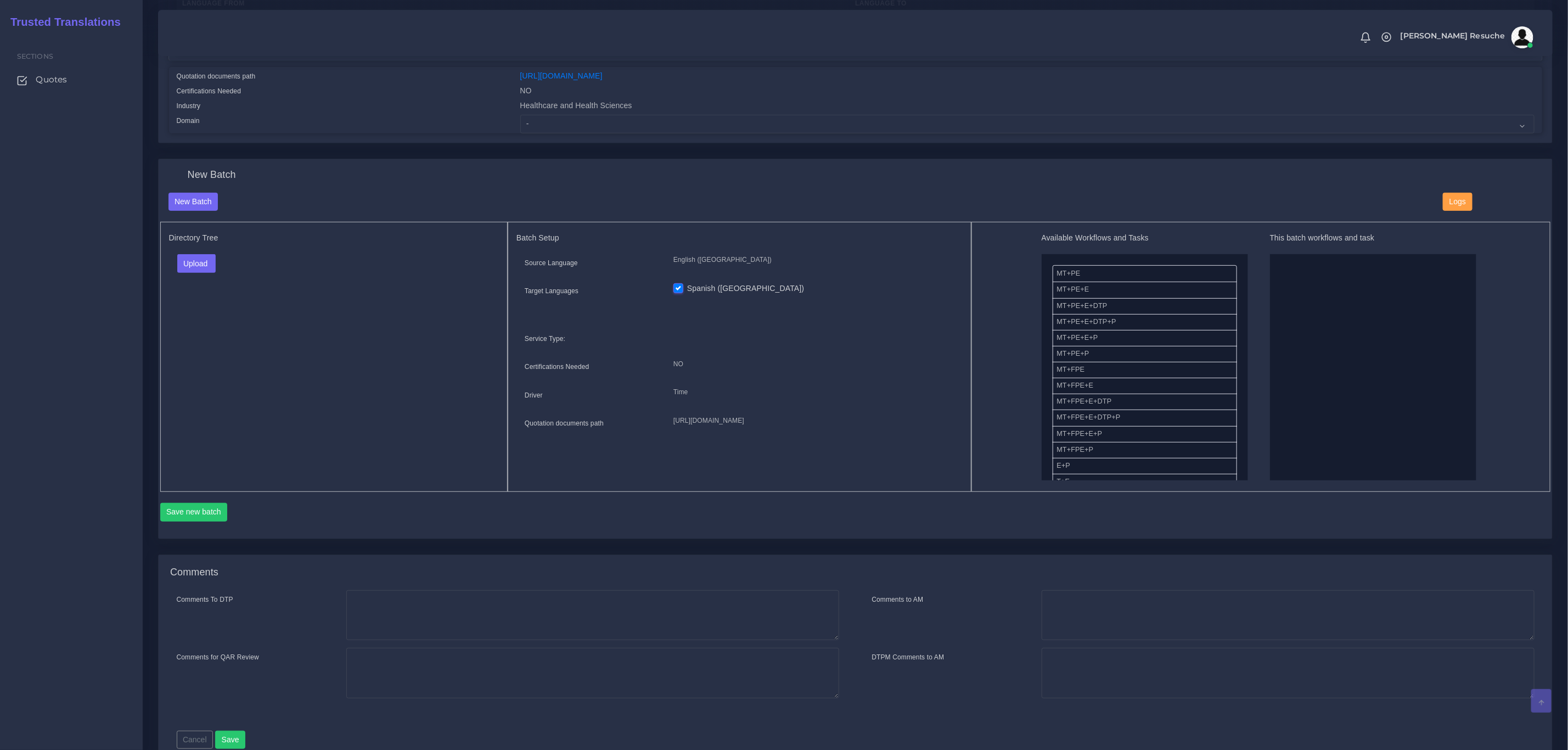
scroll to position [242, 0]
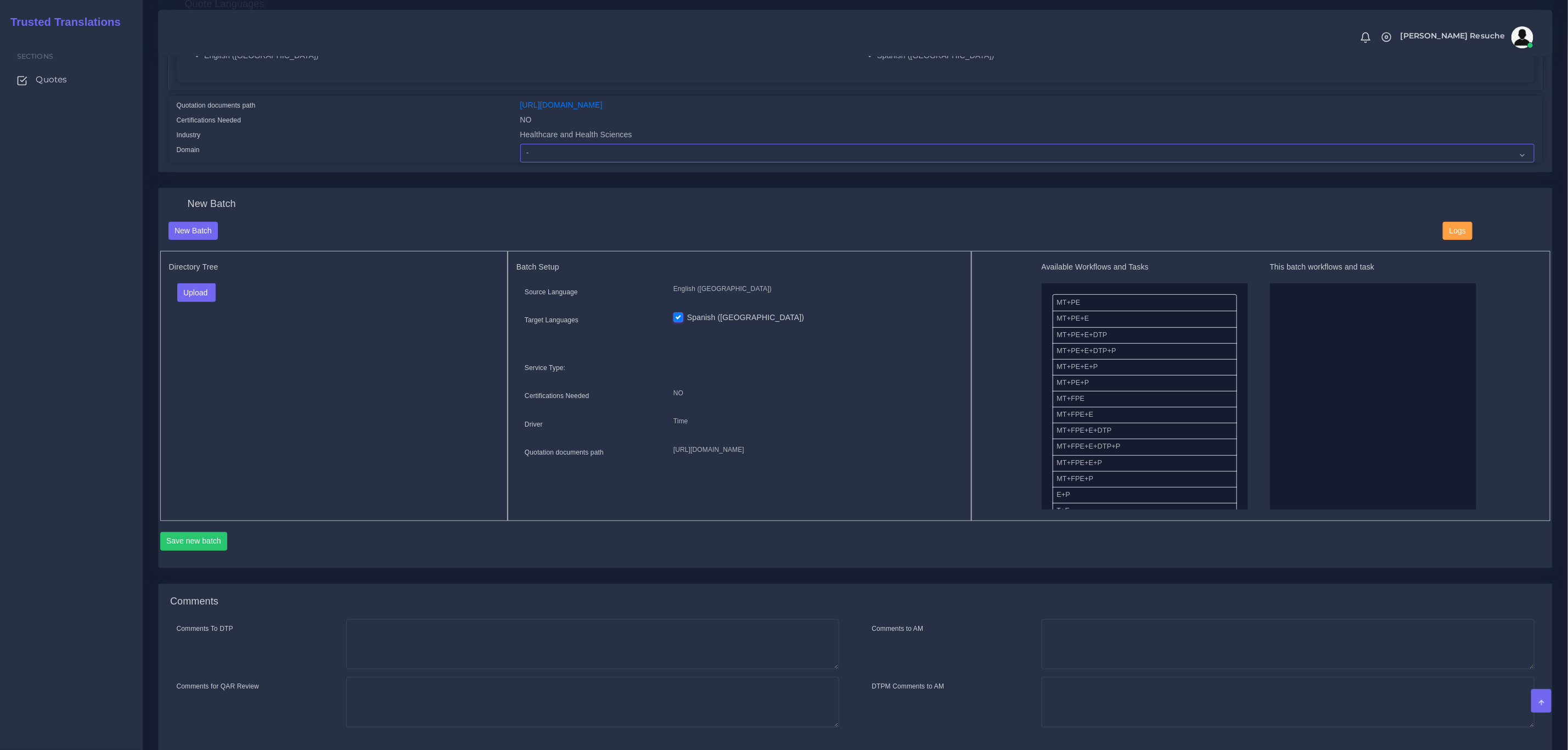
click at [559, 150] on select "- Advertising and Media Agriculture, Forestry and Fishing Architecture, Buildin…" at bounding box center [1027, 153] width 1014 height 18
select select "Healthcare and Health Sciences"
click at [520, 144] on select "- Advertising and Media Agriculture, Forestry and Fishing Architecture, Buildin…" at bounding box center [1027, 153] width 1014 height 18
click at [213, 300] on button "Upload" at bounding box center [197, 293] width 39 height 18
click at [217, 331] on label "Files" at bounding box center [215, 334] width 75 height 14
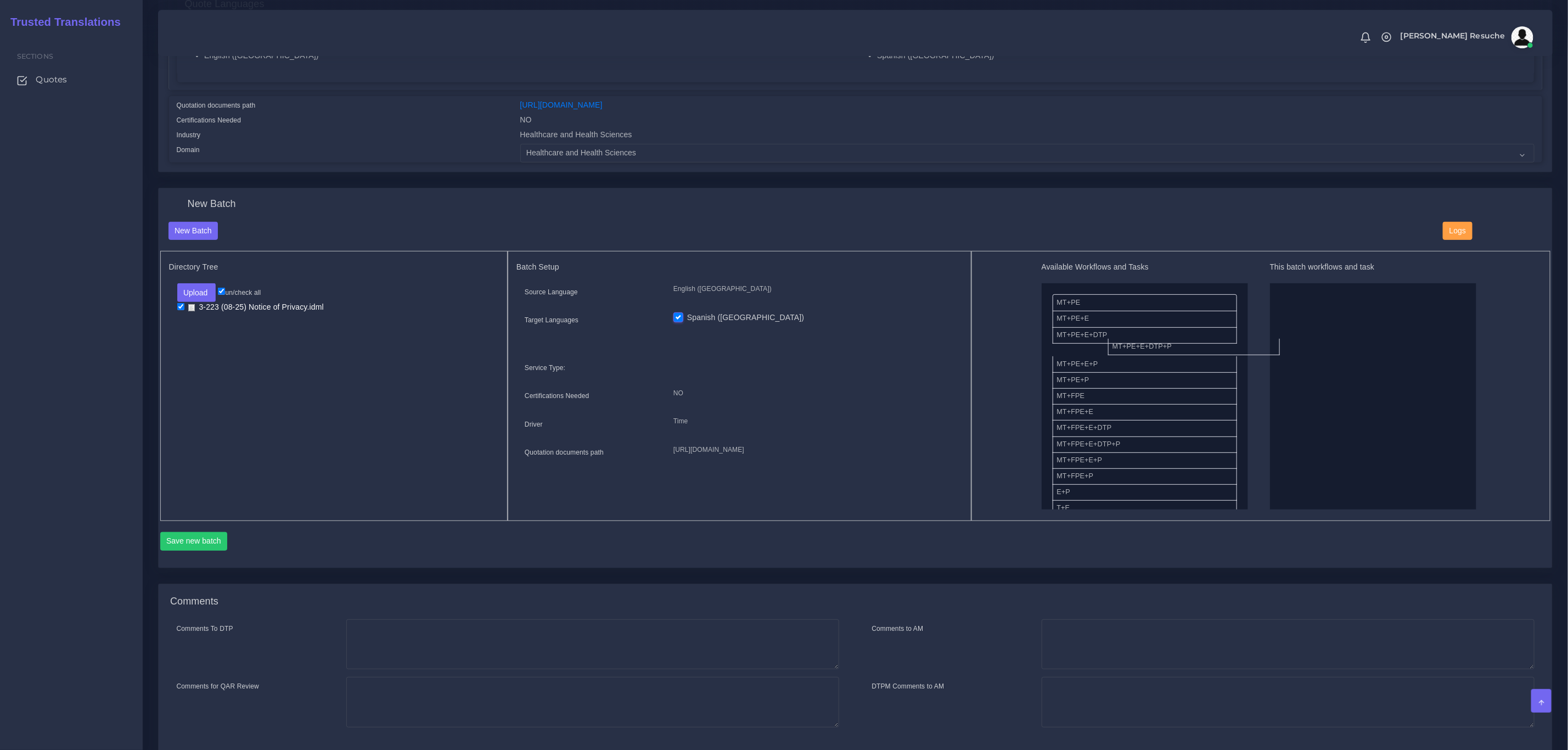
drag, startPoint x: 1143, startPoint y: 351, endPoint x: 1316, endPoint y: 359, distance: 173.2
click at [165, 542] on button "Save new batch" at bounding box center [194, 541] width 68 height 18
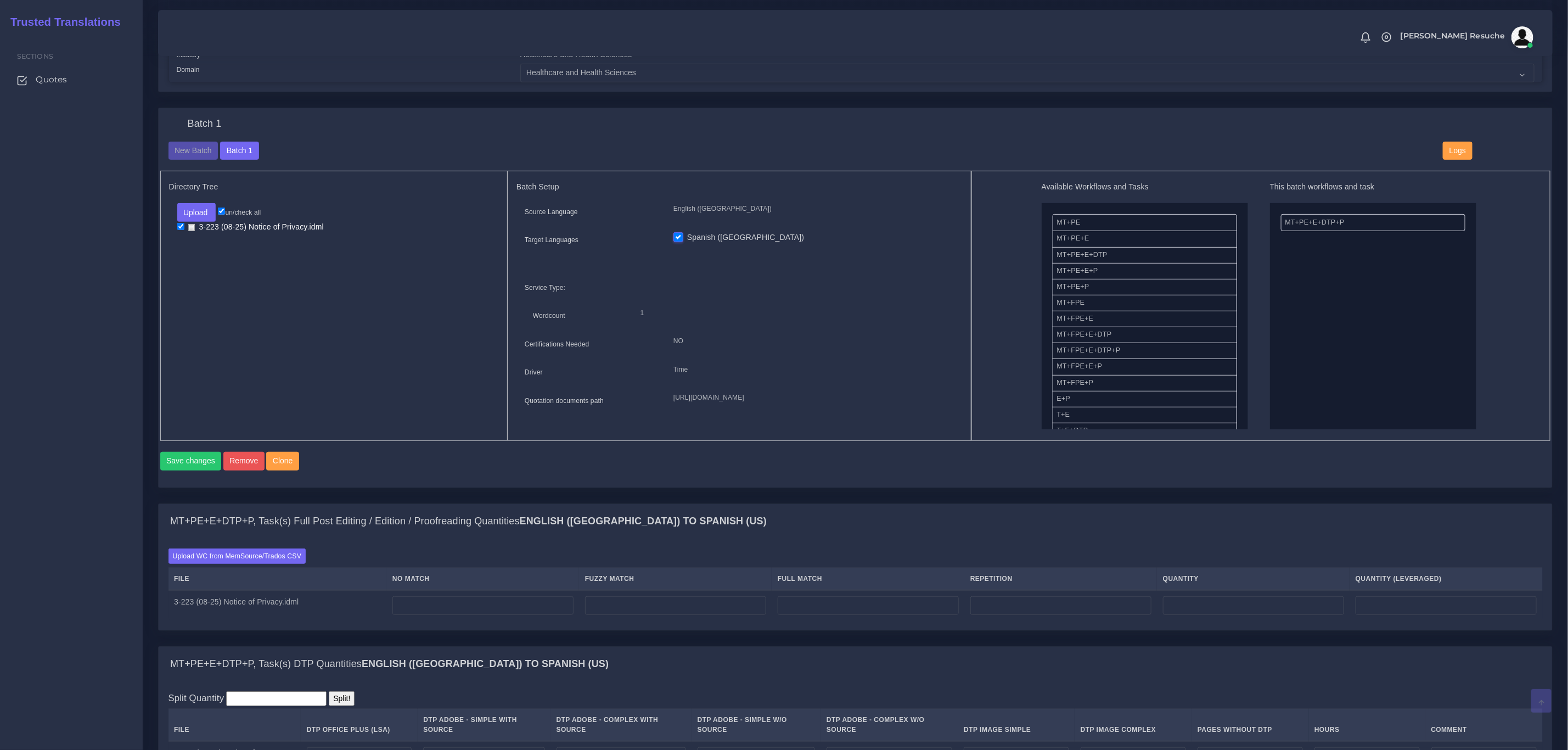
scroll to position [330, 0]
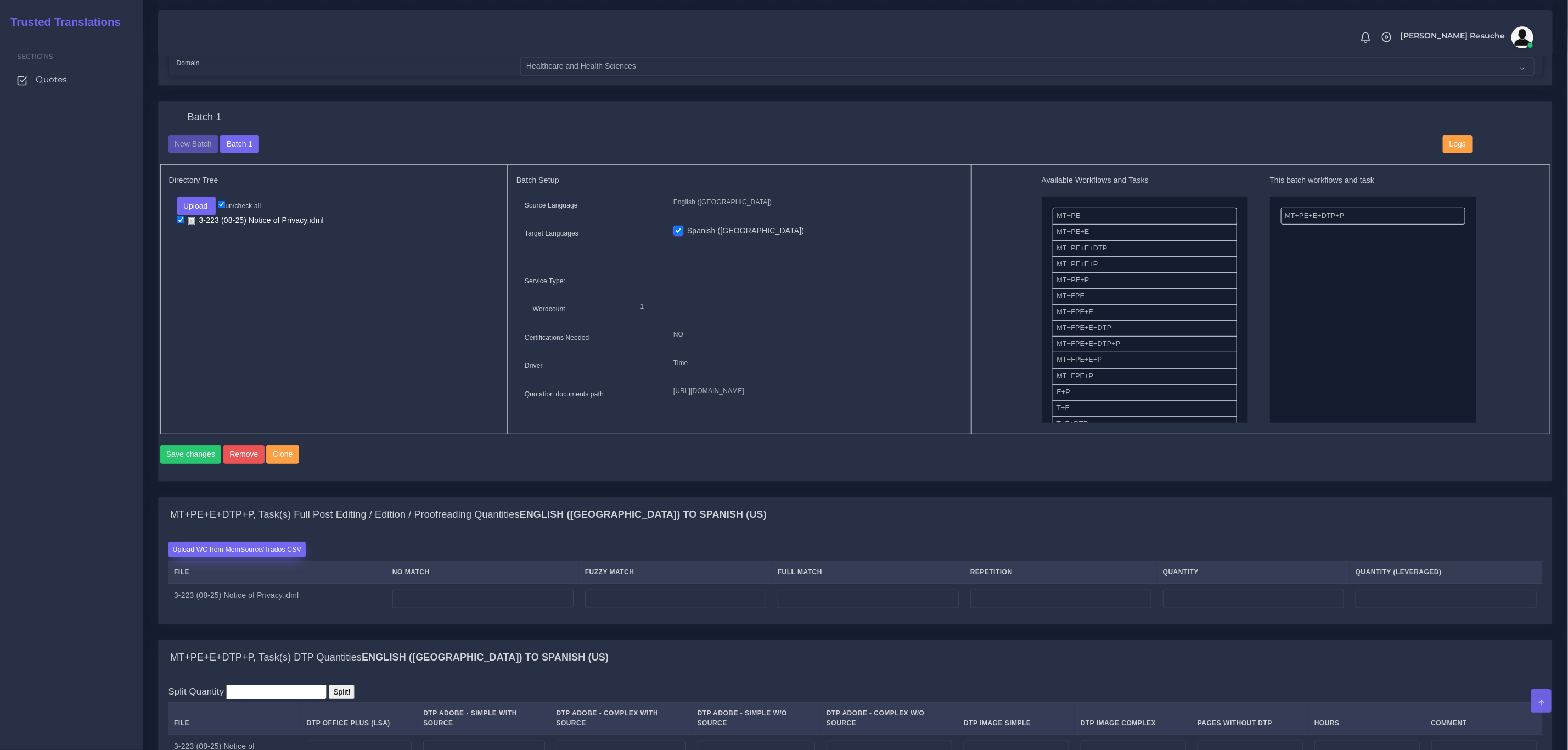
click at [261, 557] on label "Upload WC from MemSource/Trados CSV" at bounding box center [238, 549] width 138 height 15
click at [0, 0] on input "Upload WC from MemSource/Trados CSV" at bounding box center [0, 0] width 0 height 0
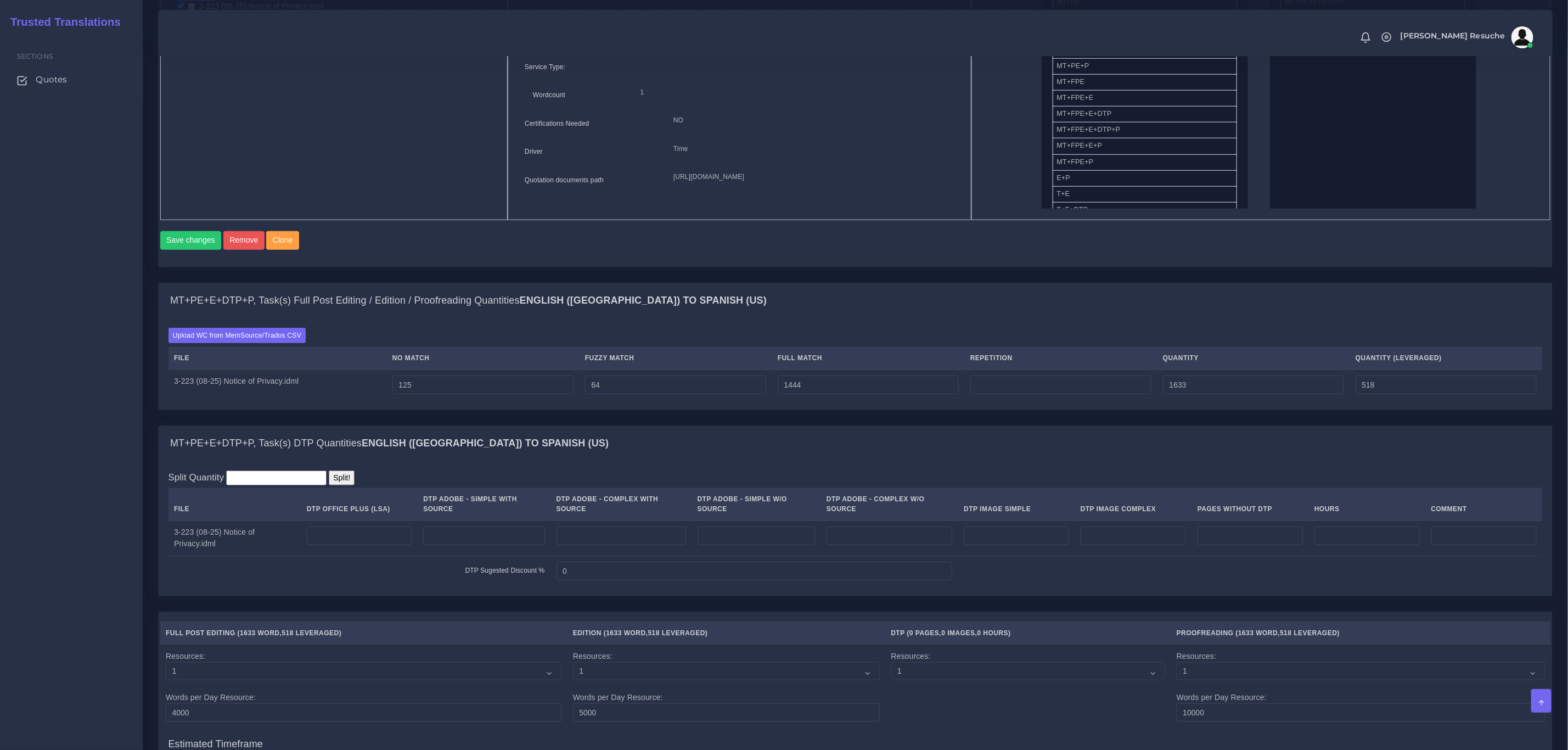
scroll to position [576, 0]
click at [595, 539] on input "number" at bounding box center [621, 534] width 129 height 18
type input "2"
click at [639, 496] on div "Split Quantity Split! File DTP Office Plus (LSA) DTP Adobe - Simple With Source…" at bounding box center [856, 527] width 1375 height 116
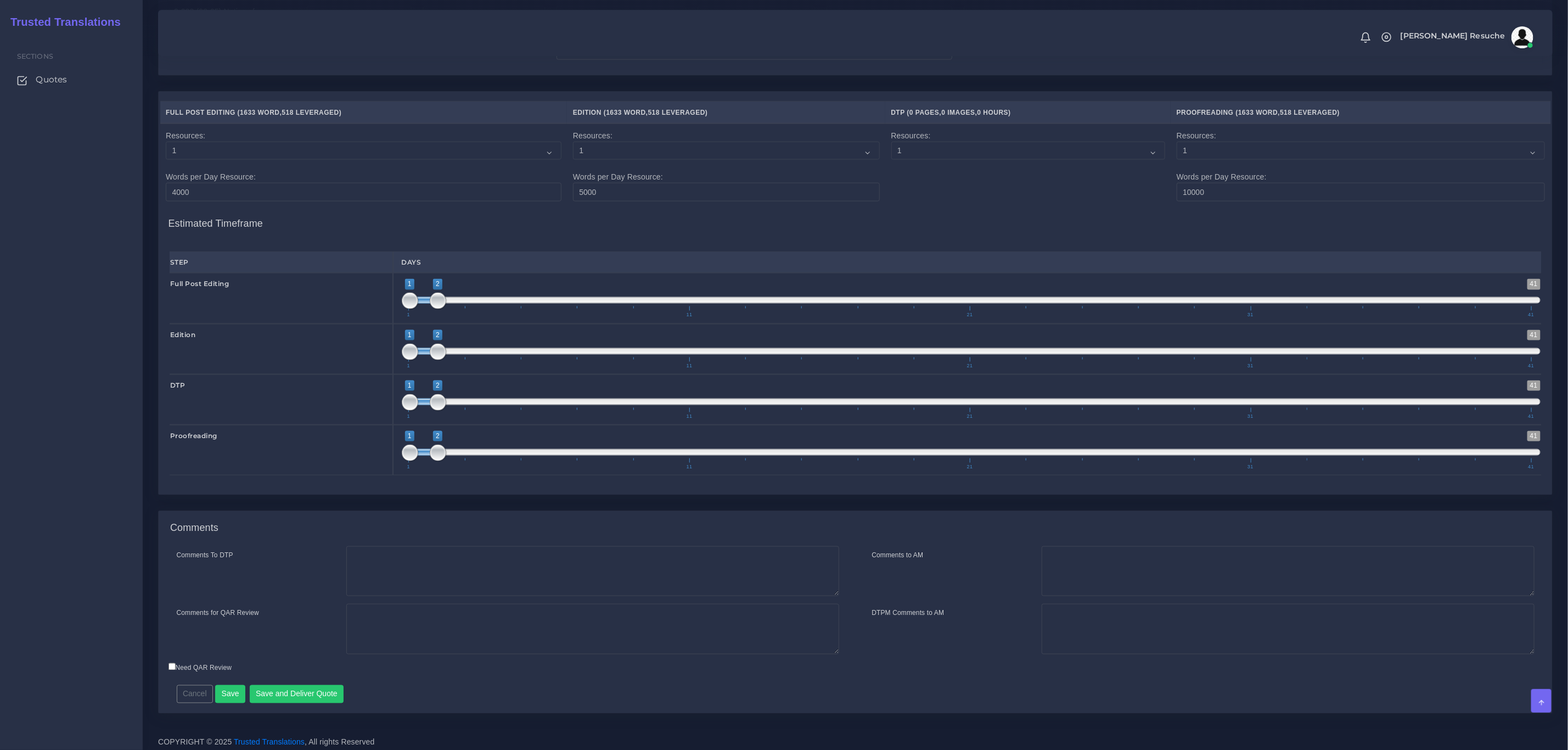
scroll to position [1107, 0]
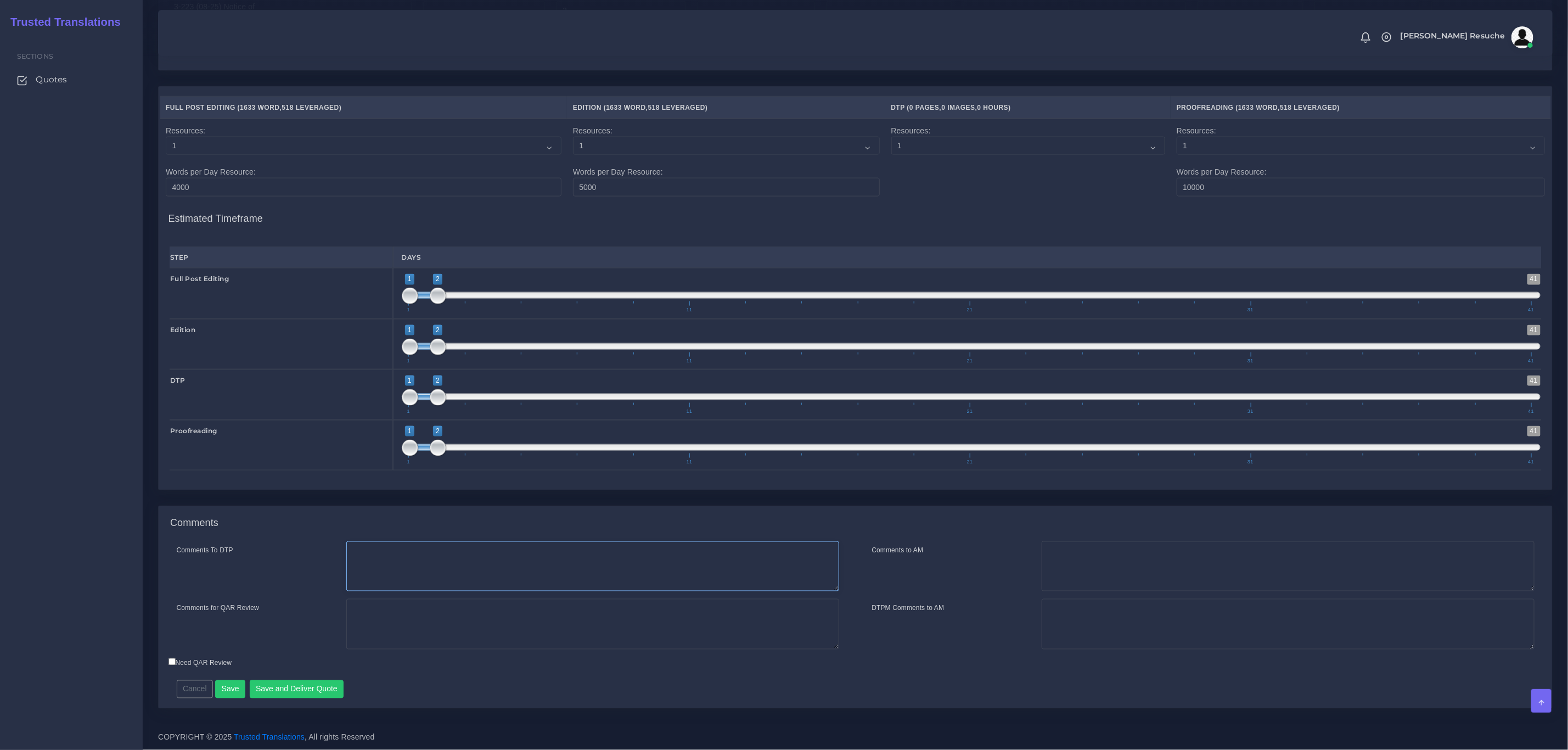
click at [568, 560] on textarea "Comments To DTP" at bounding box center [592, 566] width 493 height 50
paste textarea "Do not reduce point size of text. Client’s prioritized guidelines for fitting t…"
type textarea "DTP in InDesign Do not reduce point size of text. Client’s prioritized guidelin…"
click at [555, 634] on textarea "Comments for QAR Review" at bounding box center [592, 624] width 493 height 50
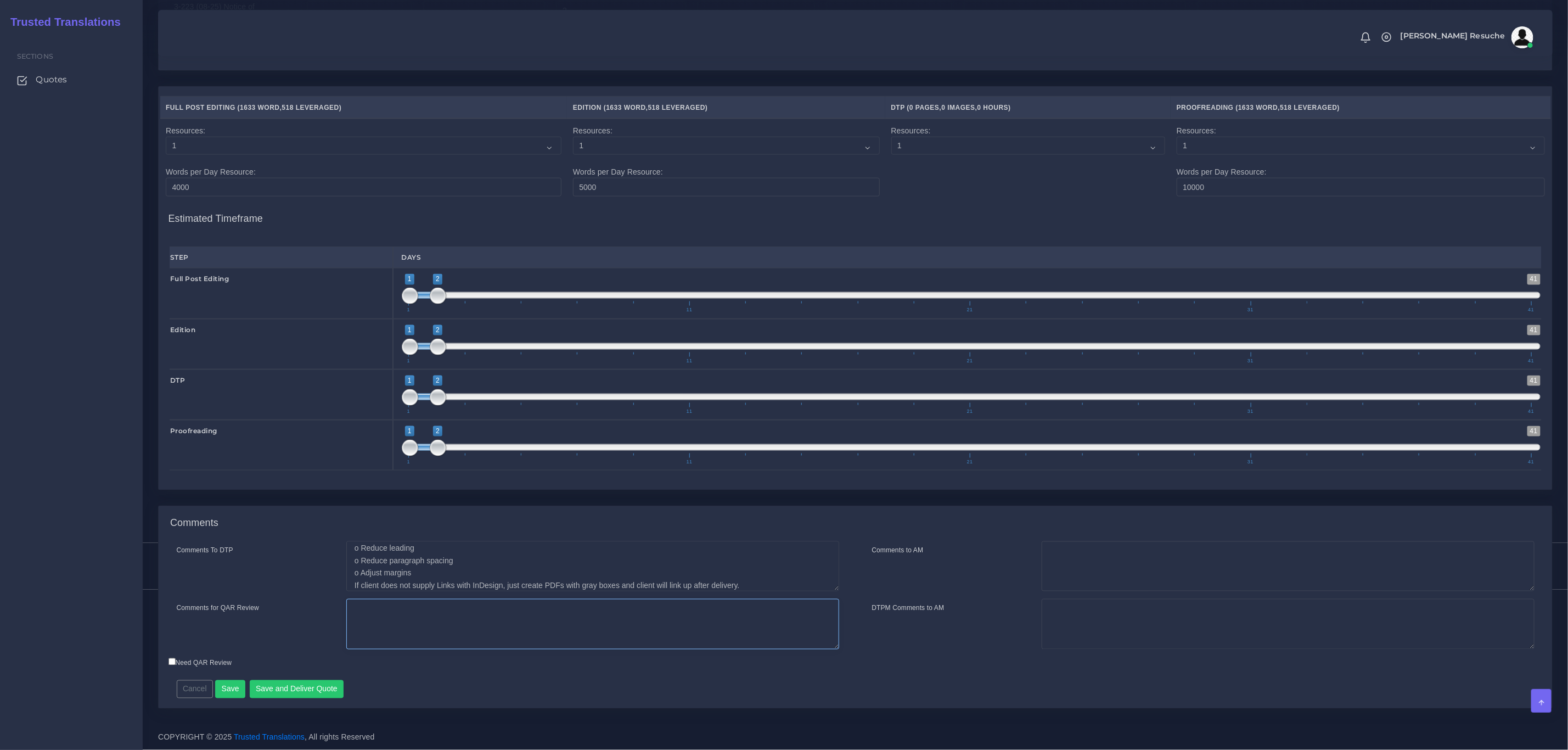
type textarea "D"
type textarea "PEEP+DTP"
click at [315, 680] on button "Save and Deliver Quote" at bounding box center [297, 689] width 95 height 18
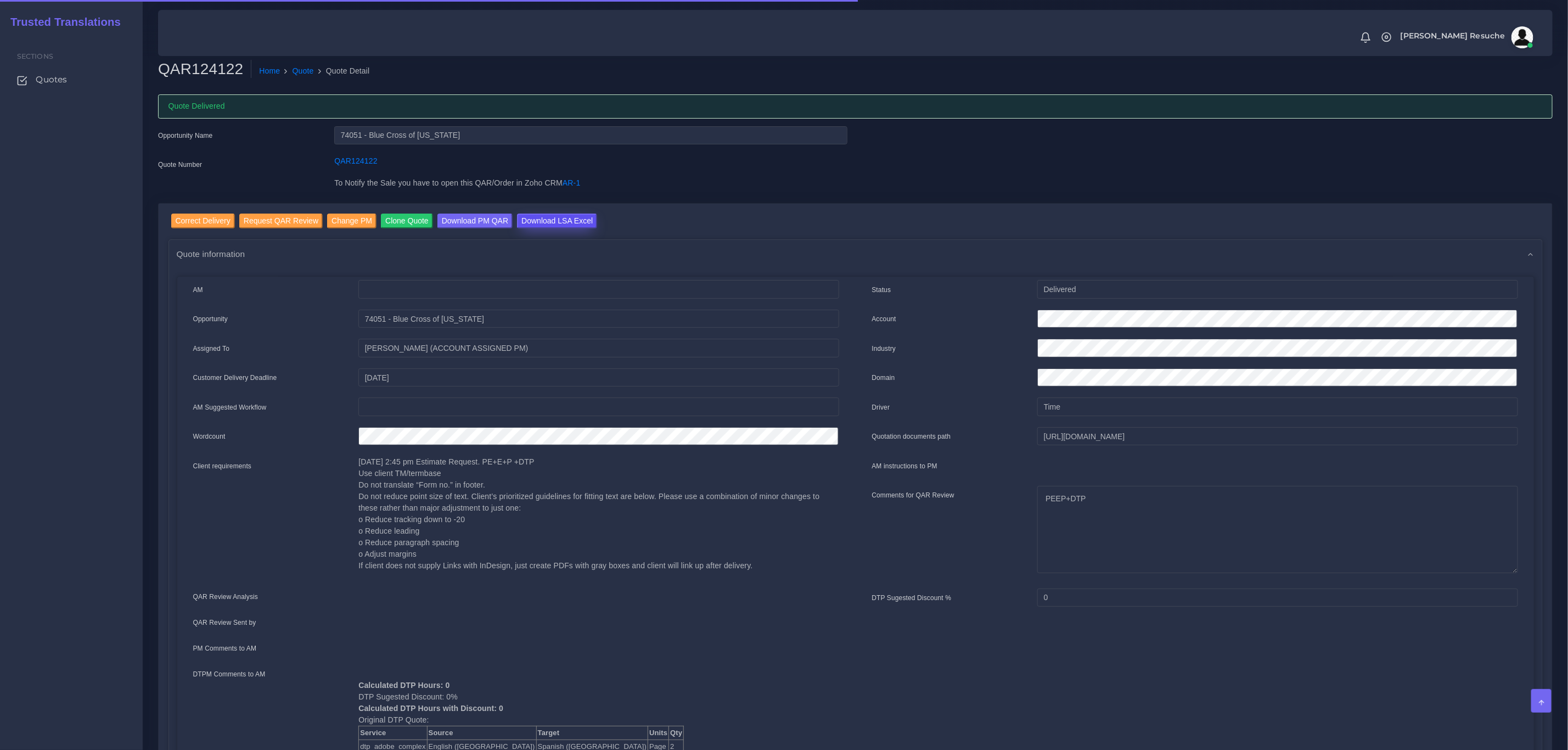
click at [534, 216] on input "Download LSA Excel" at bounding box center [557, 221] width 80 height 15
click at [294, 68] on link "Quote" at bounding box center [303, 71] width 21 height 12
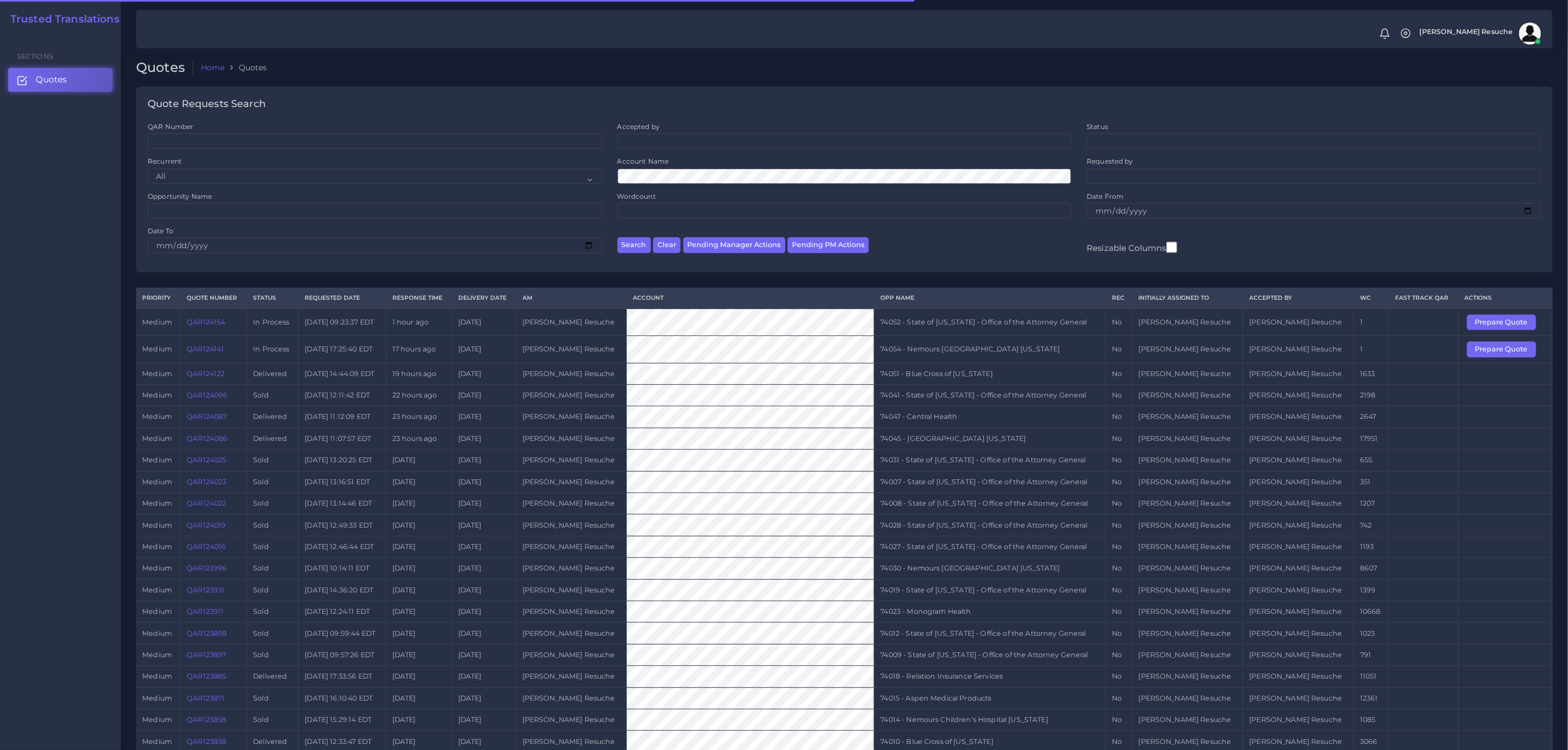
click at [1001, 350] on td "74054 - Nemours [GEOGRAPHIC_DATA] [US_STATE]" at bounding box center [990, 349] width 231 height 27
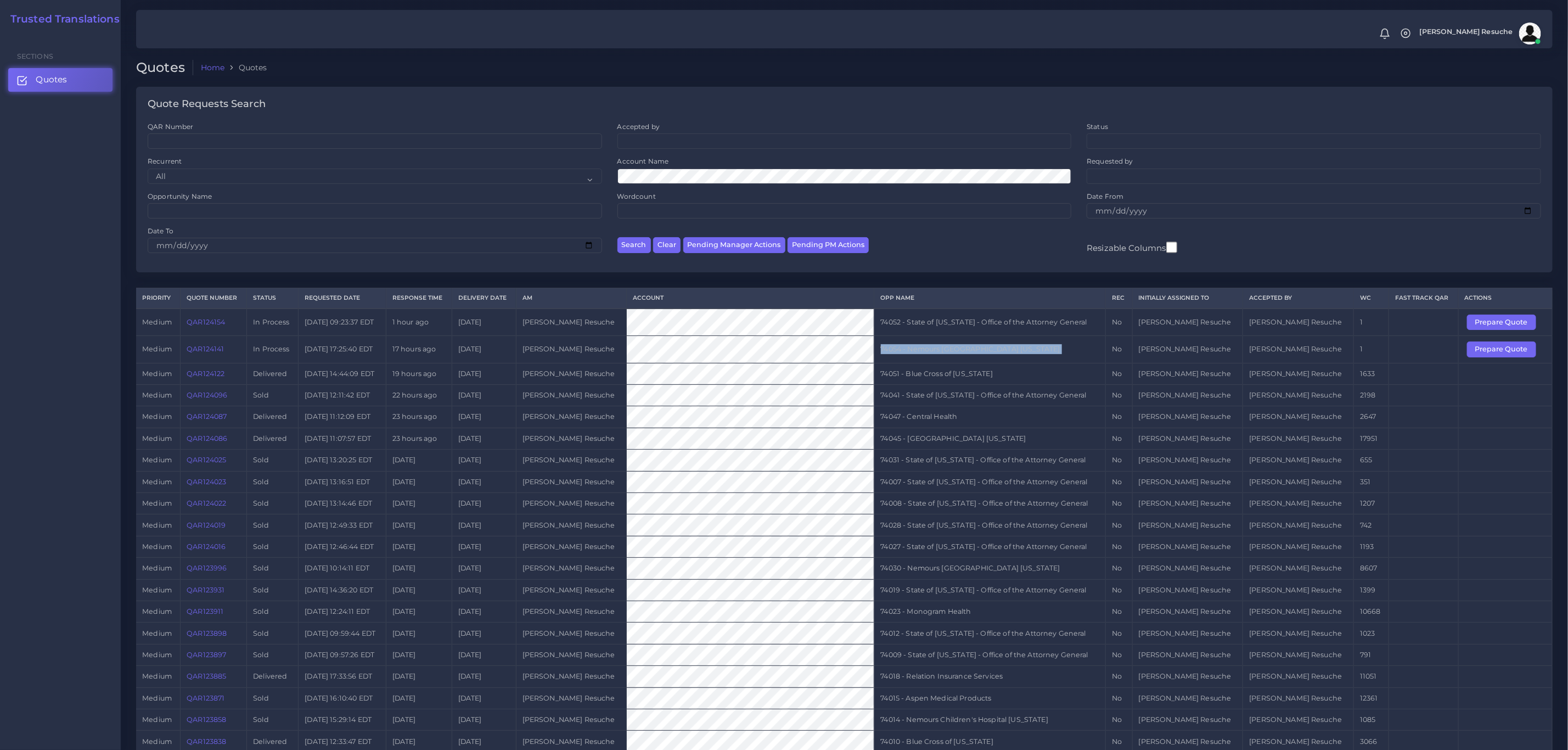
click at [1001, 350] on td "74054 - Nemours [GEOGRAPHIC_DATA] [US_STATE]" at bounding box center [990, 349] width 231 height 27
copy tr "74054 - Nemours [GEOGRAPHIC_DATA] [US_STATE]"
click at [1493, 355] on button "Prepare Quote" at bounding box center [1502, 349] width 69 height 15
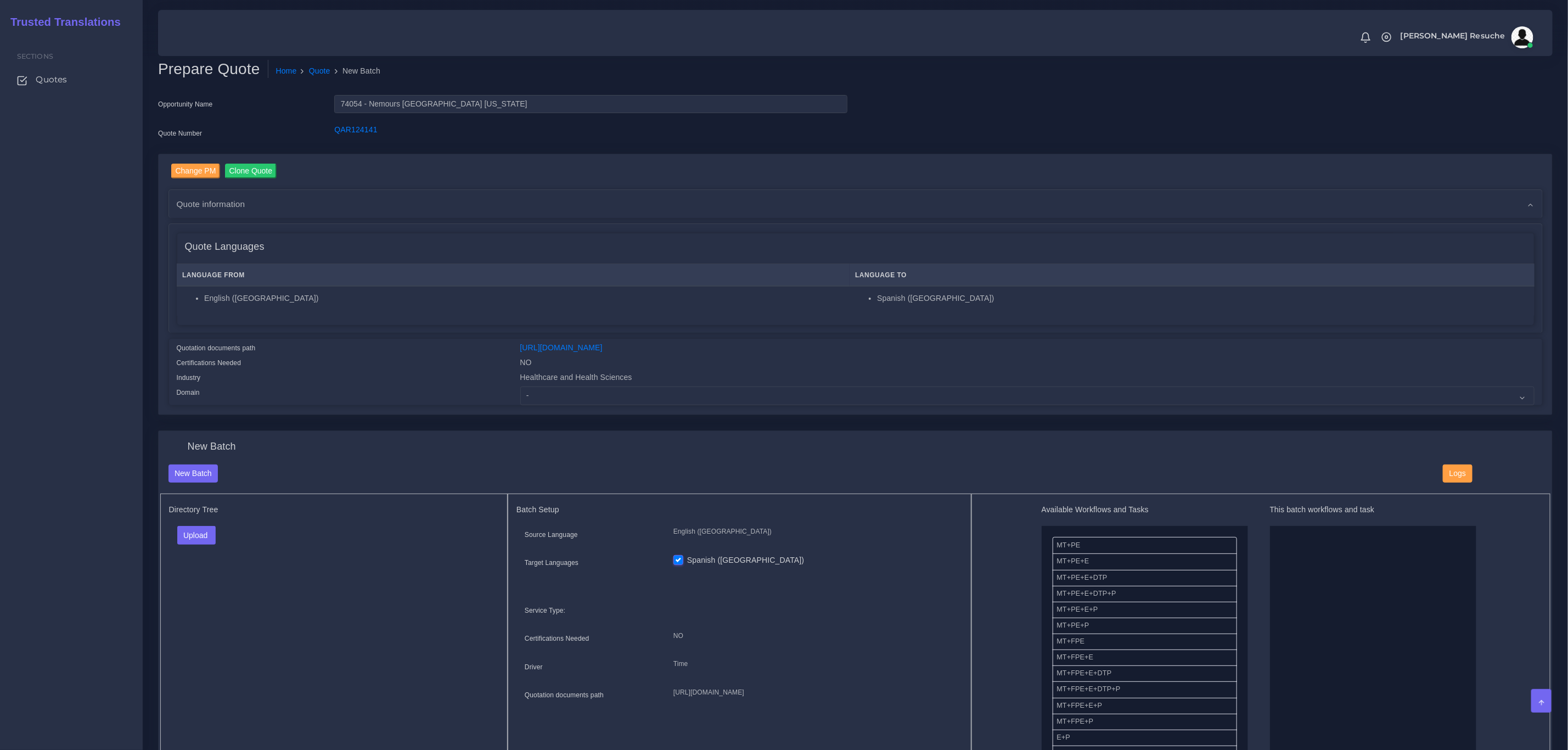
click at [297, 346] on div "Quotation documents path" at bounding box center [341, 349] width 344 height 15
click at [583, 393] on select "- Advertising and Media Agriculture, Forestry and Fishing Architecture, Buildin…" at bounding box center [1027, 396] width 1014 height 18
select select "Healthcare and Health Sciences"
click at [520, 387] on select "- Advertising and Media Agriculture, Forestry and Fishing Architecture, Buildin…" at bounding box center [1027, 396] width 1014 height 18
click at [190, 532] on button "Upload" at bounding box center [197, 535] width 39 height 18
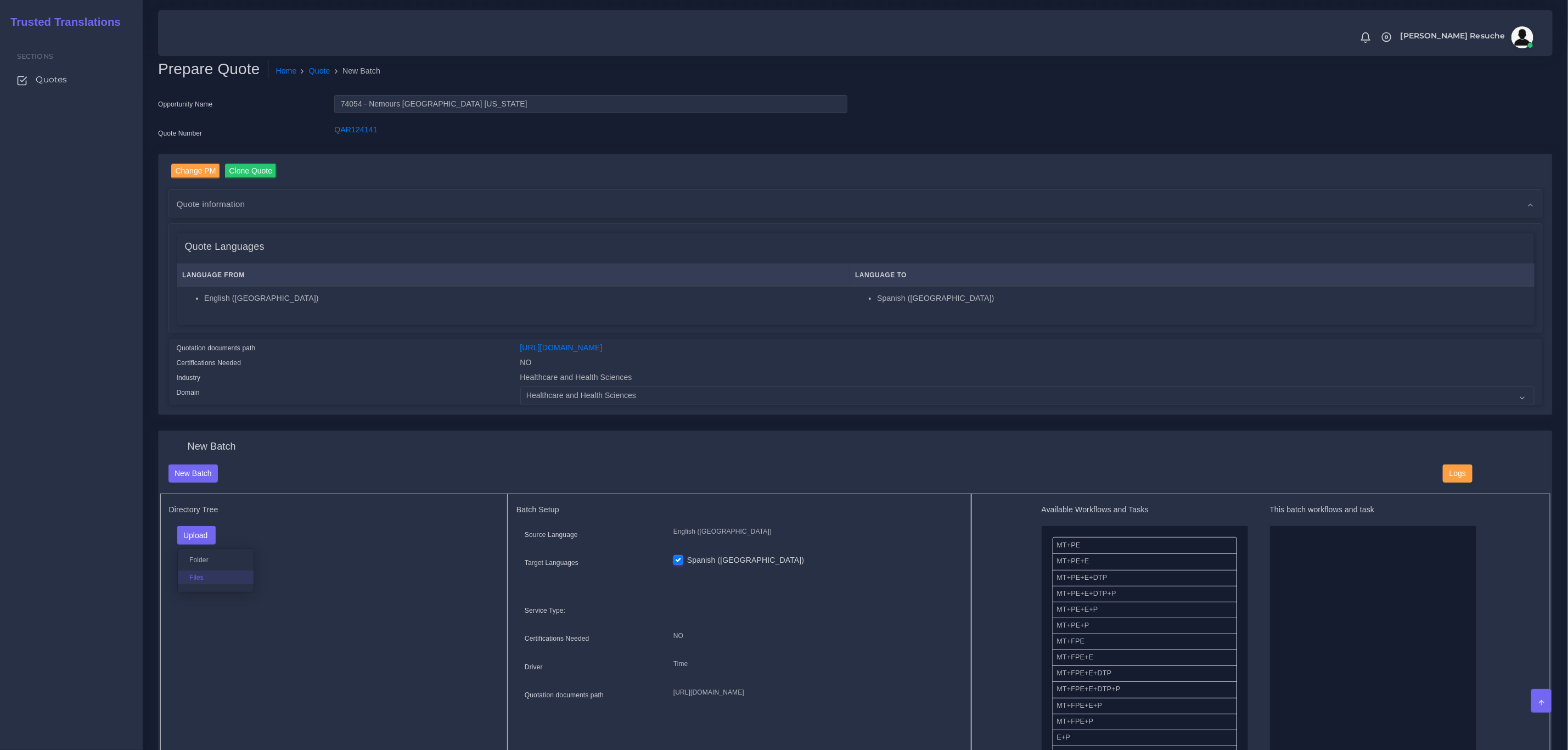
click at [200, 581] on label "Files" at bounding box center [215, 577] width 75 height 14
drag, startPoint x: 1112, startPoint y: 590, endPoint x: 1345, endPoint y: 574, distance: 233.5
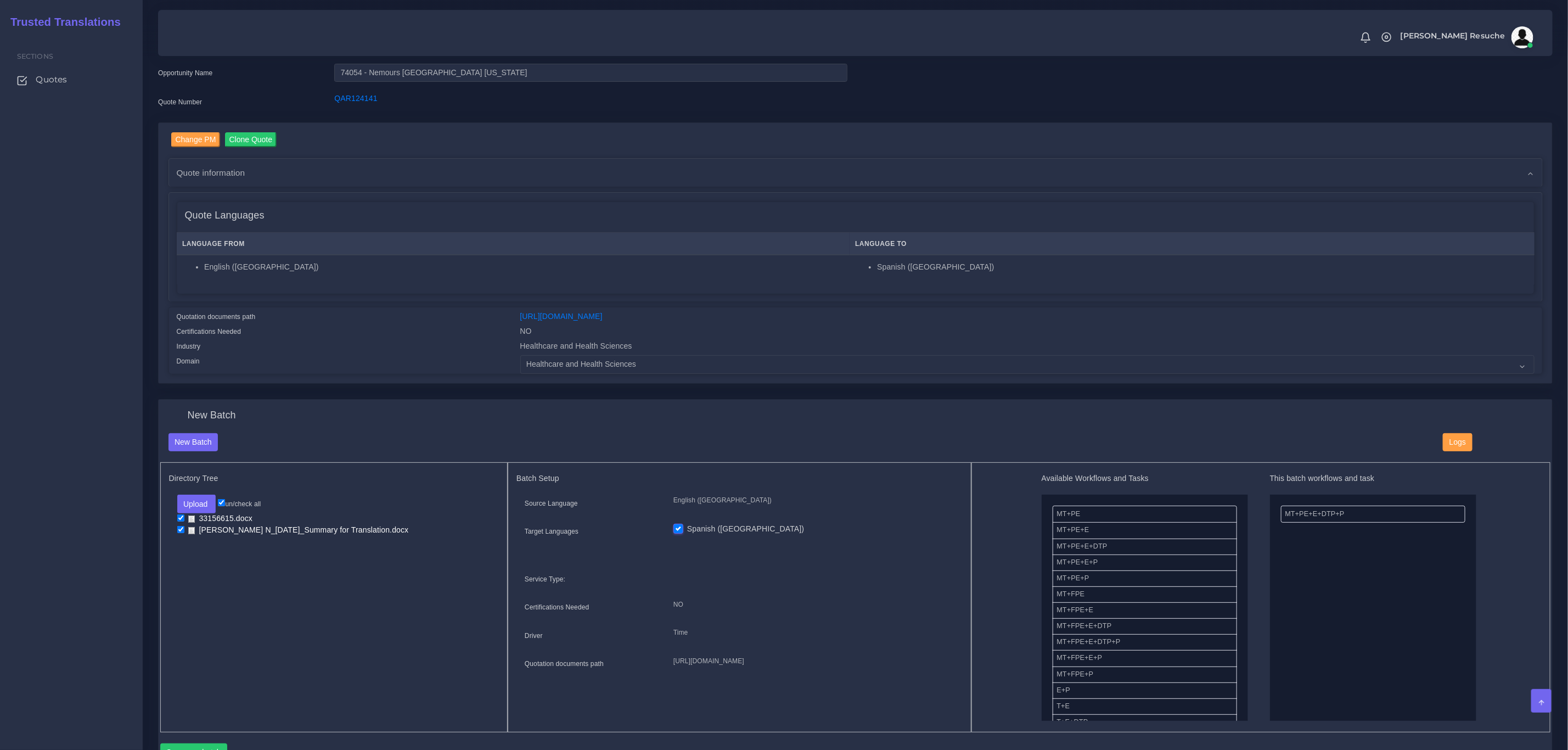
scroll to position [82, 0]
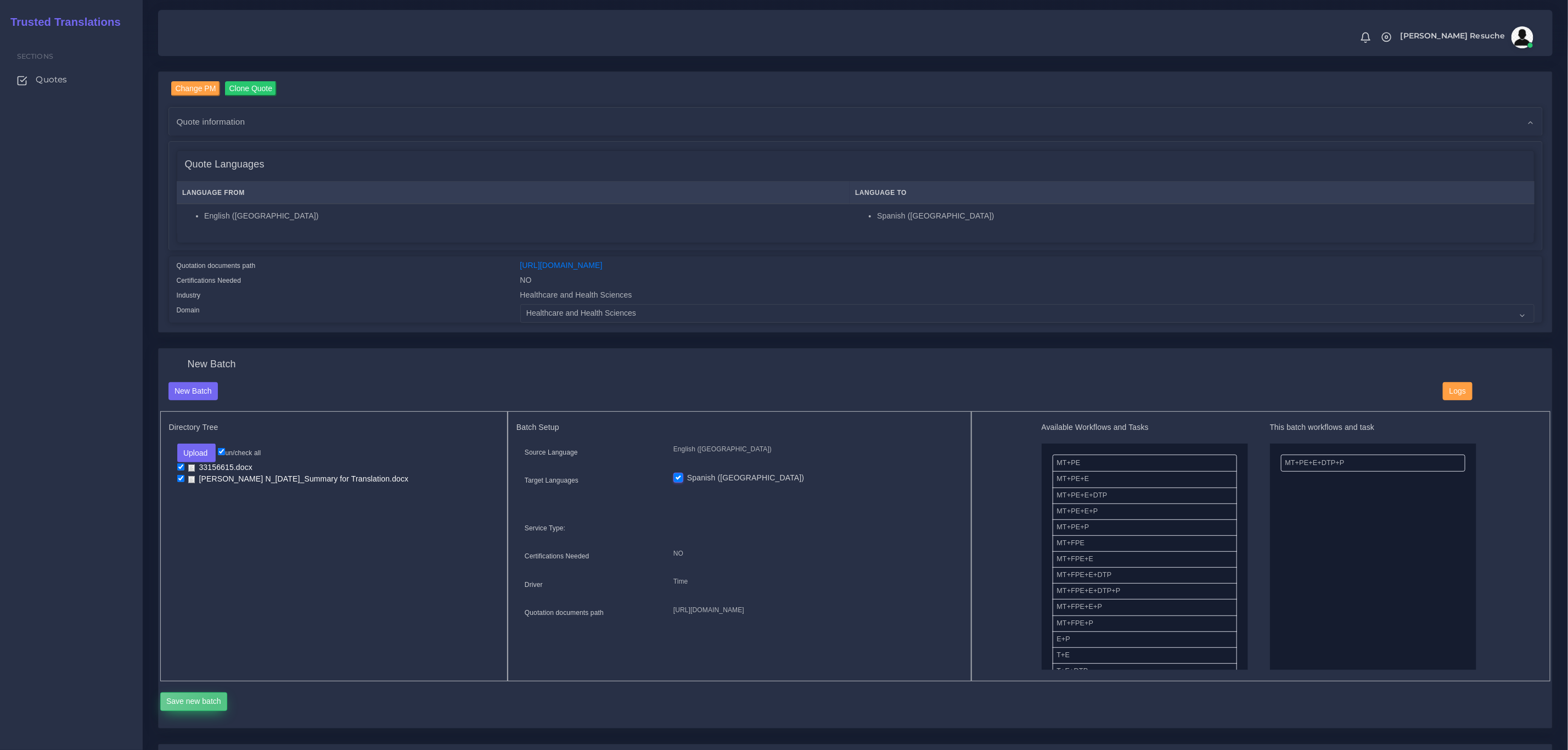
click at [216, 699] on button "Save new batch" at bounding box center [194, 702] width 68 height 18
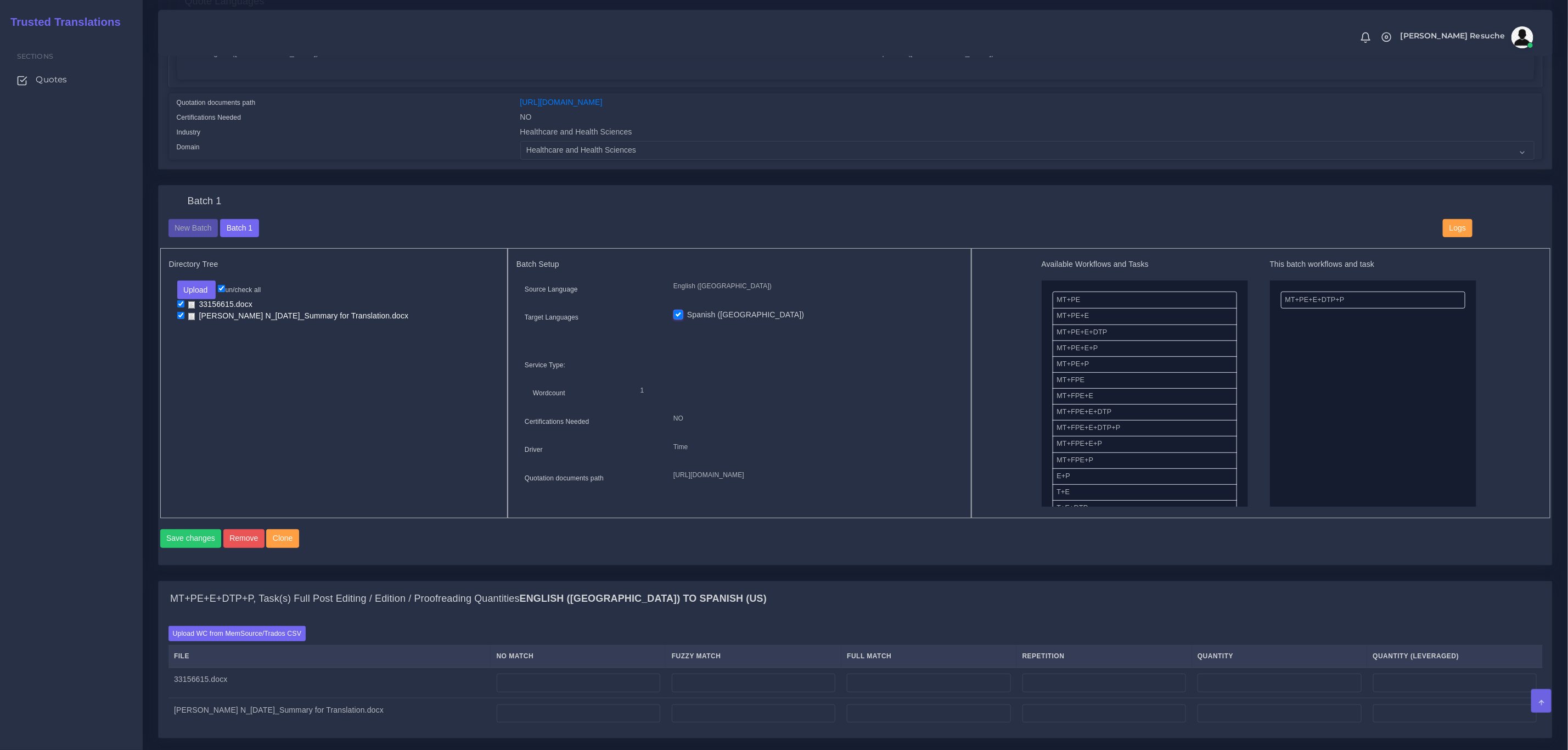
scroll to position [412, 0]
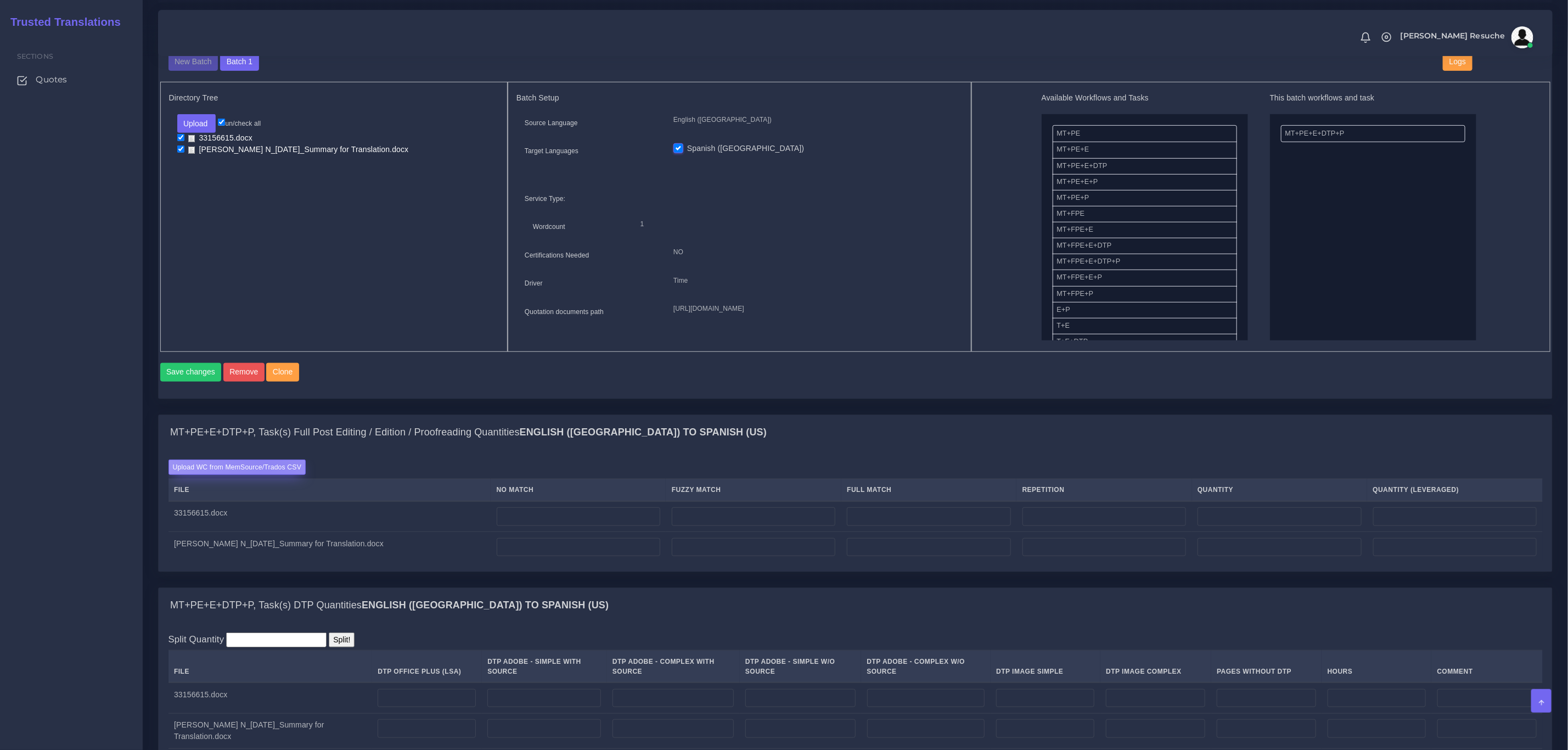
click at [266, 474] on label "Upload WC from MemSource/Trados CSV" at bounding box center [238, 467] width 138 height 15
click at [0, 0] on input "Upload WC from MemSource/Trados CSV" at bounding box center [0, 0] width 0 height 0
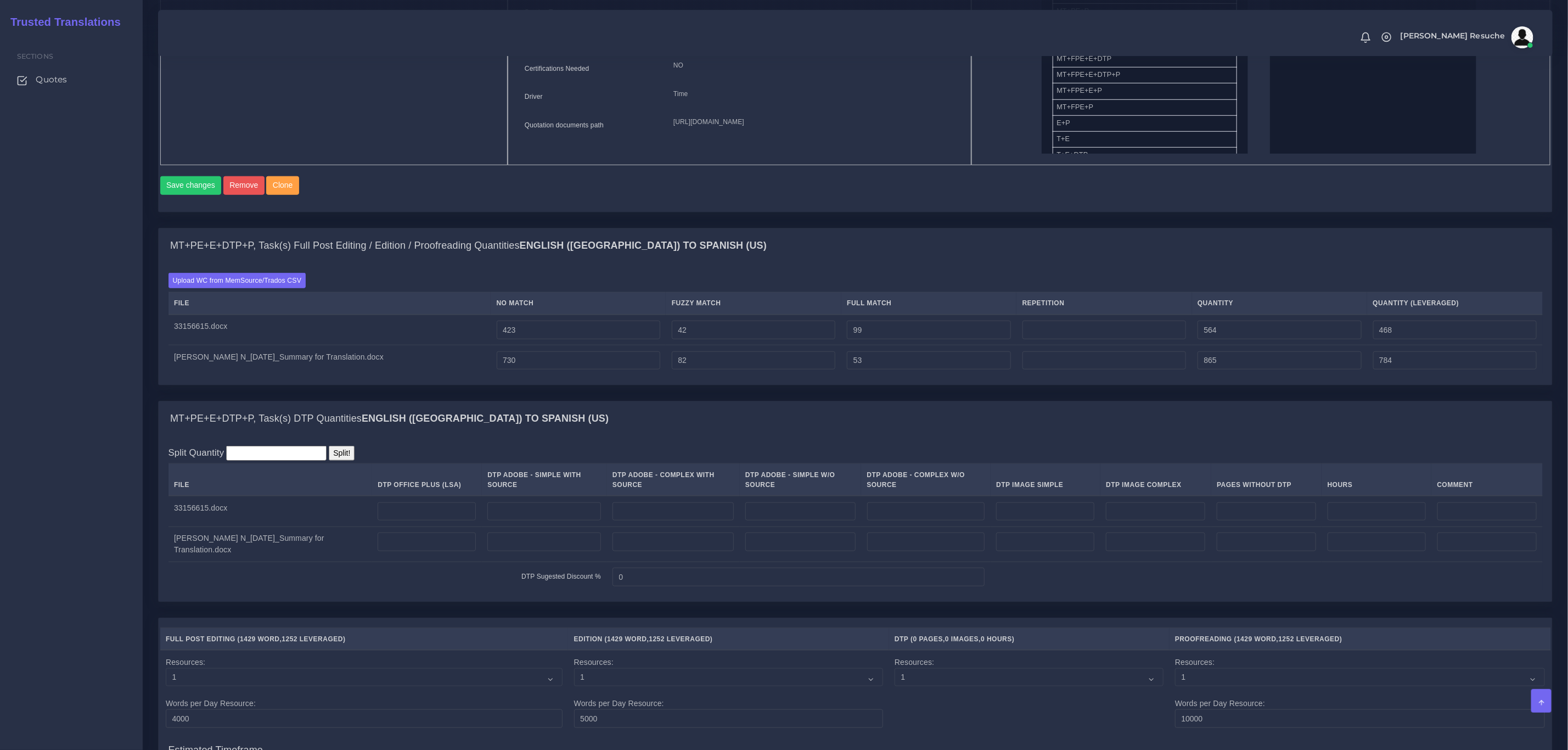
scroll to position [659, 0]
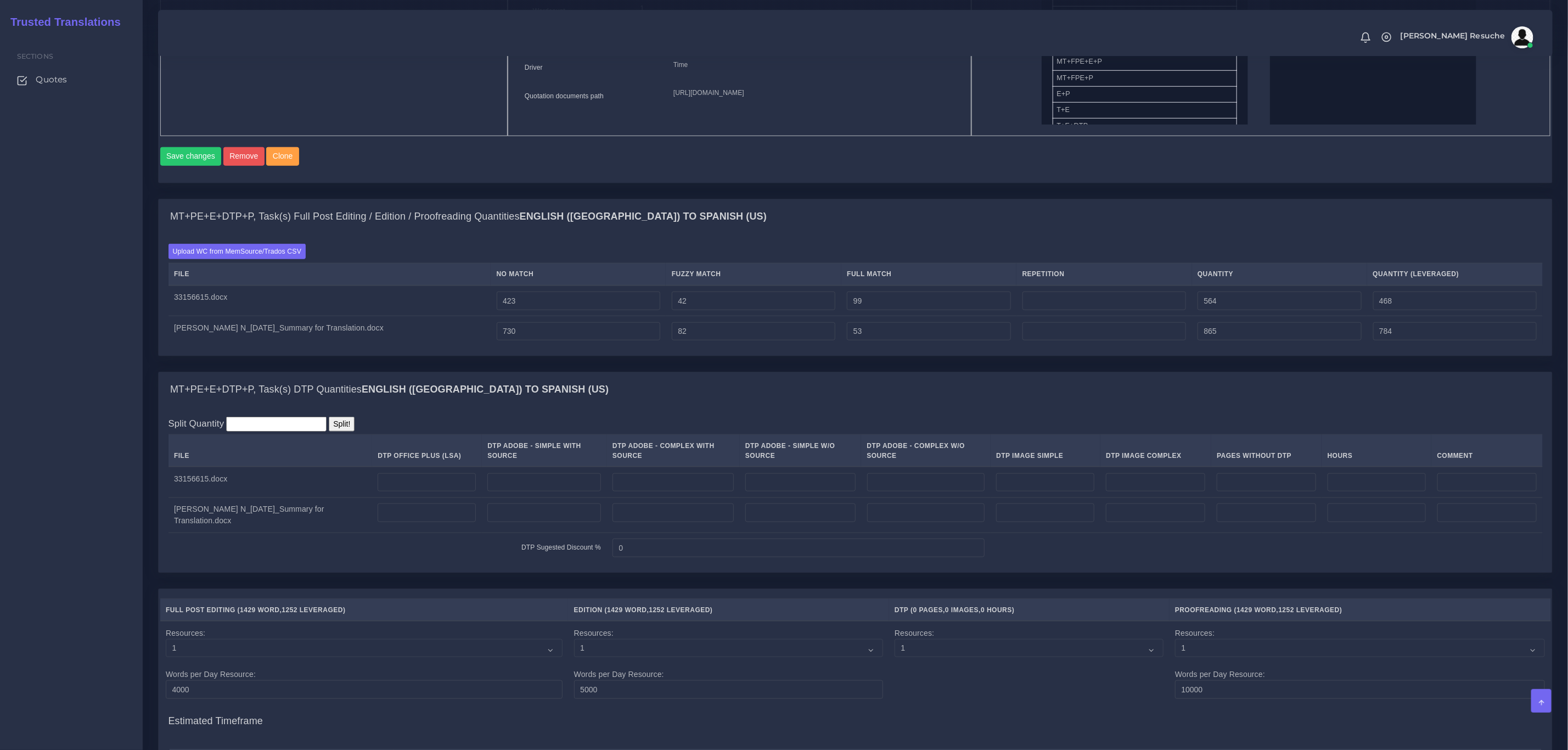
click at [425, 487] on td at bounding box center [427, 482] width 110 height 31
click at [431, 492] on input "number" at bounding box center [427, 482] width 98 height 18
type input "2"
click at [436, 522] on input "number" at bounding box center [427, 512] width 98 height 18
type input "2"
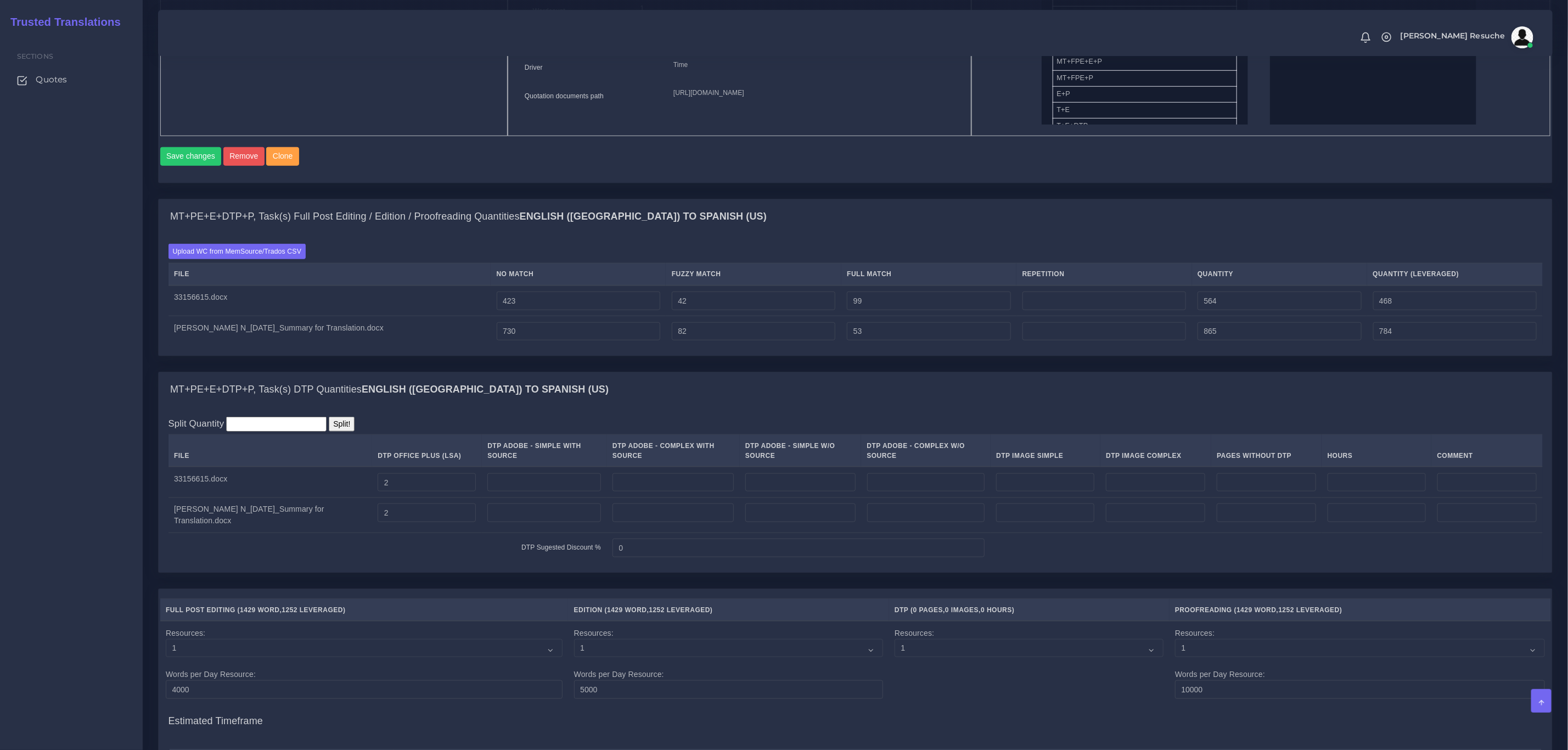
click at [793, 401] on div "MT+PE+E+DTP+P, Task(s) DTP Quantities English (US) TO Spanish (US)" at bounding box center [855, 389] width 1394 height 35
click at [216, 573] on div "Split Quantity Split! File DTP Office Plus (LSA) DTP Adobe - Simple With Source…" at bounding box center [855, 490] width 1394 height 165
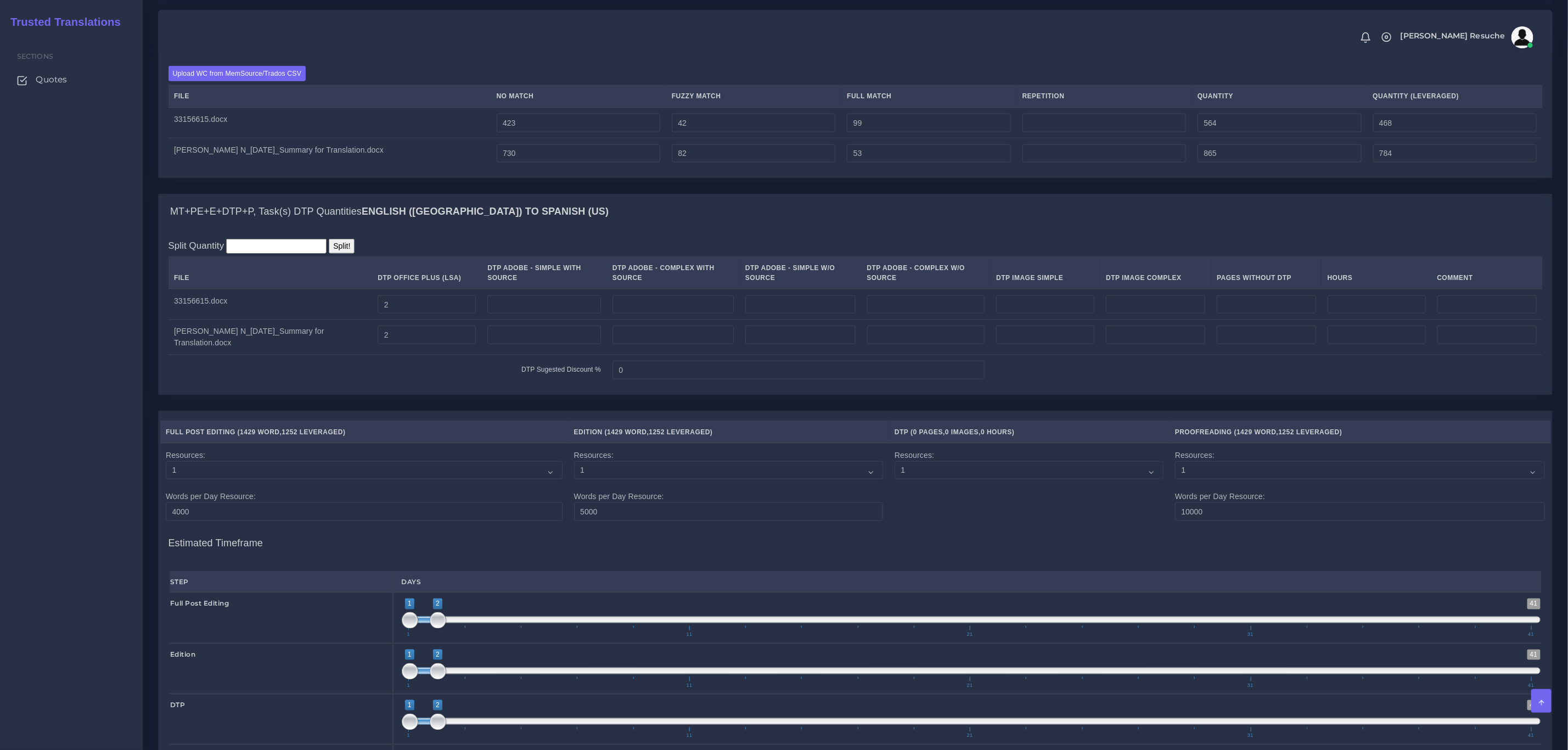
scroll to position [1183, 0]
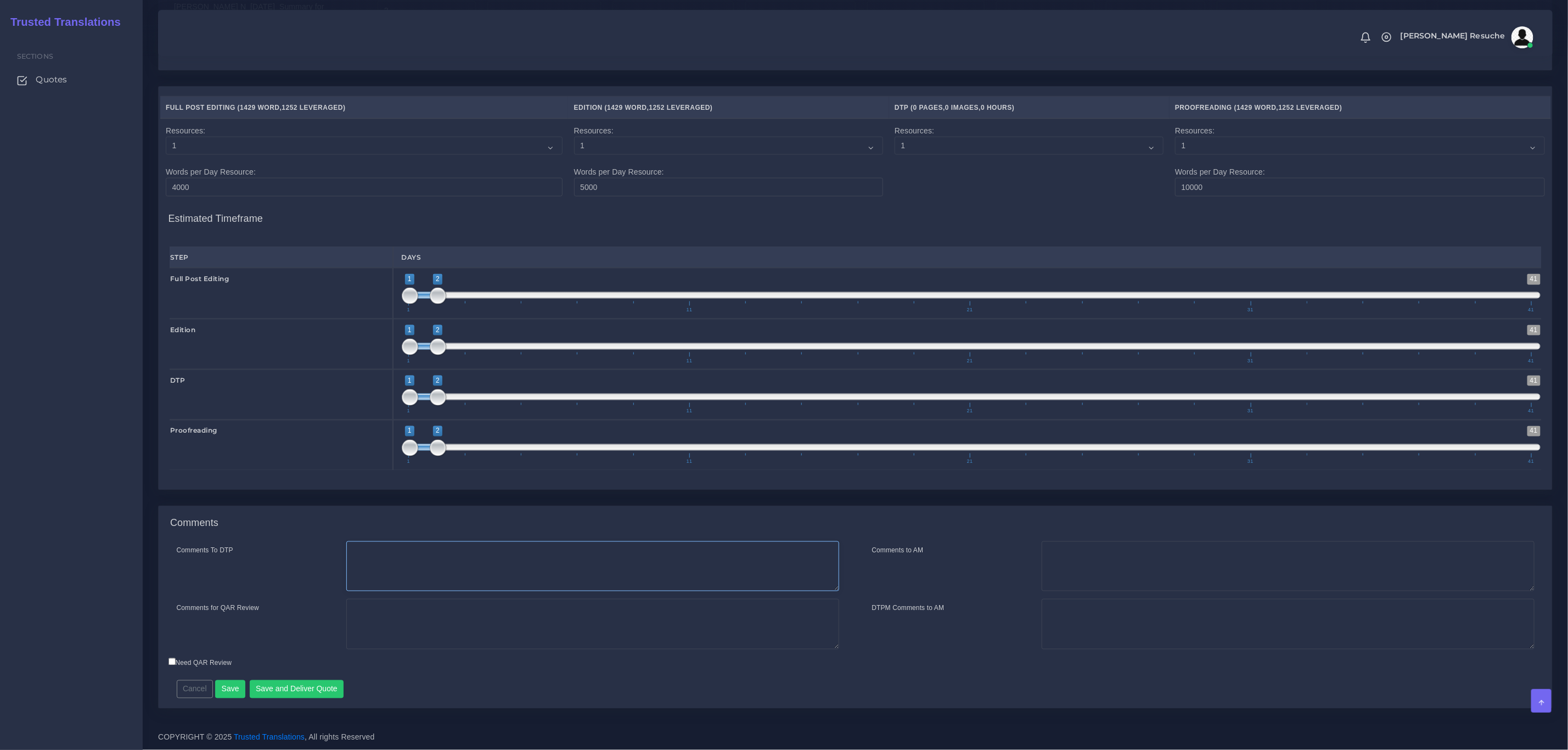
click at [577, 541] on textarea "Comments To DTP" at bounding box center [592, 566] width 493 height 50
type textarea "DTP in word"
type textarea "PEEP+DTP"
click at [336, 692] on button "Save and Deliver Quote" at bounding box center [297, 689] width 95 height 18
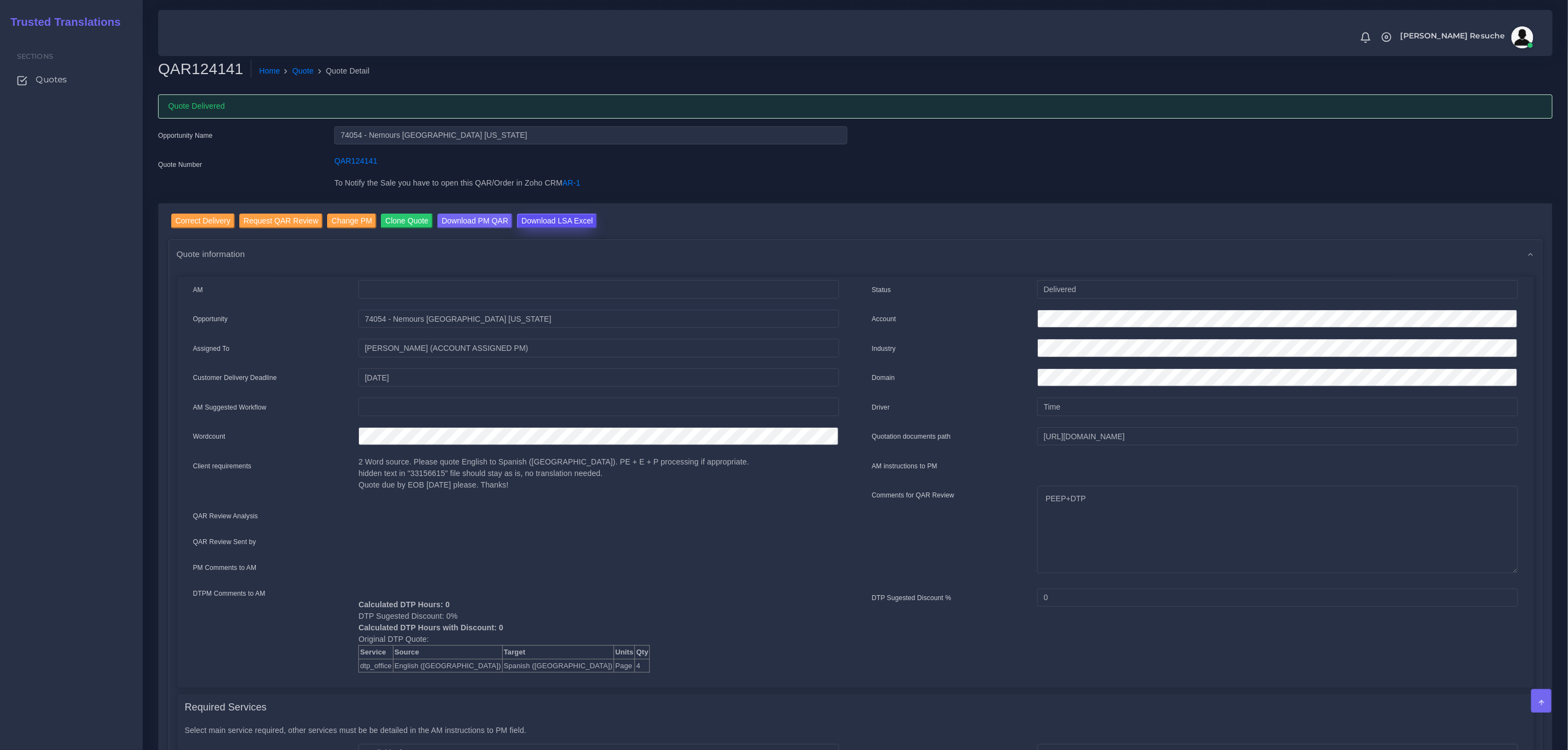
click at [542, 215] on input "Download LSA Excel" at bounding box center [557, 221] width 80 height 15
